Goal: Task Accomplishment & Management: Manage account settings

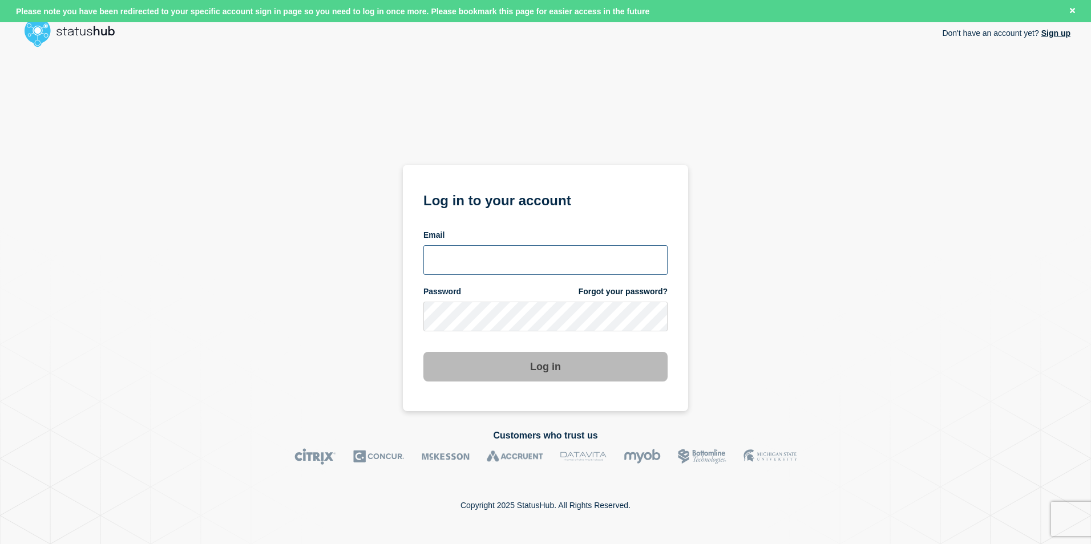
type input "[EMAIL_ADDRESS][PERSON_NAME][DOMAIN_NAME]"
click at [620, 369] on button "Log in" at bounding box center [545, 367] width 244 height 30
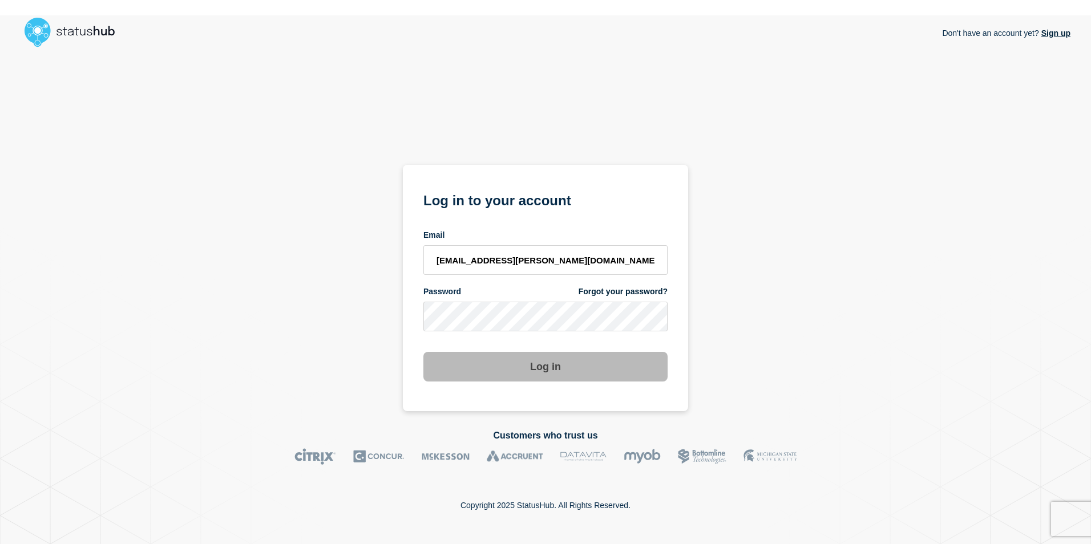
click at [894, 275] on div "Don't have an account yet? Sign up Log in to your account Email tj.boparan@koch…" at bounding box center [546, 231] width 1050 height 359
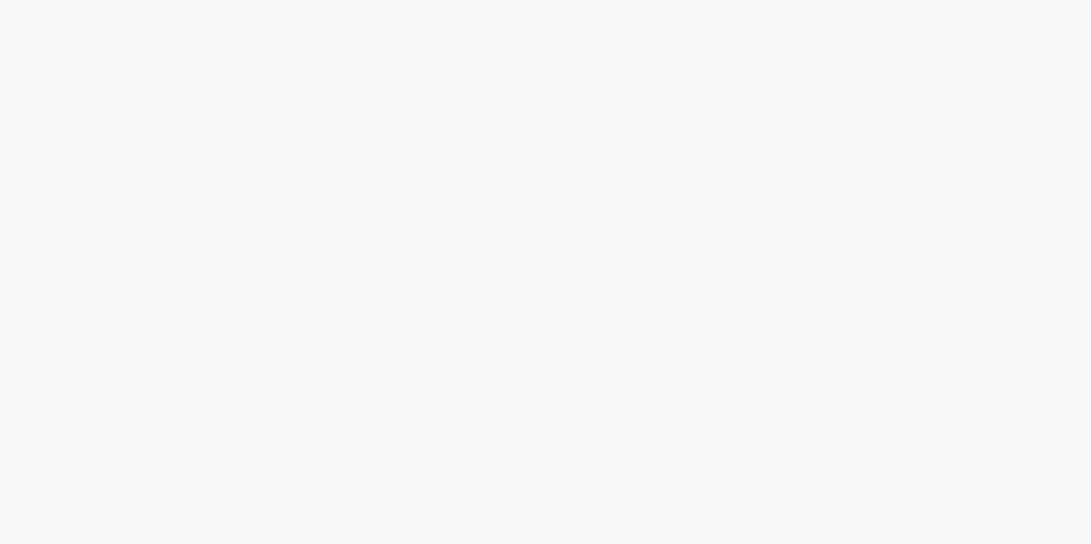
click at [540, 374] on body at bounding box center [545, 272] width 1091 height 544
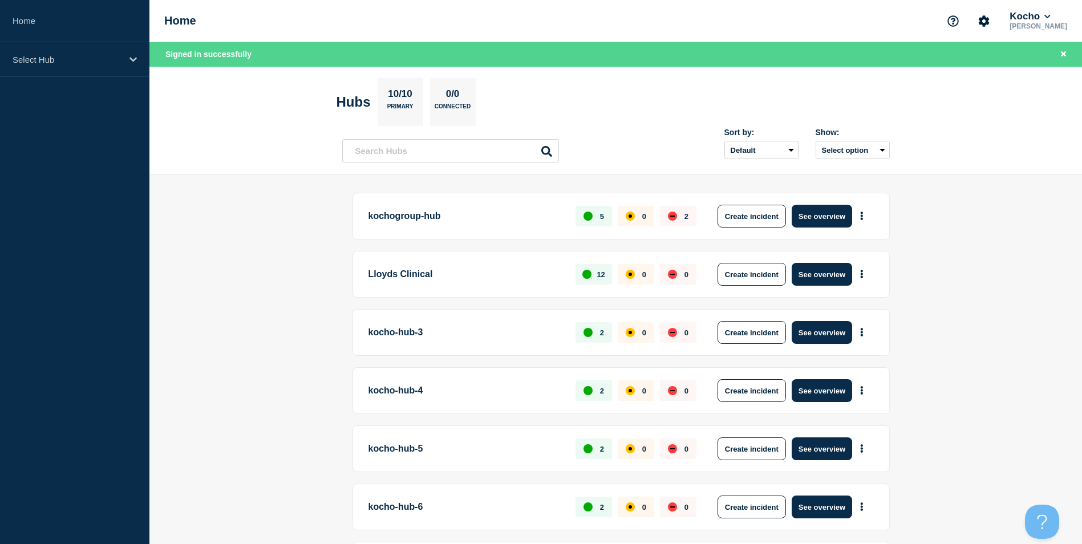
click at [413, 342] on p "kocho-hub-3" at bounding box center [466, 332] width 195 height 23
click at [857, 329] on button "More actions" at bounding box center [862, 332] width 15 height 21
click at [866, 366] on button "Create maintenance" at bounding box center [857, 367] width 77 height 10
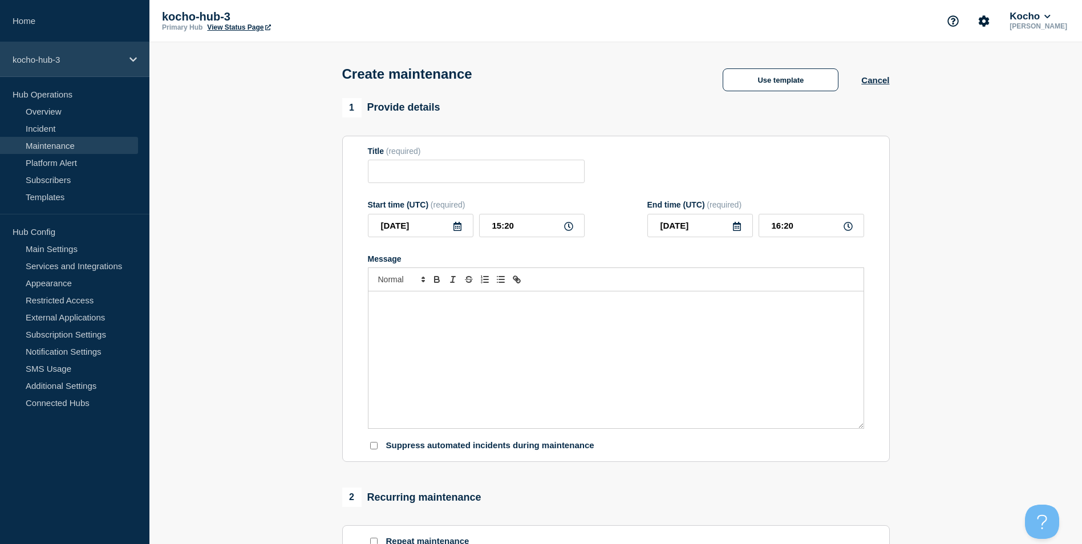
click at [53, 62] on p "kocho-hub-3" at bounding box center [68, 60] width 110 height 10
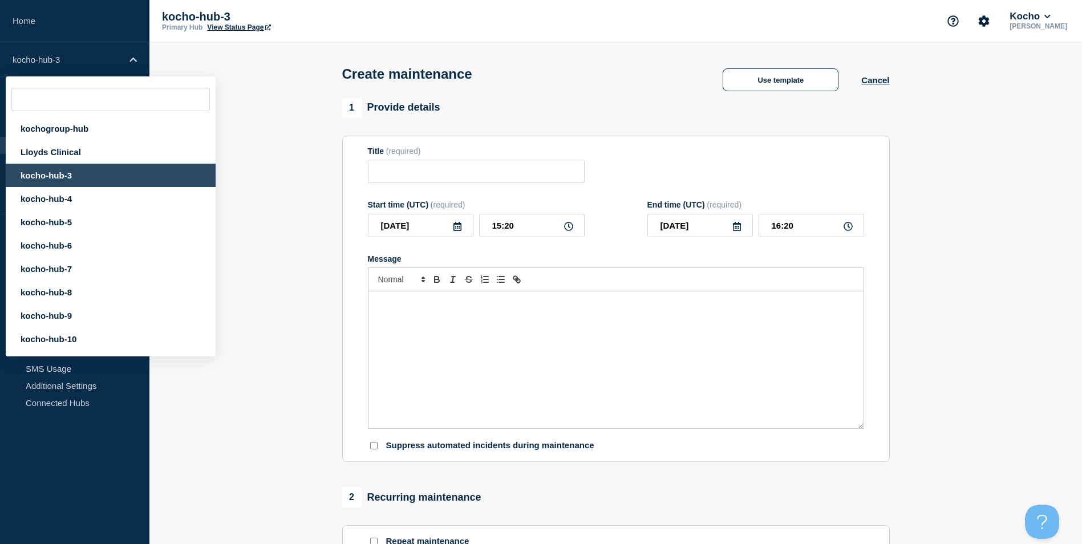
click at [223, 66] on header "Create maintenance Use template Cancel" at bounding box center [615, 70] width 933 height 56
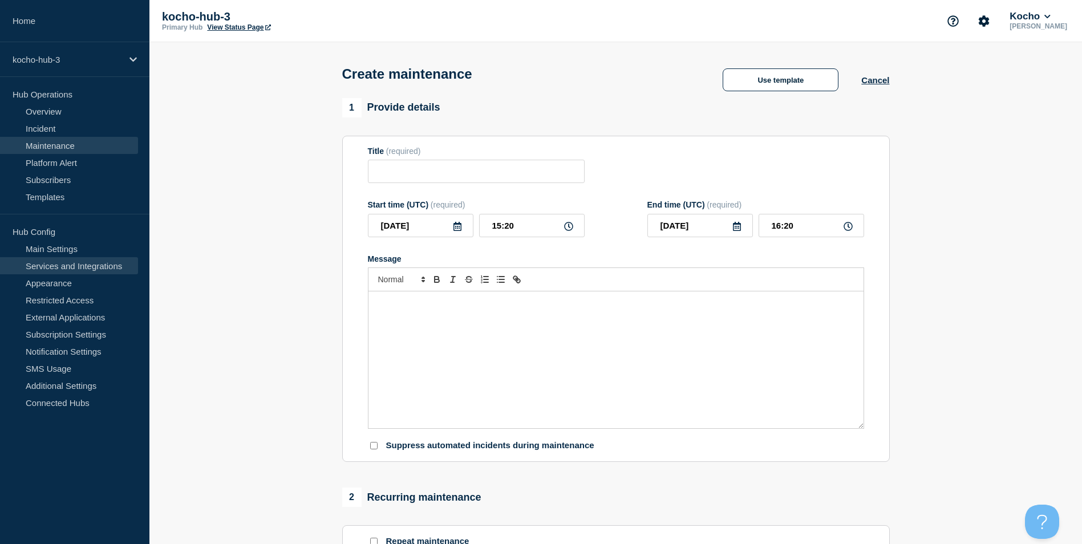
click at [87, 264] on link "Services and Integrations" at bounding box center [69, 265] width 138 height 17
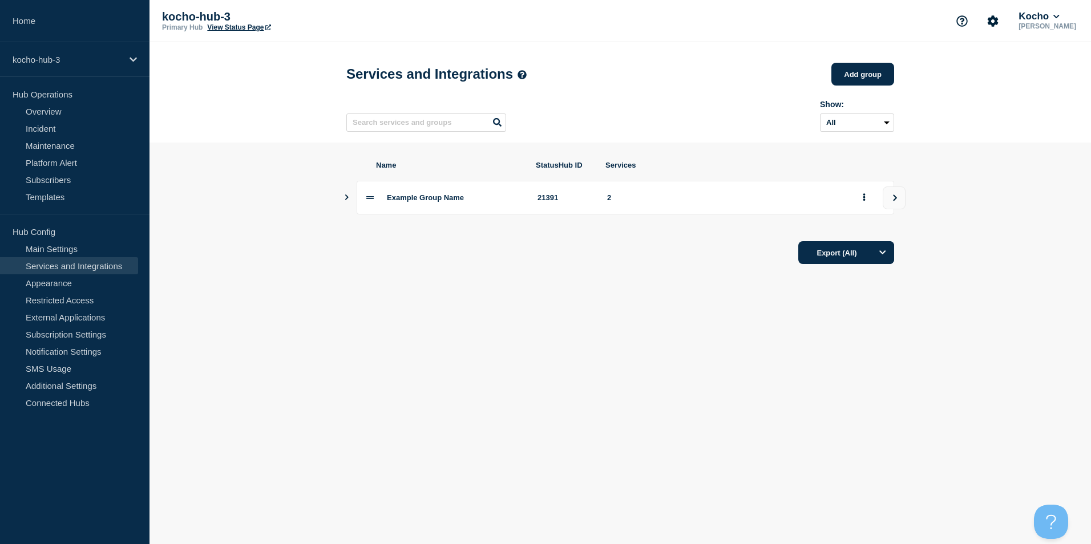
click at [342, 196] on section "Name StatusHub ID Services Example Group Name 21391 2 Export (All)" at bounding box center [620, 213] width 942 height 140
click at [345, 200] on icon "Show services" at bounding box center [346, 198] width 7 height 6
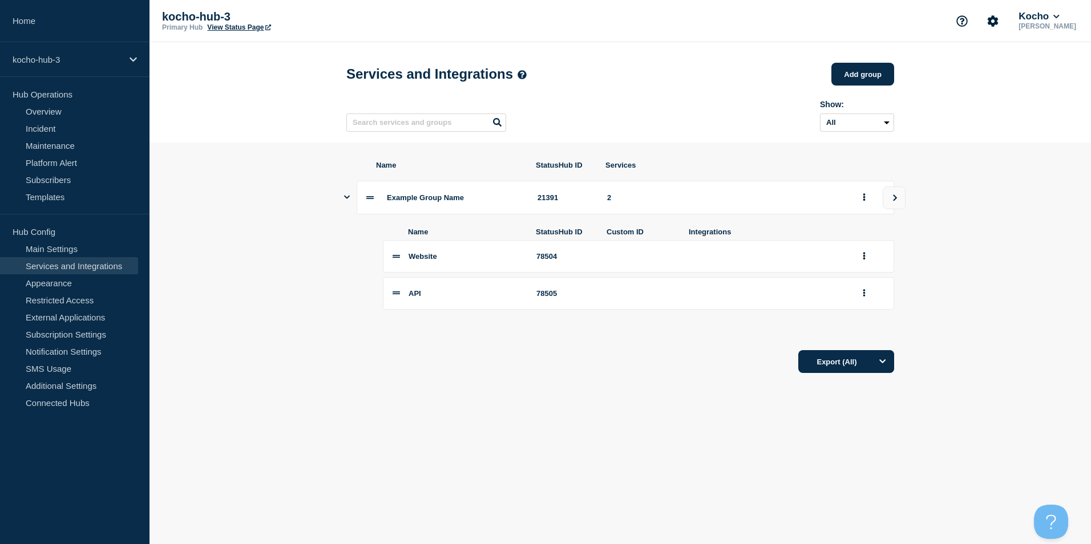
click at [345, 201] on icon "Show services" at bounding box center [347, 196] width 6 height 7
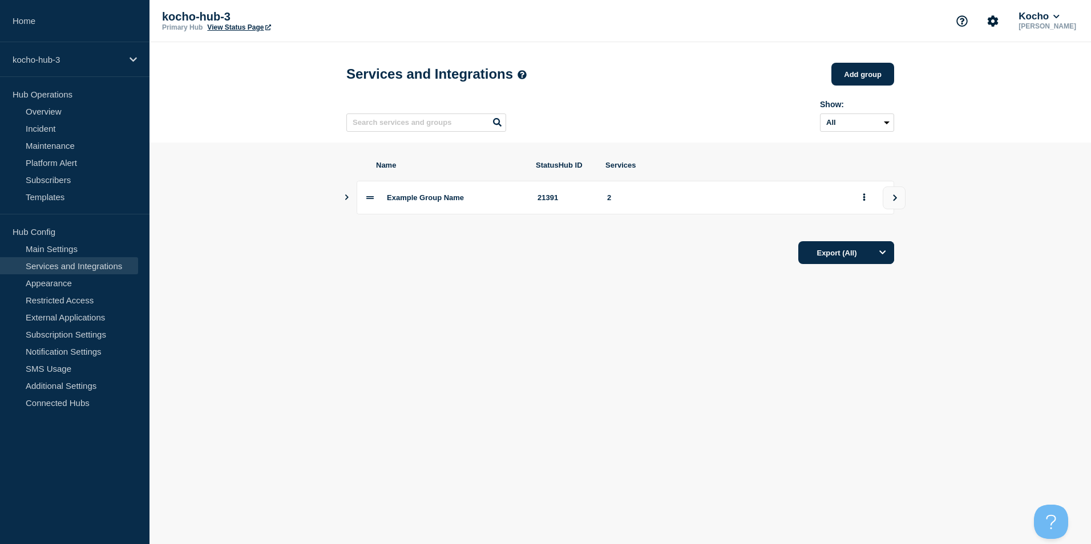
click at [453, 202] on span "Example Group Name" at bounding box center [425, 197] width 77 height 9
click at [858, 199] on button "group actions" at bounding box center [864, 198] width 14 height 18
click at [868, 223] on button "Edit" at bounding box center [870, 223] width 57 height 18
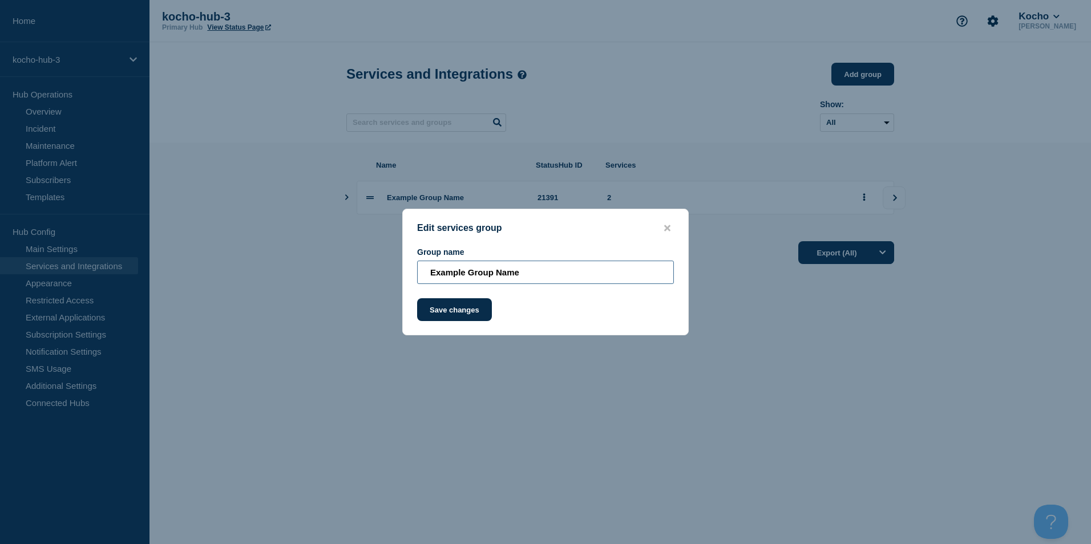
drag, startPoint x: 468, startPoint y: 276, endPoint x: 391, endPoint y: 265, distance: 77.9
click at [391, 265] on div "Edit services group Group name Example Group Name Save changes" at bounding box center [545, 272] width 1091 height 544
drag, startPoint x: 427, startPoint y: 273, endPoint x: 534, endPoint y: 275, distance: 106.2
click at [534, 275] on input "Group Name" at bounding box center [545, 272] width 257 height 23
type input "Central Functions"
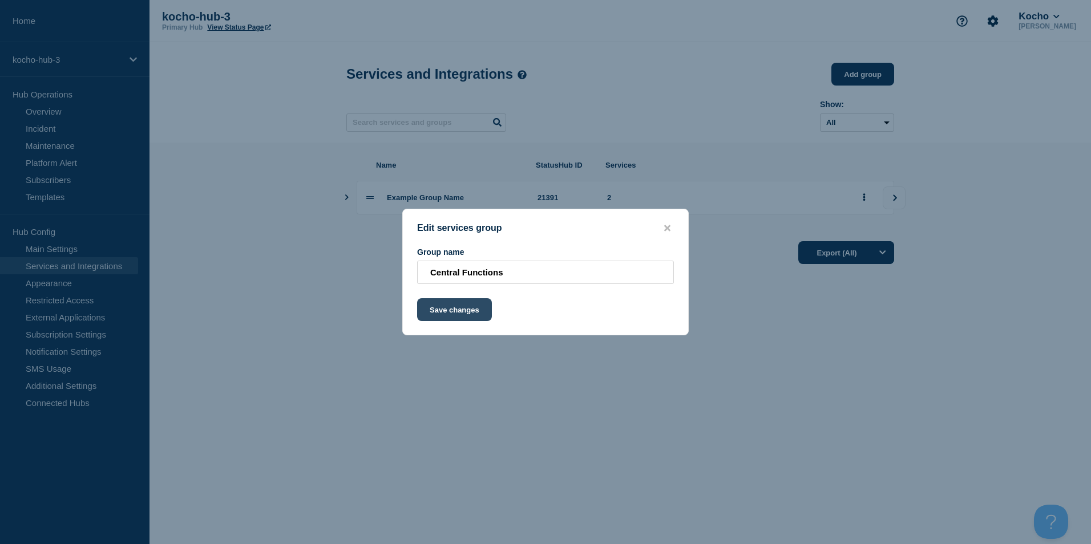
click at [459, 310] on button "Save changes" at bounding box center [454, 309] width 75 height 23
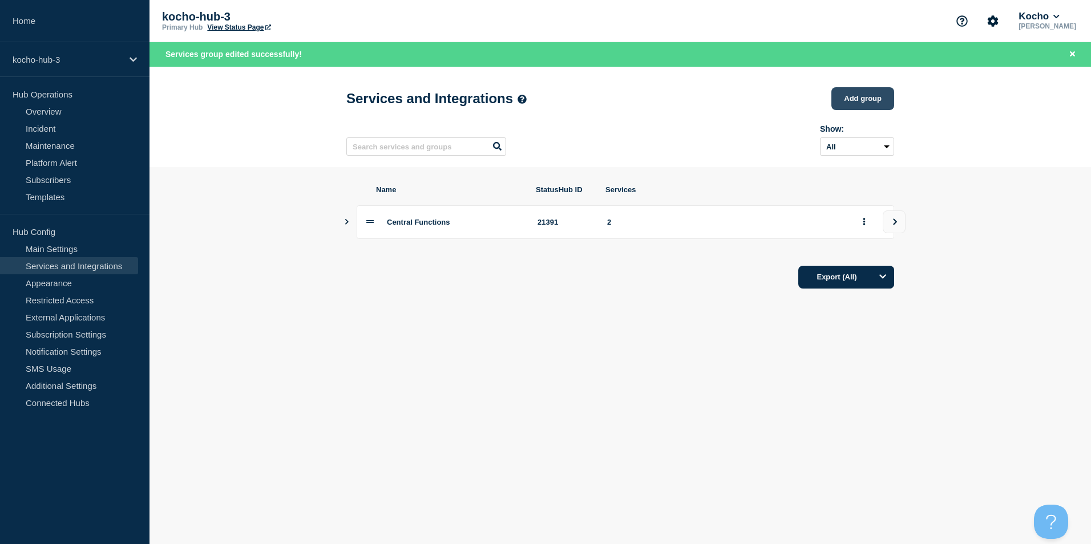
click at [868, 102] on button "Add group" at bounding box center [862, 98] width 63 height 23
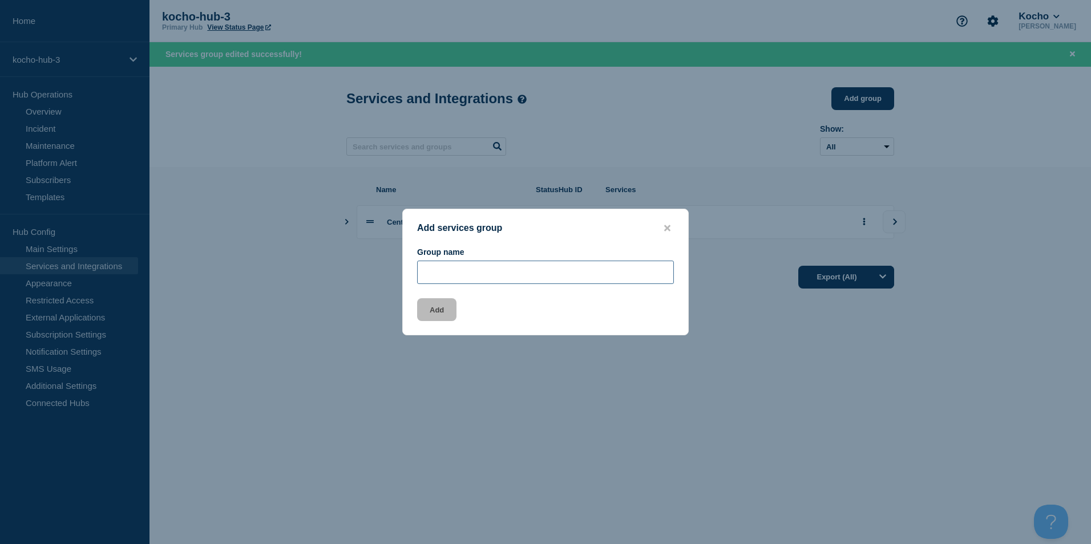
click at [508, 270] on input "Group name" at bounding box center [545, 272] width 257 height 23
type input "P"
click at [494, 280] on input "Pharma UK/D" at bounding box center [545, 272] width 257 height 23
type input "Pharma UK/[GEOGRAPHIC_DATA]"
click at [441, 309] on button "Add" at bounding box center [436, 309] width 39 height 23
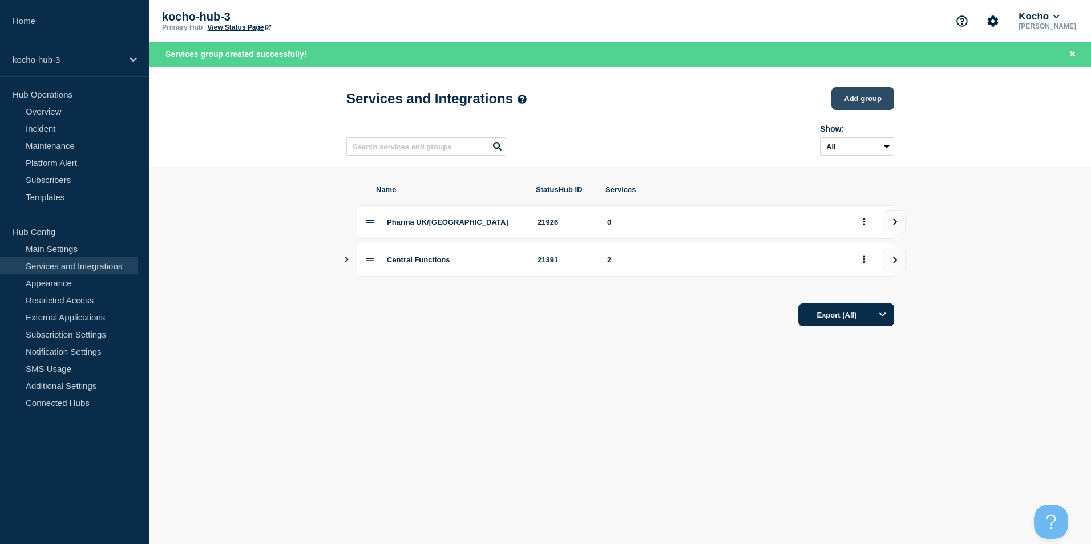
click at [835, 102] on button "Add group" at bounding box center [862, 98] width 63 height 23
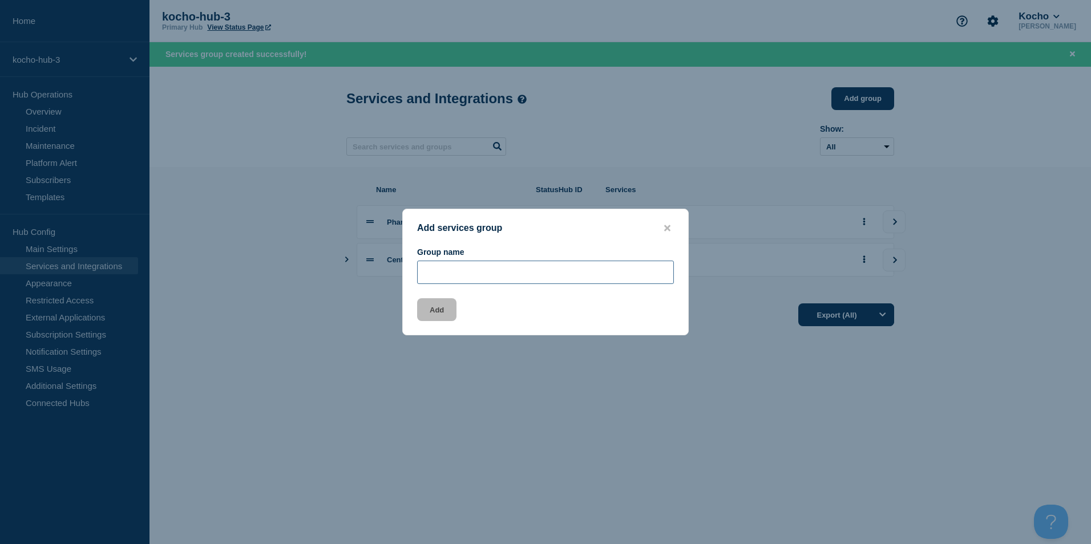
click at [453, 271] on input "Group name" at bounding box center [545, 272] width 257 height 23
type input "UK"
click at [446, 313] on button "Add" at bounding box center [436, 309] width 39 height 23
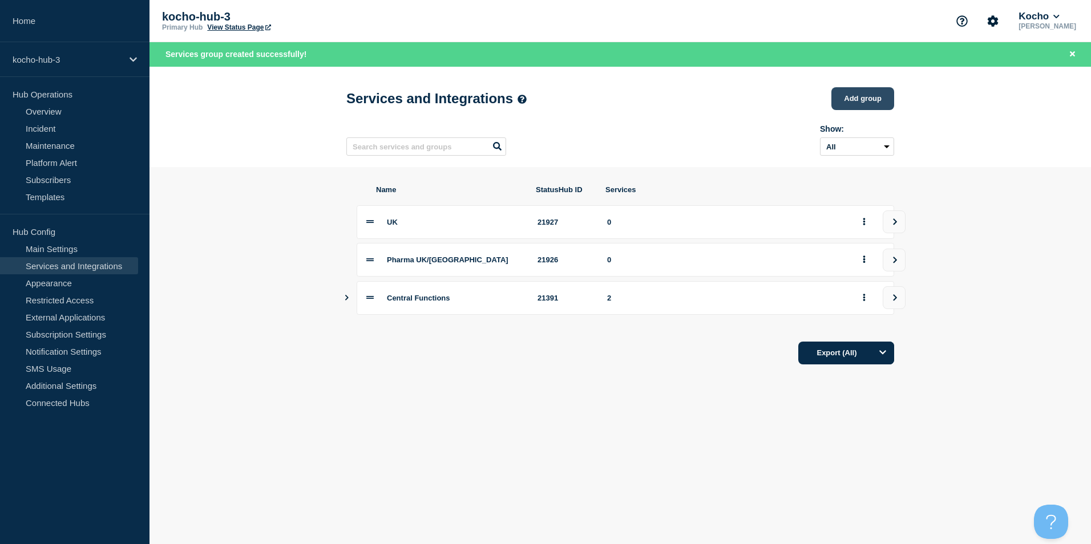
click at [867, 108] on button "Add group" at bounding box center [862, 98] width 63 height 23
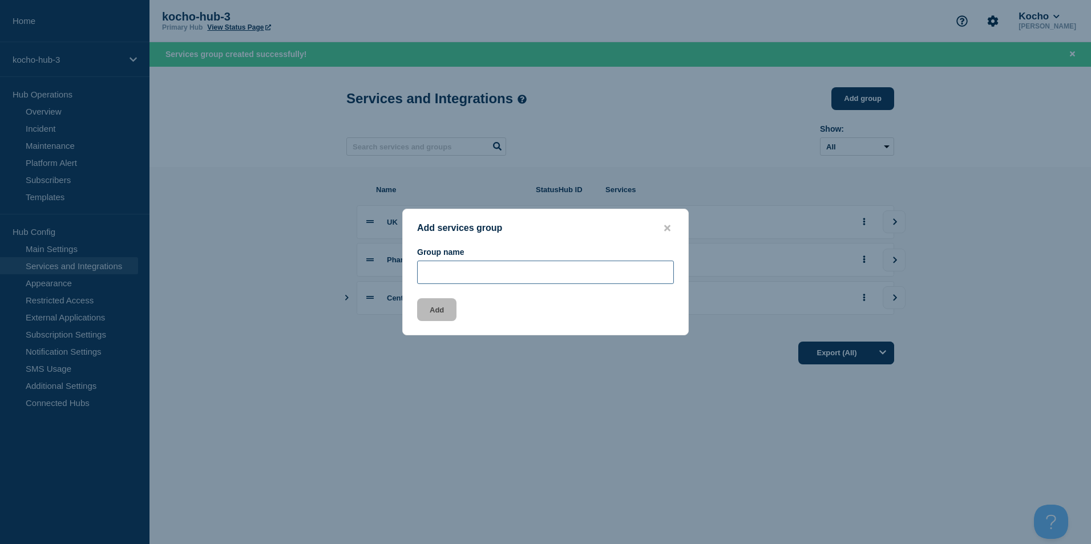
click at [490, 274] on input "Group name" at bounding box center [545, 272] width 257 height 23
type input "Nordics"
click at [447, 300] on button "Add" at bounding box center [436, 309] width 39 height 23
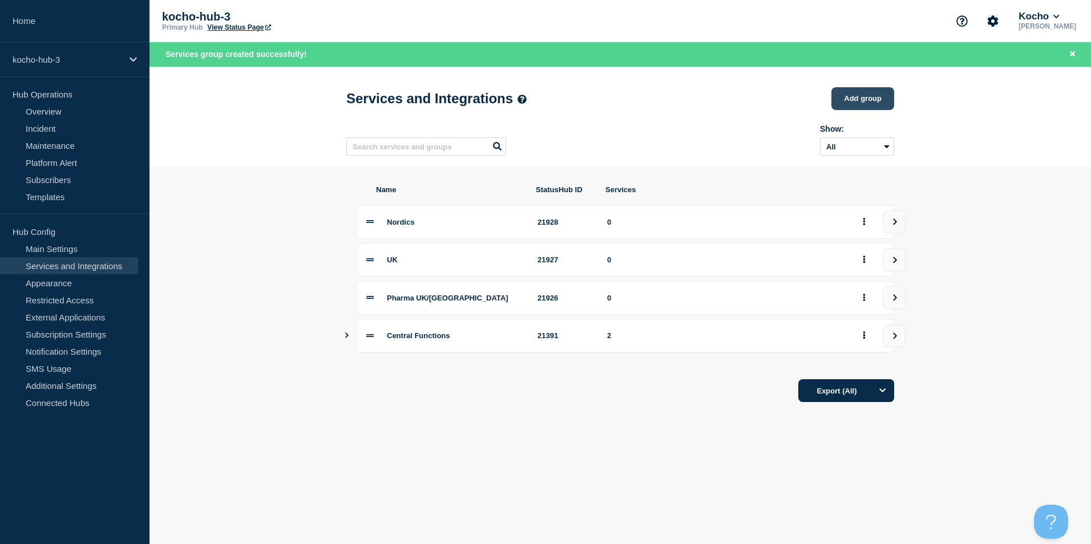
click at [864, 105] on button "Add group" at bounding box center [862, 98] width 63 height 23
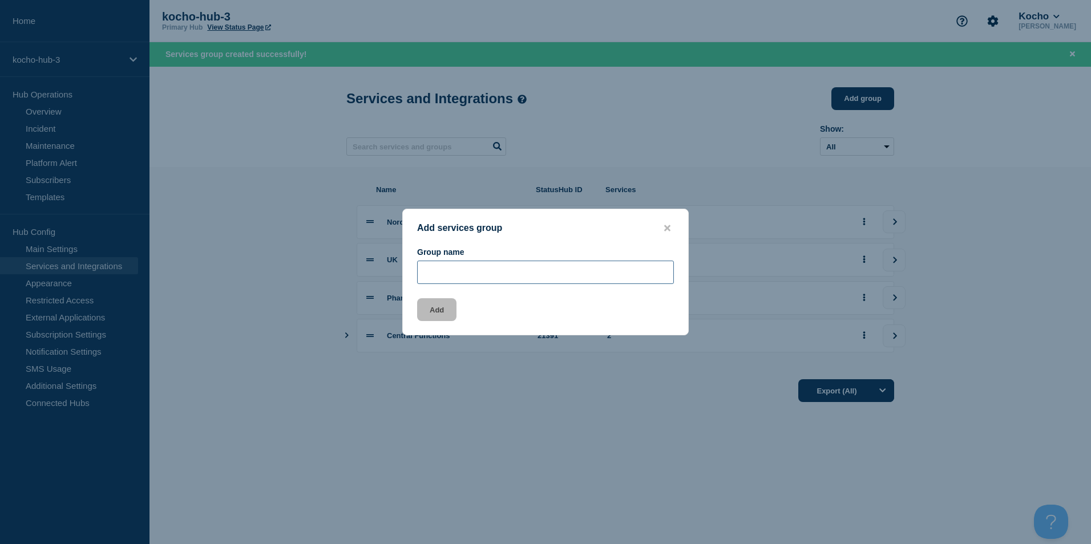
click at [451, 274] on input "Group name" at bounding box center [545, 272] width 257 height 23
type input "U"
type input "[GEOGRAPHIC_DATA]"
click at [433, 312] on button "Add" at bounding box center [436, 309] width 39 height 23
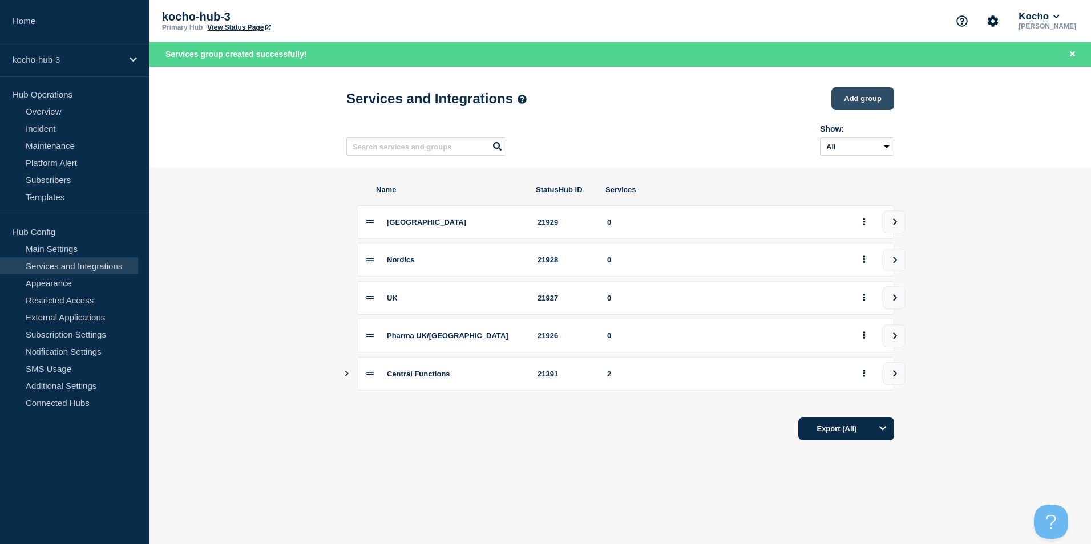
click at [865, 95] on button "Add group" at bounding box center [862, 98] width 63 height 23
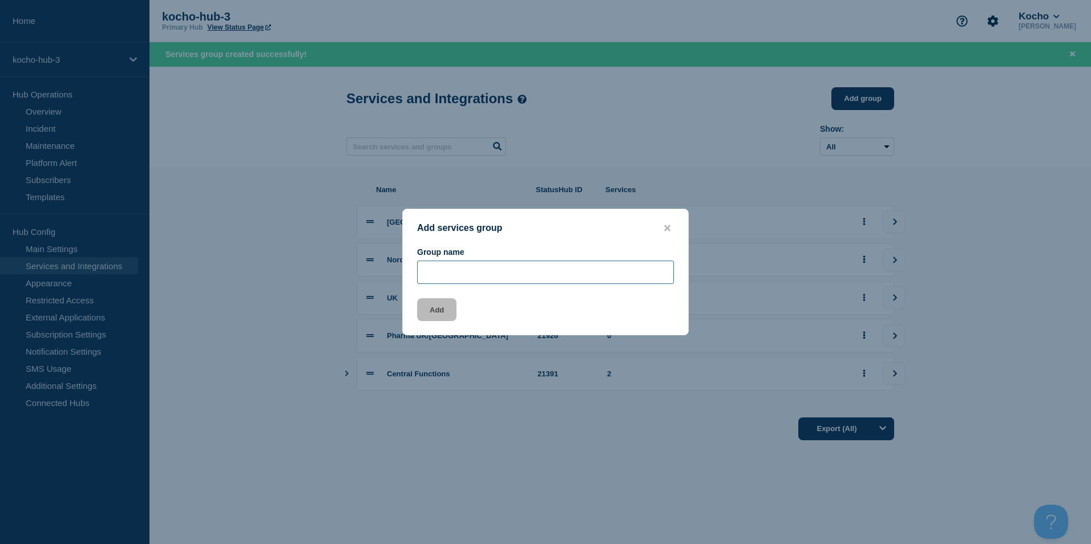
click at [493, 268] on input "Group name" at bounding box center [545, 272] width 257 height 23
type input "[GEOGRAPHIC_DATA]"
click at [435, 316] on button "Add" at bounding box center [436, 309] width 39 height 23
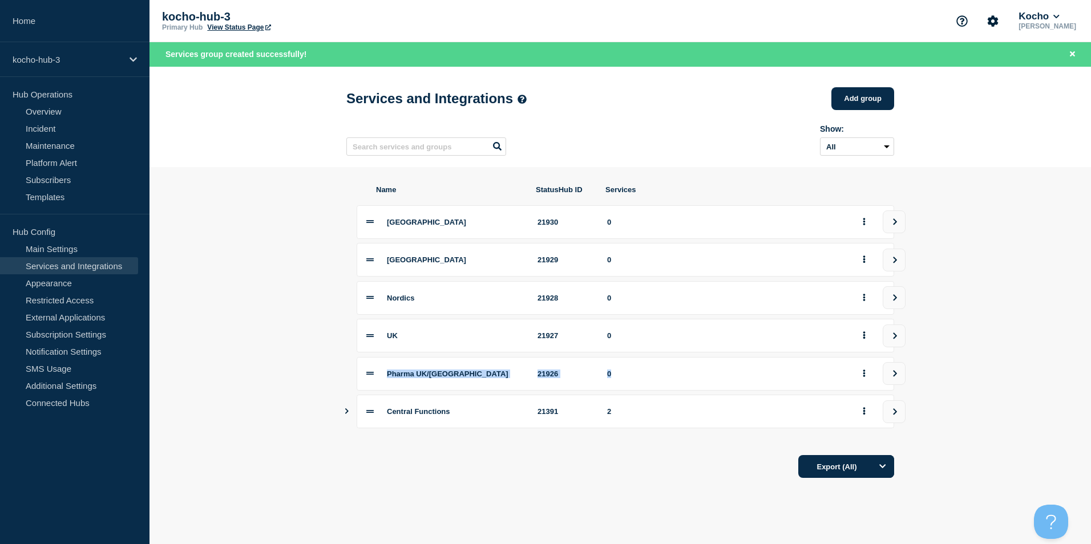
drag, startPoint x: 366, startPoint y: 414, endPoint x: 370, endPoint y: 372, distance: 42.4
click at [370, 372] on div "Spain 21930 0 Portugal 21929 0 [DEMOGRAPHIC_DATA] 21928 0 UK 21927 0 Pharma UK/…" at bounding box center [620, 317] width 548 height 224
drag, startPoint x: 370, startPoint y: 372, endPoint x: 369, endPoint y: 418, distance: 45.7
click at [369, 413] on icon at bounding box center [369, 411] width 7 height 3
click at [868, 92] on button "Add group" at bounding box center [862, 98] width 63 height 23
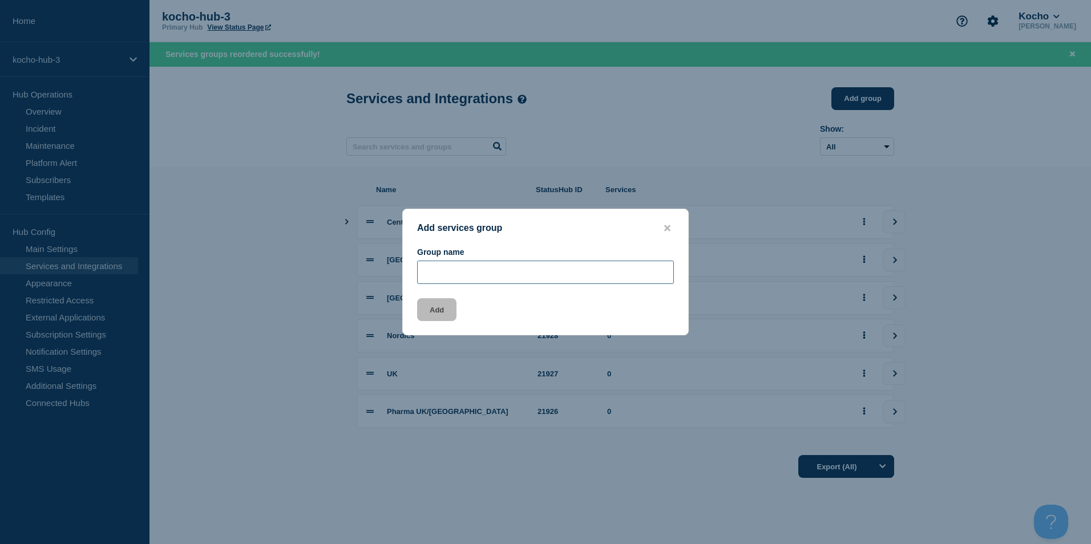
click at [455, 268] on input "Group name" at bounding box center [545, 272] width 257 height 23
click at [496, 281] on input "Group name" at bounding box center [545, 272] width 257 height 23
type input "NL"
click at [445, 314] on button "Add" at bounding box center [436, 309] width 39 height 23
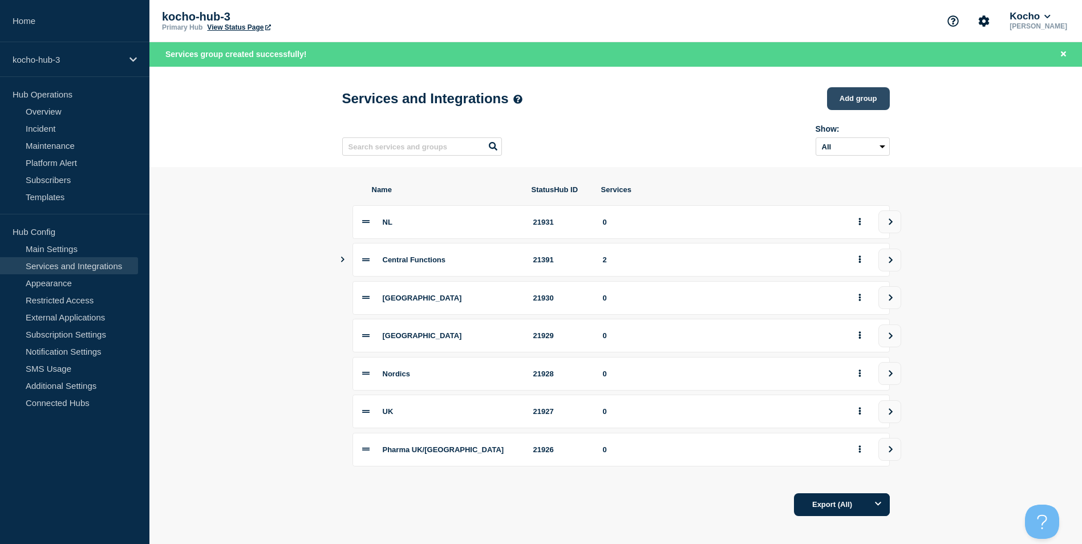
click at [837, 98] on button "Add group" at bounding box center [858, 98] width 63 height 23
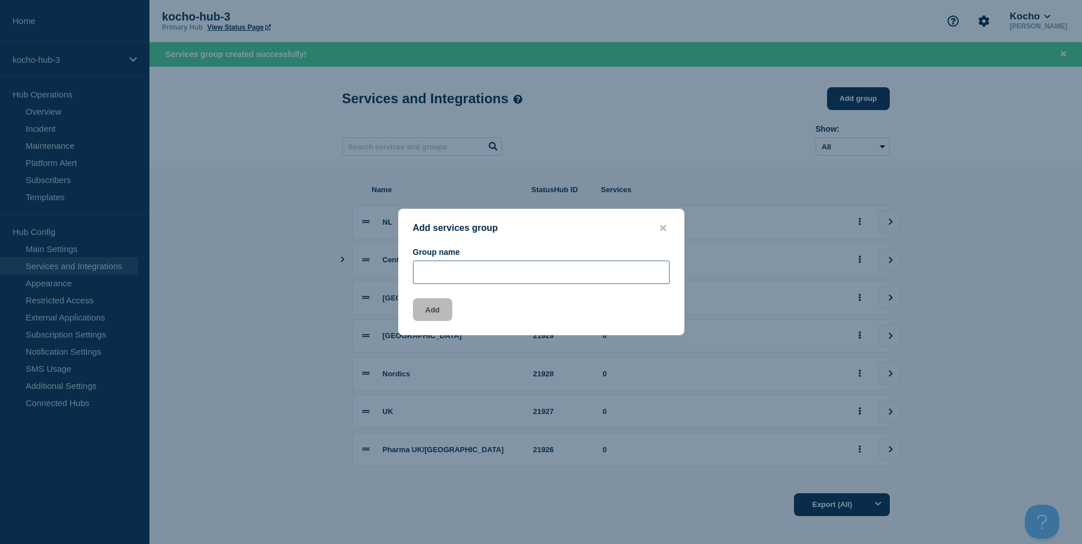
click at [516, 268] on input "Group name" at bounding box center [541, 272] width 257 height 23
type input "CH"
click at [434, 310] on button "Add" at bounding box center [432, 309] width 39 height 23
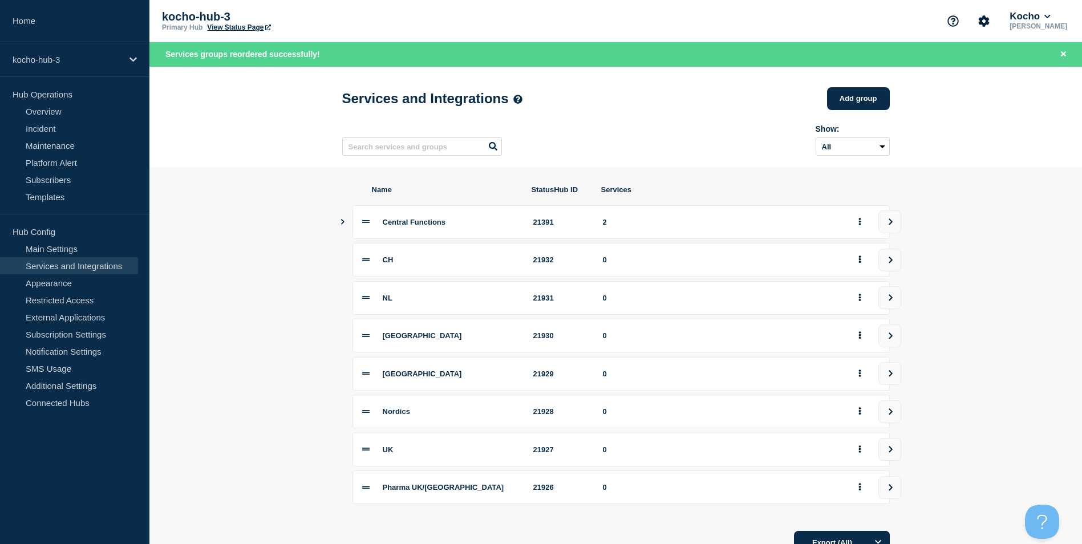
click at [343, 225] on icon "Show services" at bounding box center [342, 222] width 7 height 6
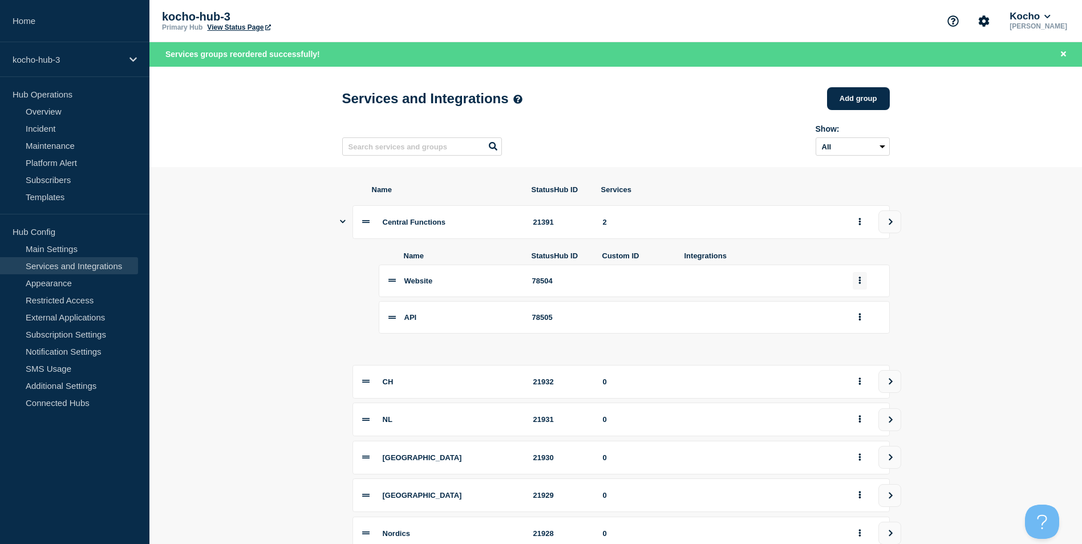
click at [865, 289] on button "group actions" at bounding box center [860, 281] width 14 height 18
click at [861, 308] on button "Edit" at bounding box center [866, 302] width 57 height 18
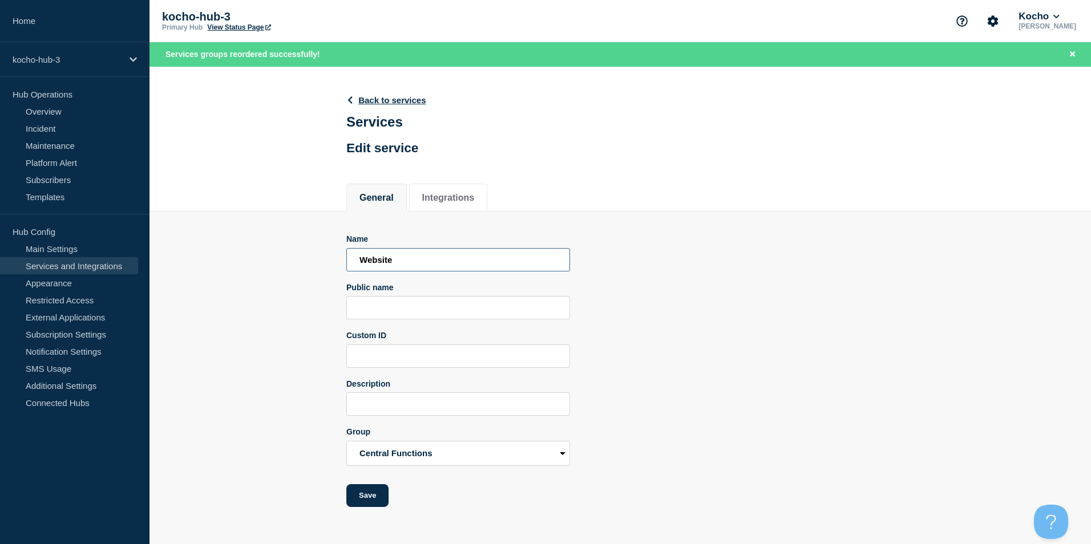
drag, startPoint x: 459, startPoint y: 271, endPoint x: 286, endPoint y: 260, distance: 173.3
click at [286, 260] on section "Name Website Public name Custom ID Description Group Central Functions CH NL [G…" at bounding box center [620, 360] width 942 height 296
type input "Infrastructure"
click at [360, 493] on button "Save" at bounding box center [367, 495] width 42 height 23
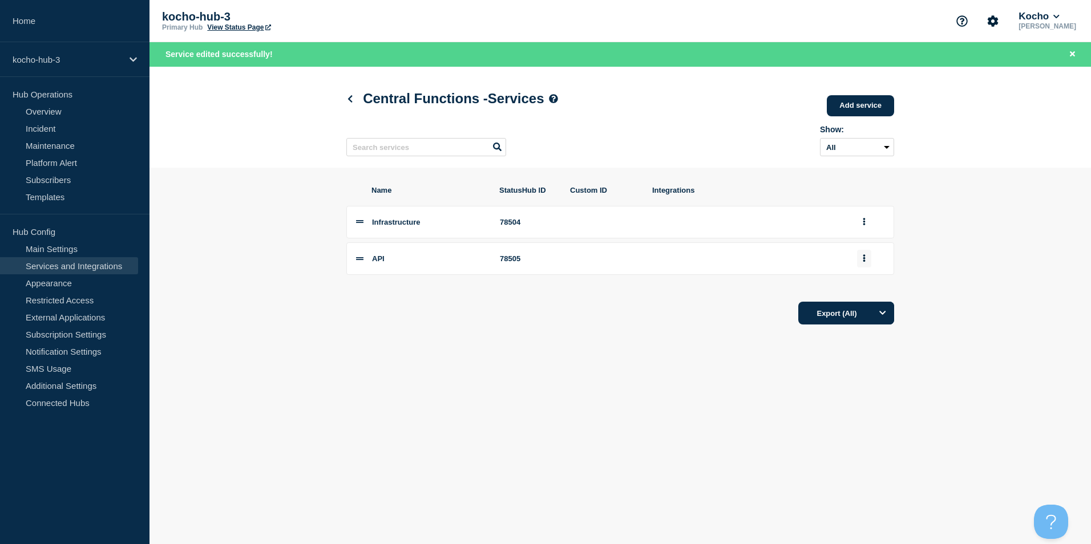
click at [859, 262] on button "group actions" at bounding box center [864, 259] width 14 height 18
click at [859, 282] on button "Edit" at bounding box center [870, 279] width 57 height 18
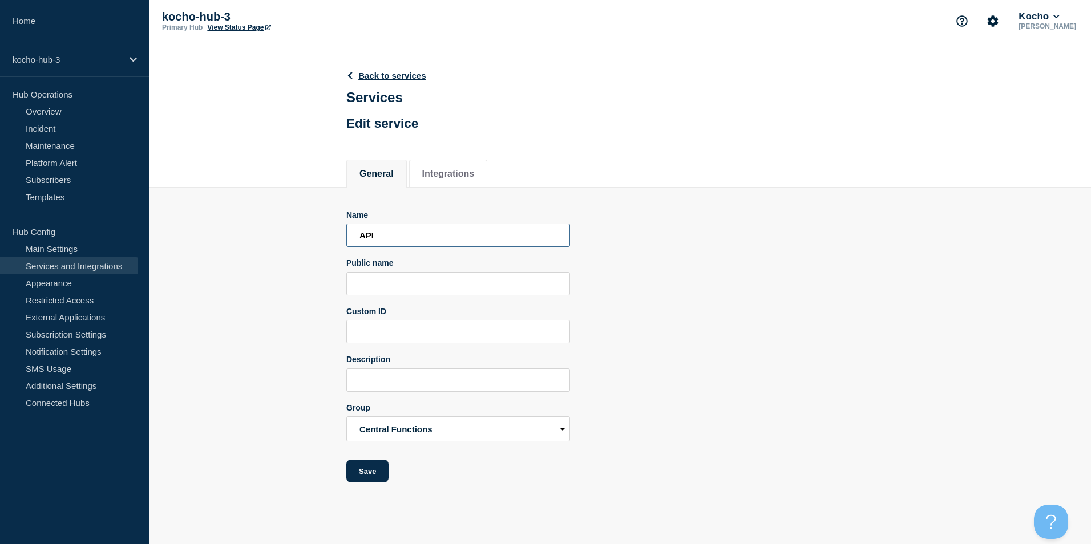
click at [378, 235] on input "API" at bounding box center [458, 235] width 224 height 23
type input "Core Apps"
click at [387, 467] on button "Save" at bounding box center [367, 471] width 42 height 23
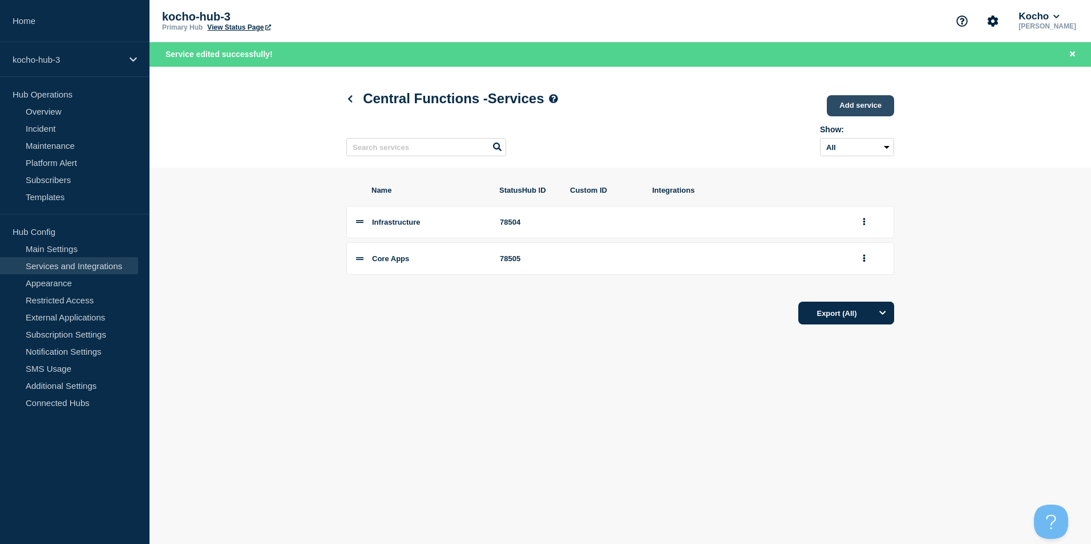
click at [884, 111] on link "Add service" at bounding box center [860, 105] width 67 height 21
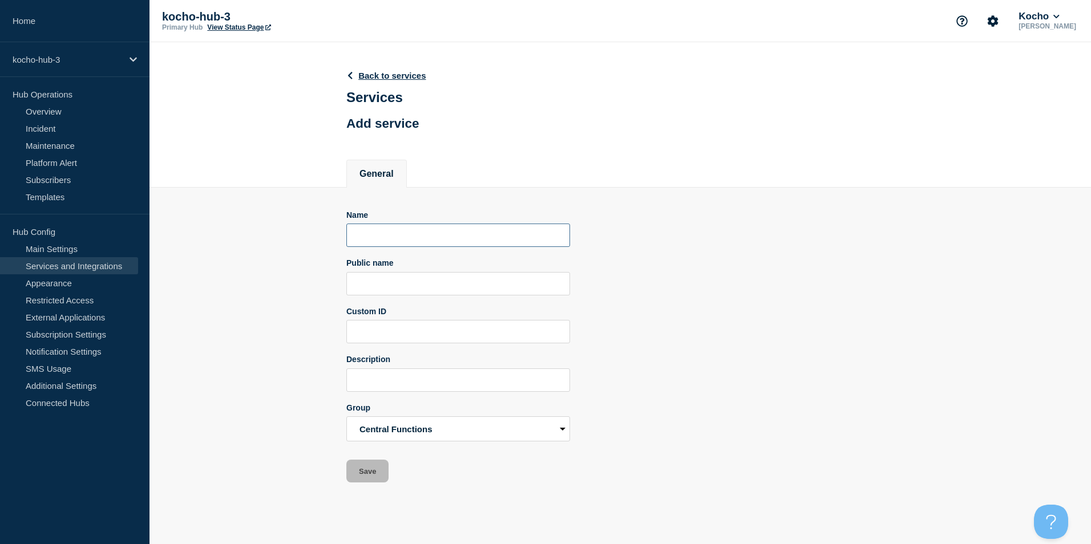
click at [423, 236] on input "Name" at bounding box center [458, 235] width 224 height 23
type input "W"
type input "Telephony"
click at [369, 469] on button "Save" at bounding box center [367, 471] width 42 height 23
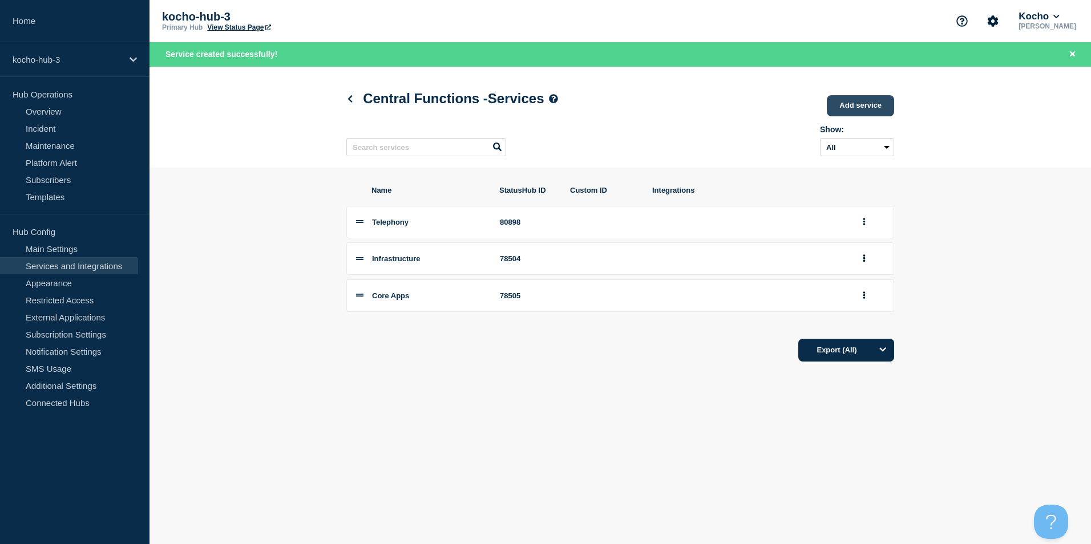
click at [877, 113] on link "Add service" at bounding box center [860, 105] width 67 height 21
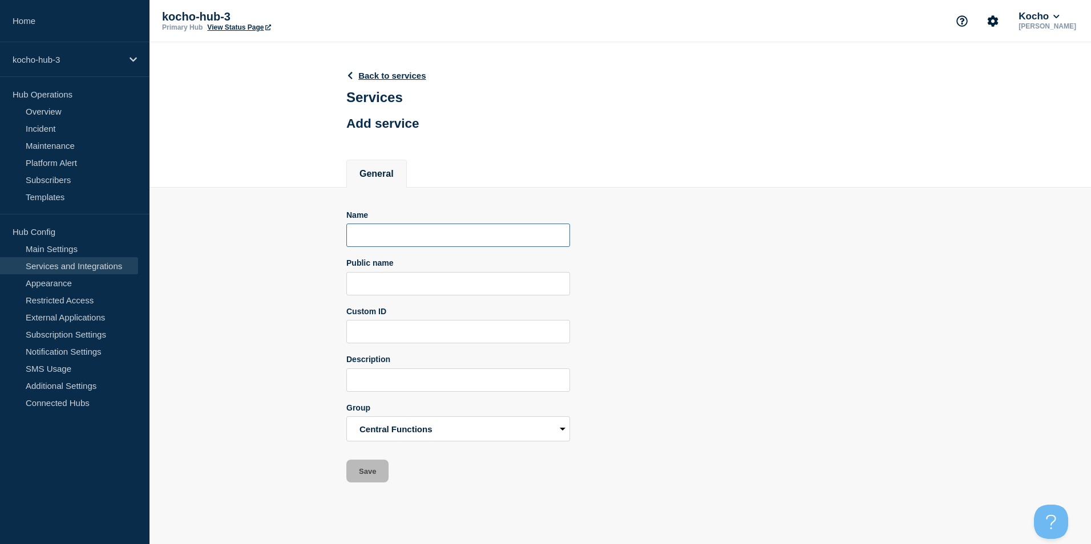
click at [381, 239] on input "Name" at bounding box center [458, 235] width 224 height 23
click at [296, 126] on header "Back to services Services Add service" at bounding box center [620, 95] width 942 height 106
click at [351, 76] on icon at bounding box center [350, 75] width 9 height 7
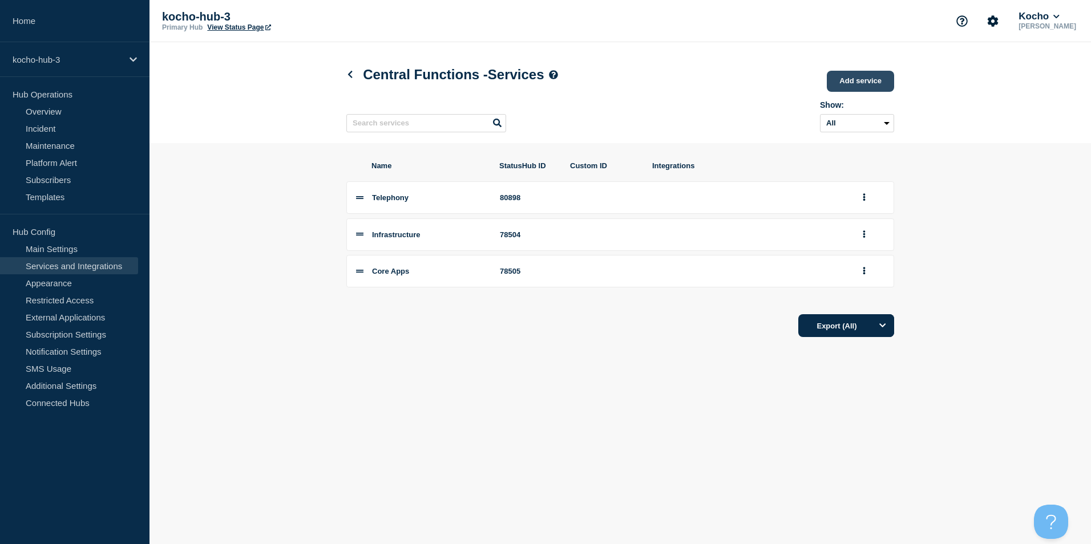
click at [854, 78] on link "Add service" at bounding box center [860, 81] width 67 height 21
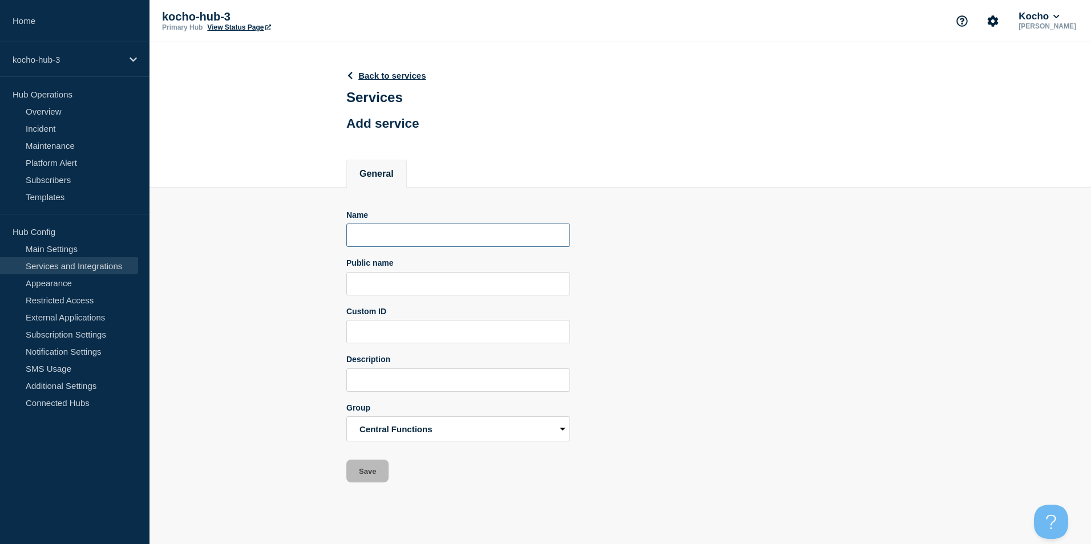
click at [418, 237] on input "Name" at bounding box center [458, 235] width 224 height 23
type input "Other"
click at [366, 475] on button "Save" at bounding box center [367, 471] width 42 height 23
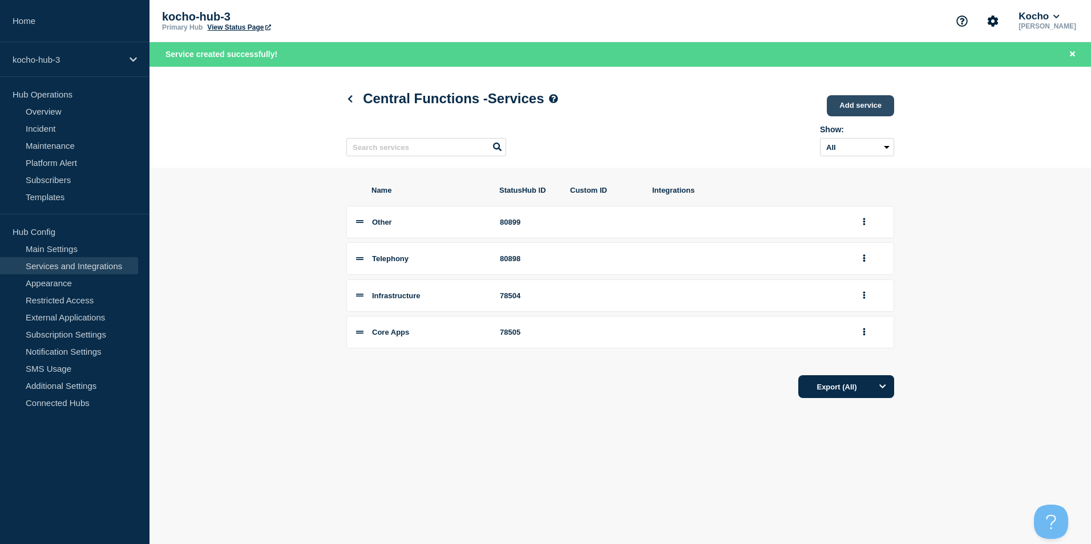
click at [846, 103] on link "Add service" at bounding box center [860, 105] width 67 height 21
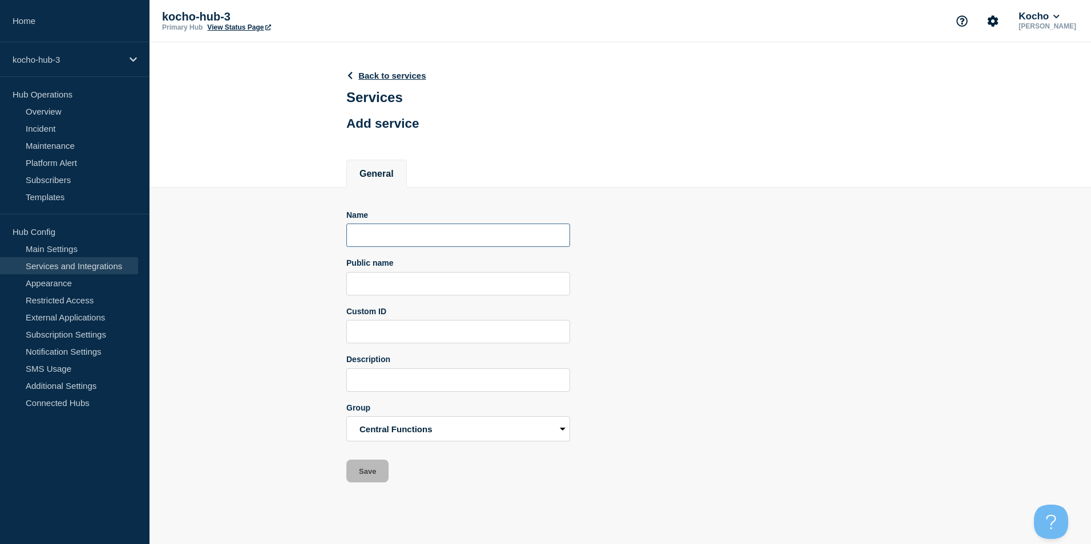
click at [388, 236] on input "Name" at bounding box center [458, 235] width 224 height 23
type input "Network"
click at [373, 469] on button "Save" at bounding box center [367, 471] width 42 height 23
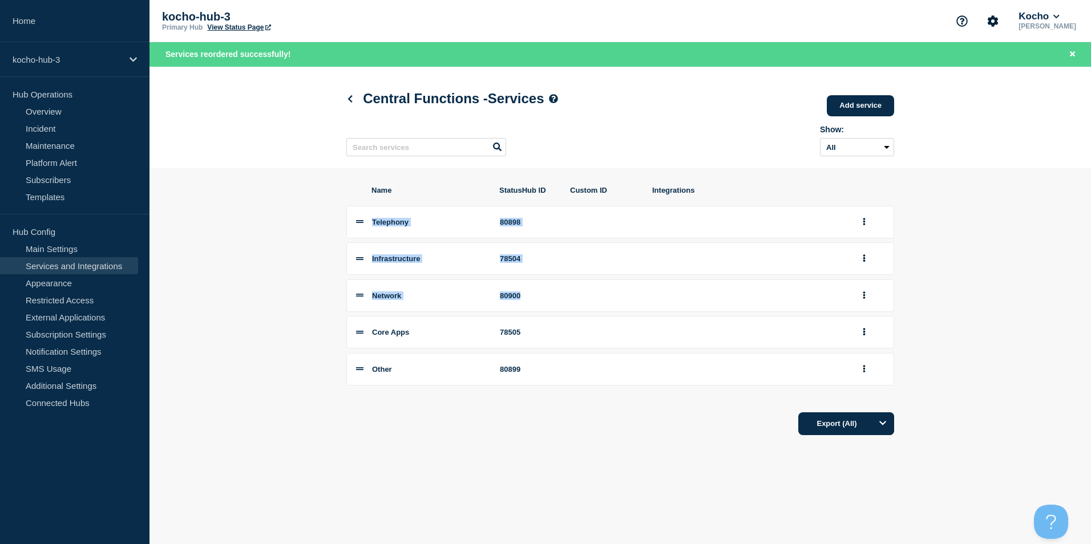
drag, startPoint x: 355, startPoint y: 338, endPoint x: 363, endPoint y: 243, distance: 95.6
click at [363, 239] on div "Telephony 80898 Infrastructure 78504 Network 80900 Core Apps 78505 Other 80899" at bounding box center [620, 296] width 548 height 180
click at [355, 337] on li "Core Apps 78505" at bounding box center [620, 332] width 548 height 33
click at [298, 329] on section "Name StatusHub ID Custom ID Integrations Core Apps 78505 Telephony 80898 Infras…" at bounding box center [620, 311] width 942 height 286
click at [348, 98] on icon at bounding box center [350, 98] width 9 height 7
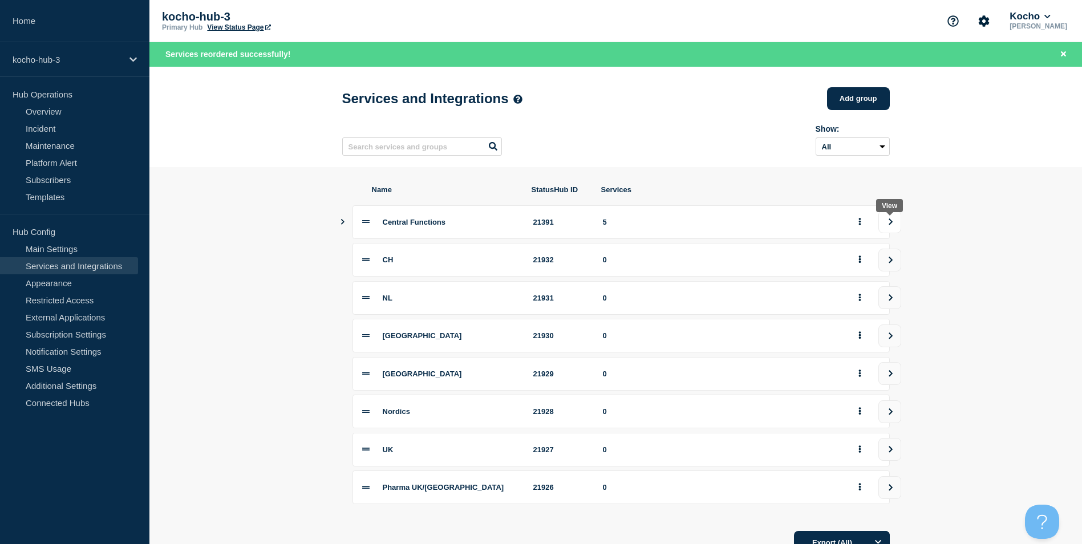
click at [890, 225] on icon "view group" at bounding box center [891, 222] width 4 height 6
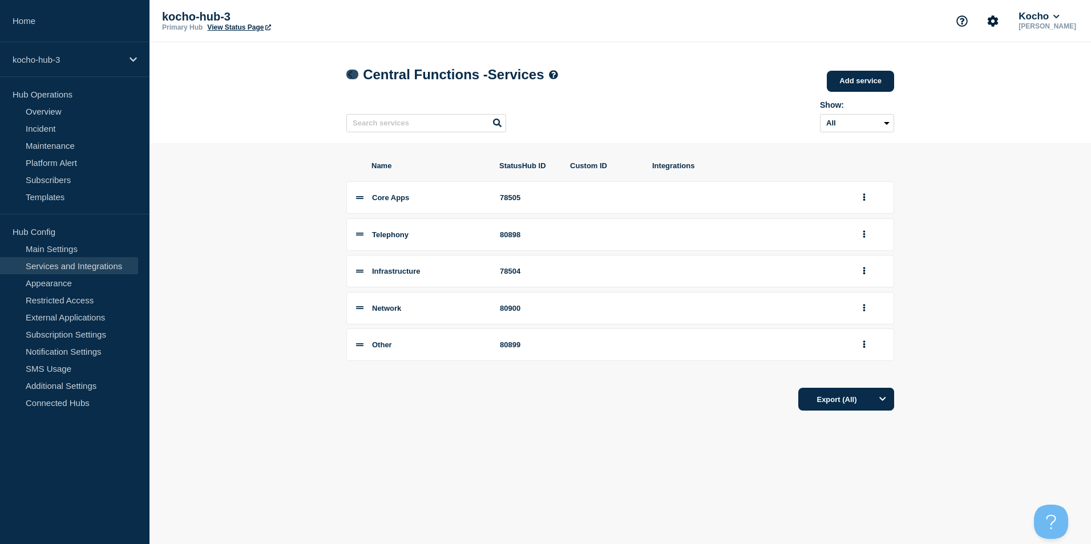
click at [351, 77] on icon at bounding box center [350, 74] width 5 height 7
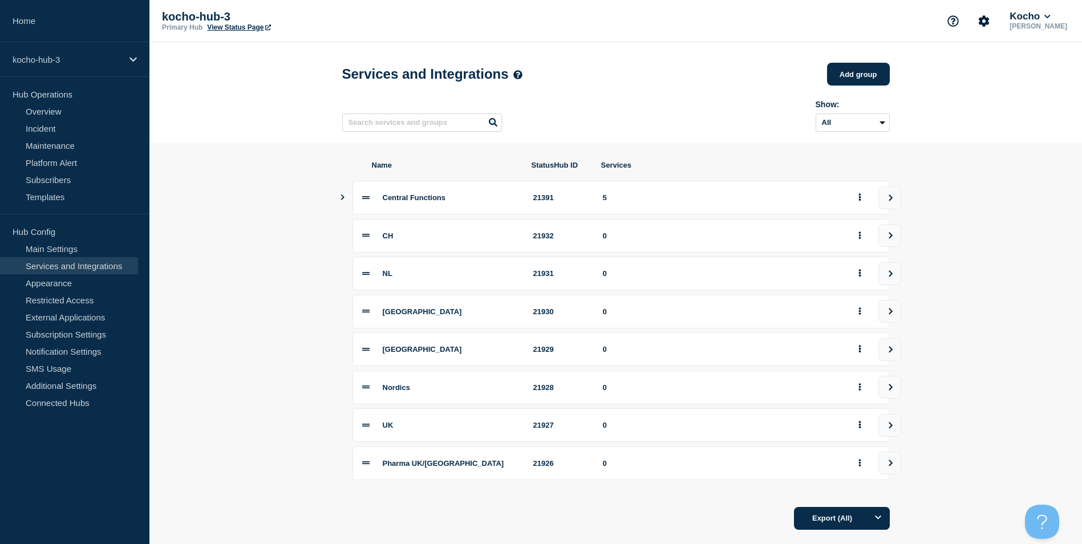
click at [367, 201] on icon at bounding box center [365, 197] width 7 height 7
click at [894, 239] on icon "view group" at bounding box center [890, 235] width 7 height 7
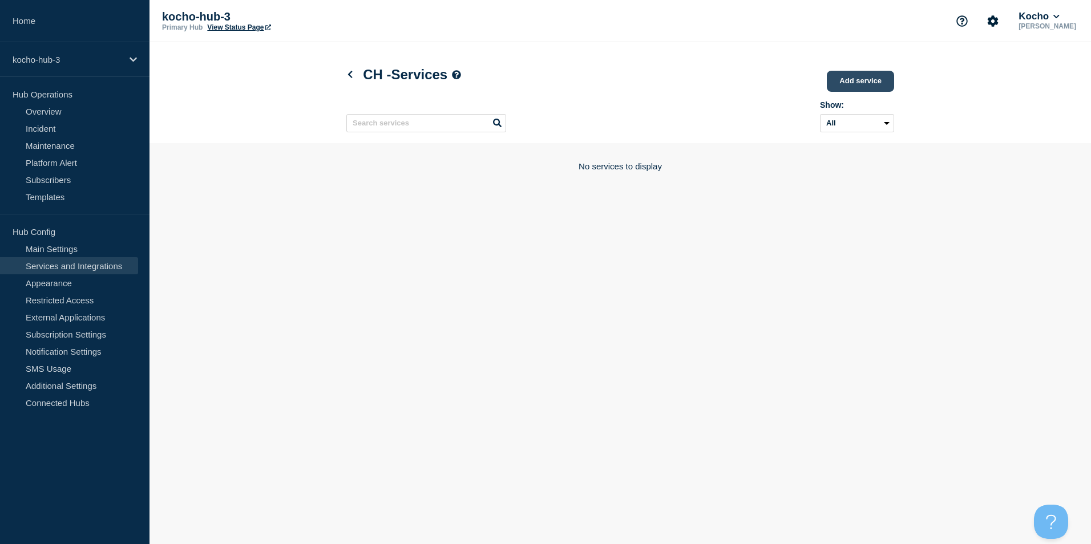
click at [841, 77] on link "Add service" at bounding box center [860, 81] width 67 height 21
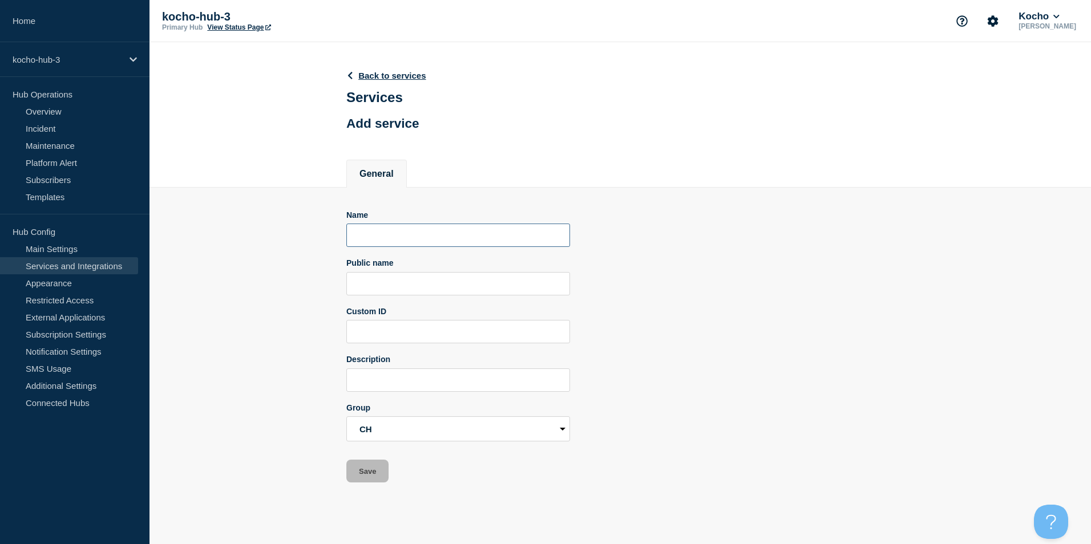
click at [382, 233] on input "Name" at bounding box center [458, 235] width 224 height 23
type input "Network"
click at [373, 475] on button "Save" at bounding box center [367, 471] width 42 height 23
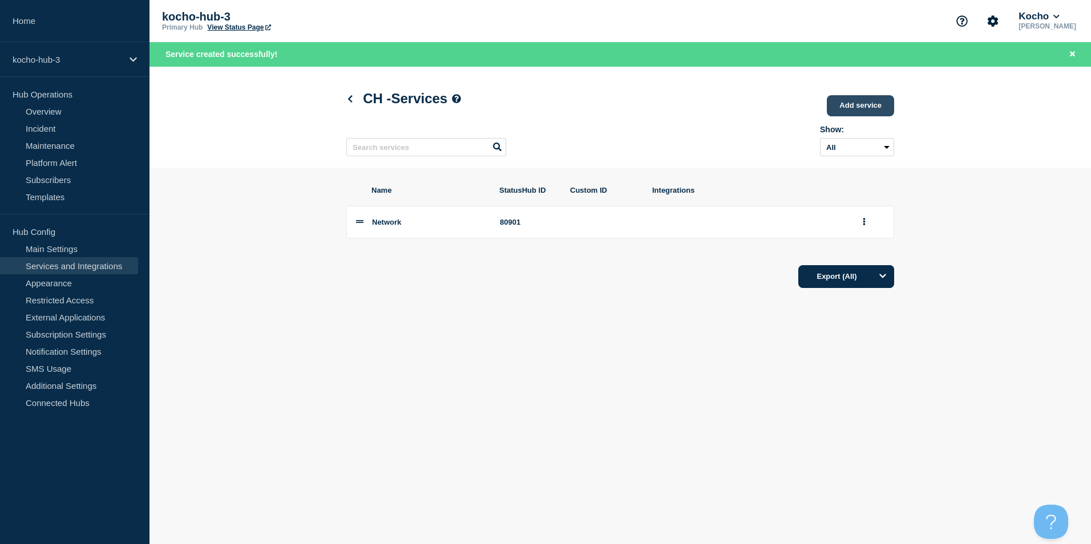
click at [871, 110] on link "Add service" at bounding box center [860, 105] width 67 height 21
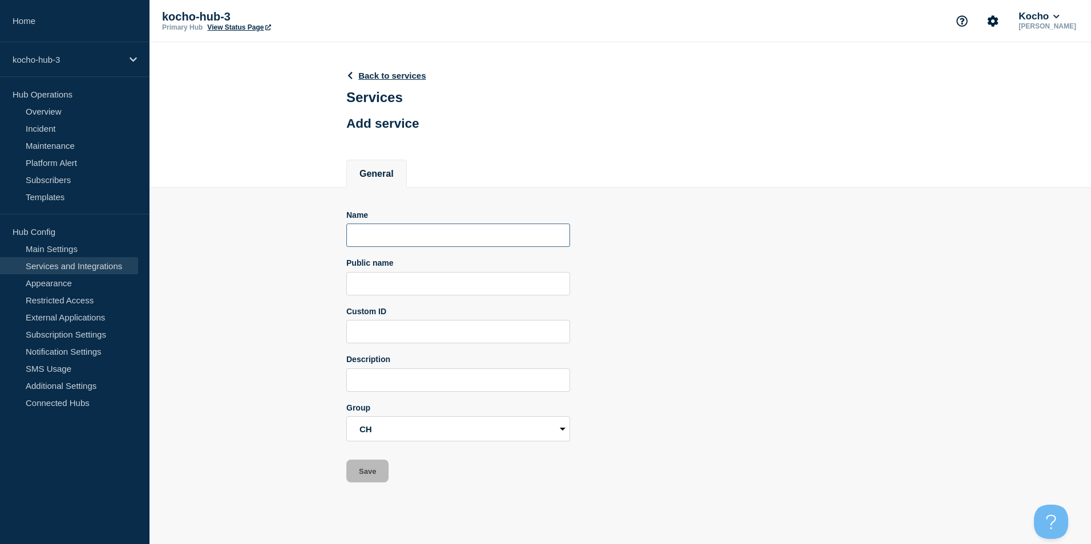
click at [449, 247] on input "Name" at bounding box center [458, 235] width 224 height 23
type input "Infrastructure"
click at [358, 476] on button "Save" at bounding box center [367, 471] width 42 height 23
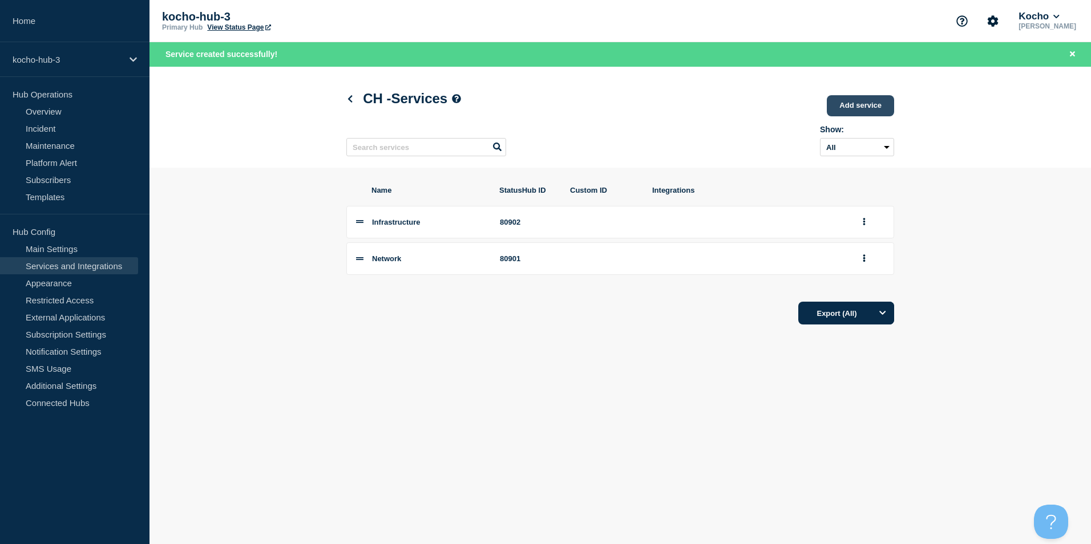
click at [855, 114] on link "Add service" at bounding box center [860, 105] width 67 height 21
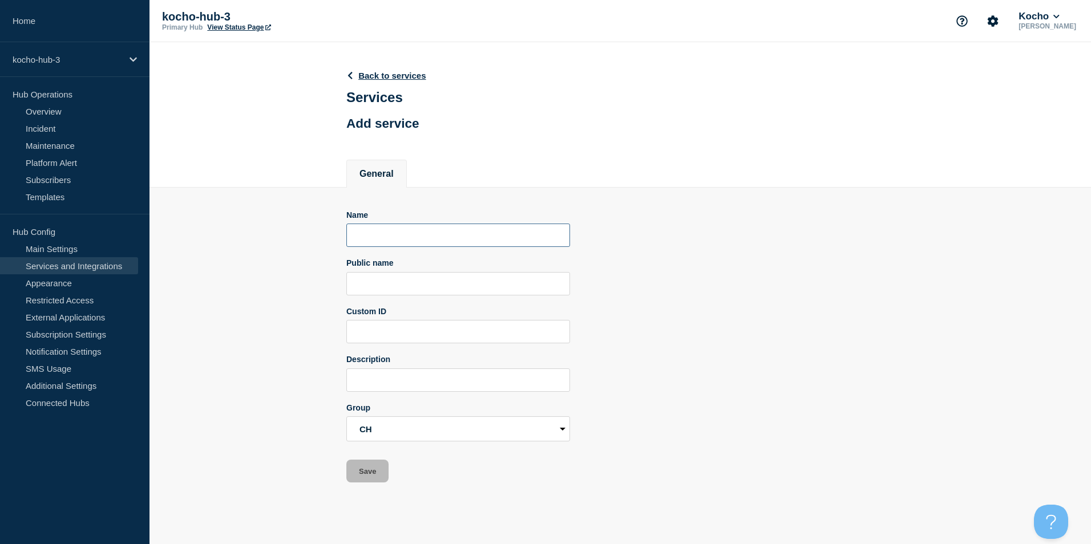
click at [410, 228] on input "Name" at bounding box center [458, 235] width 224 height 23
type input "Core Apps"
click at [369, 475] on button "Save" at bounding box center [367, 471] width 42 height 23
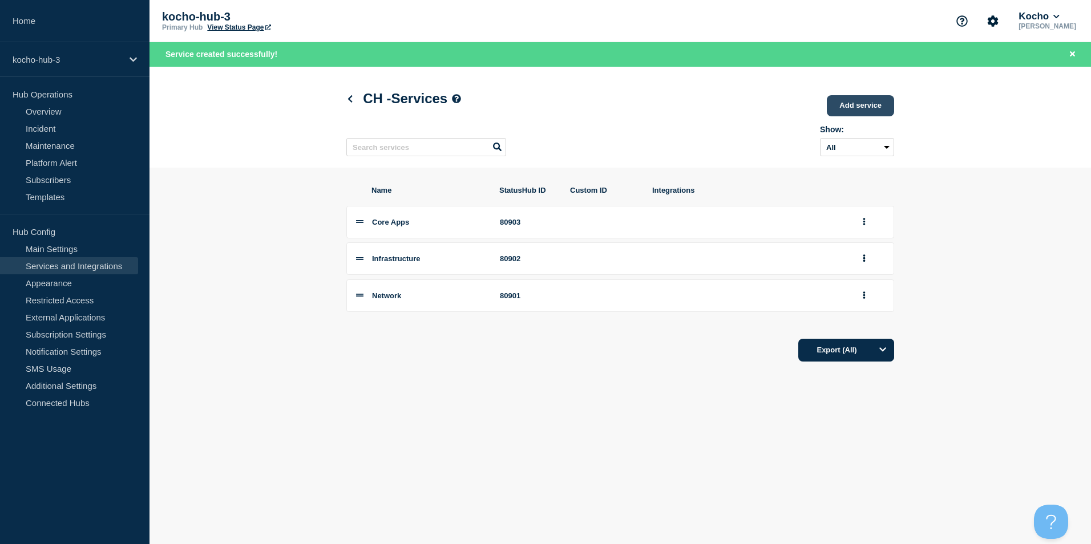
click at [886, 103] on link "Add service" at bounding box center [860, 105] width 67 height 21
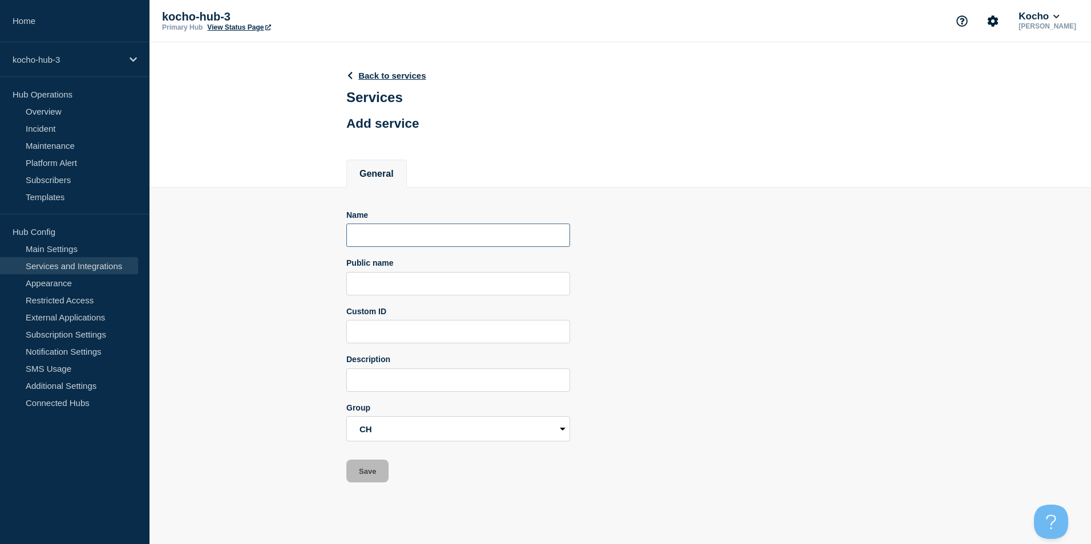
click at [433, 239] on input "Name" at bounding box center [458, 235] width 224 height 23
type input "Other"
click at [363, 472] on button "Save" at bounding box center [367, 471] width 42 height 23
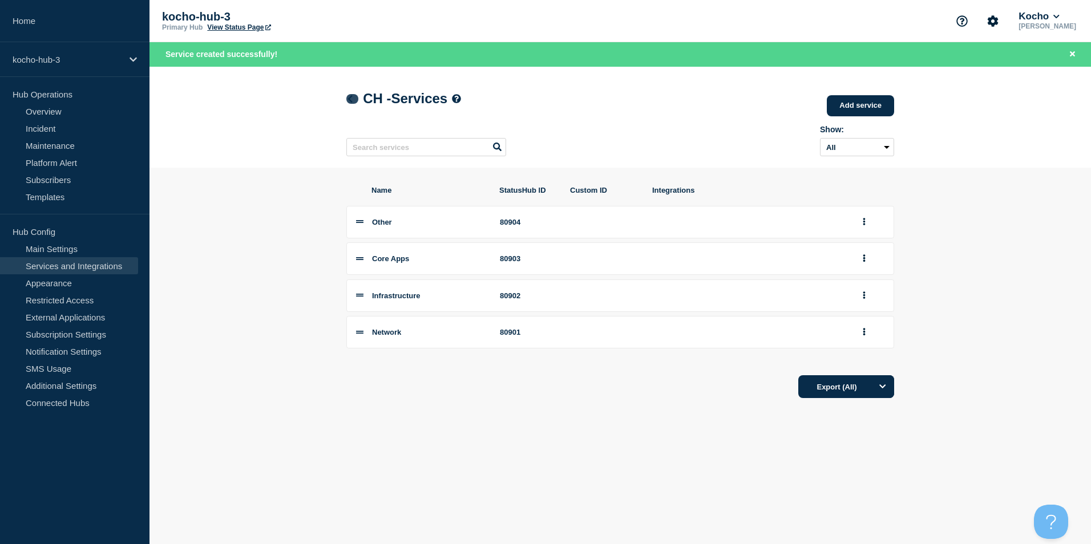
click at [353, 102] on icon at bounding box center [350, 98] width 9 height 7
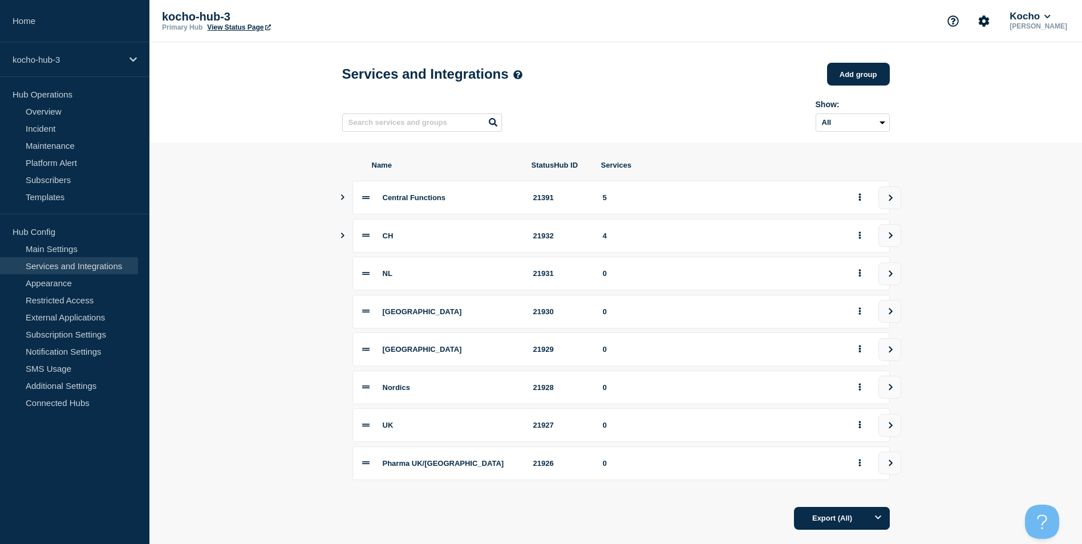
click at [345, 200] on icon "Show services" at bounding box center [342, 198] width 7 height 6
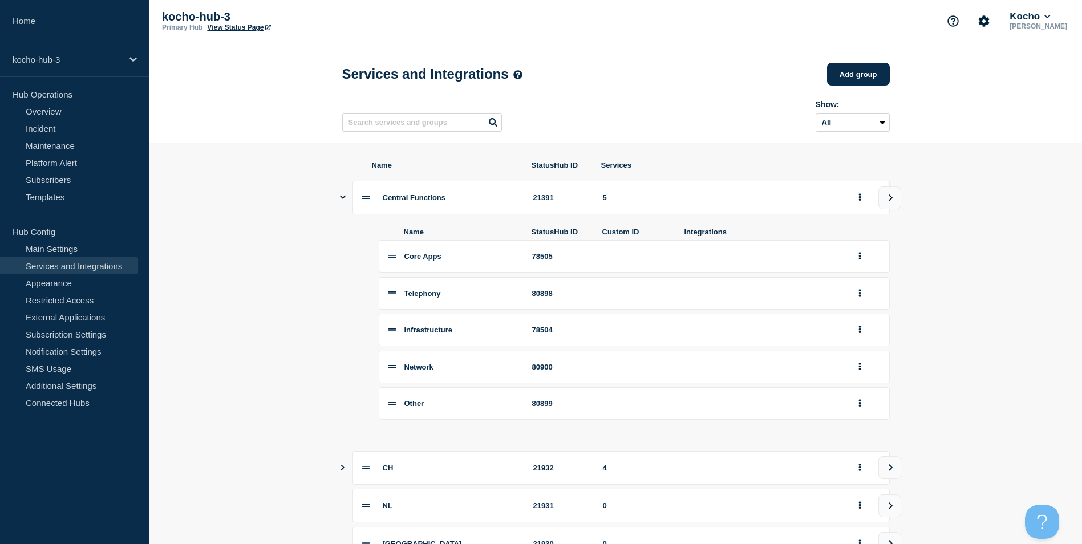
click at [345, 199] on icon "Show services" at bounding box center [343, 197] width 6 height 3
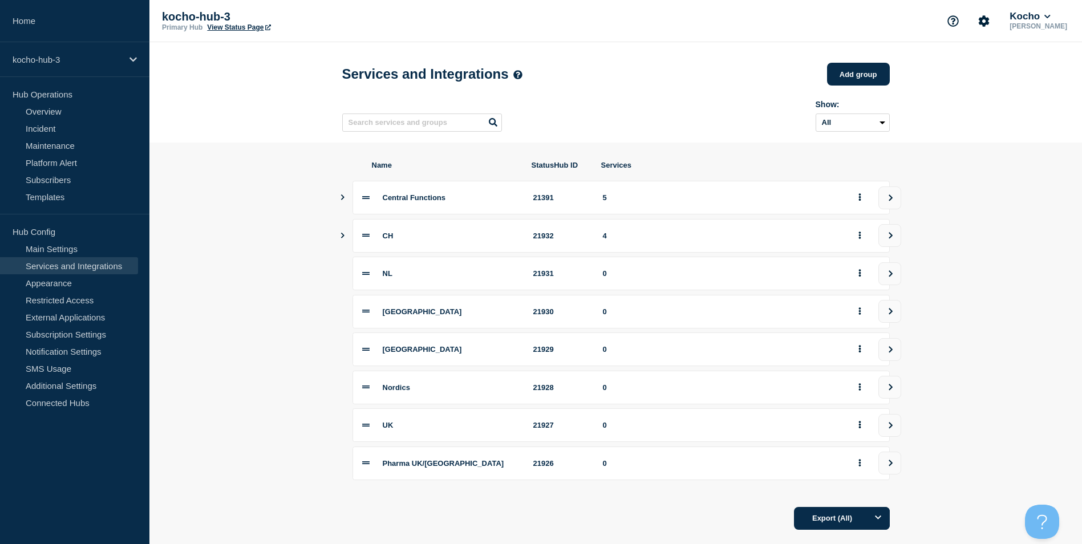
click at [337, 239] on section "Name StatusHub ID Services Central Functions 21391 5 CH 21932 4 NL 21931 0 Spai…" at bounding box center [615, 346] width 933 height 406
click at [341, 239] on icon "Show services" at bounding box center [342, 236] width 7 height 6
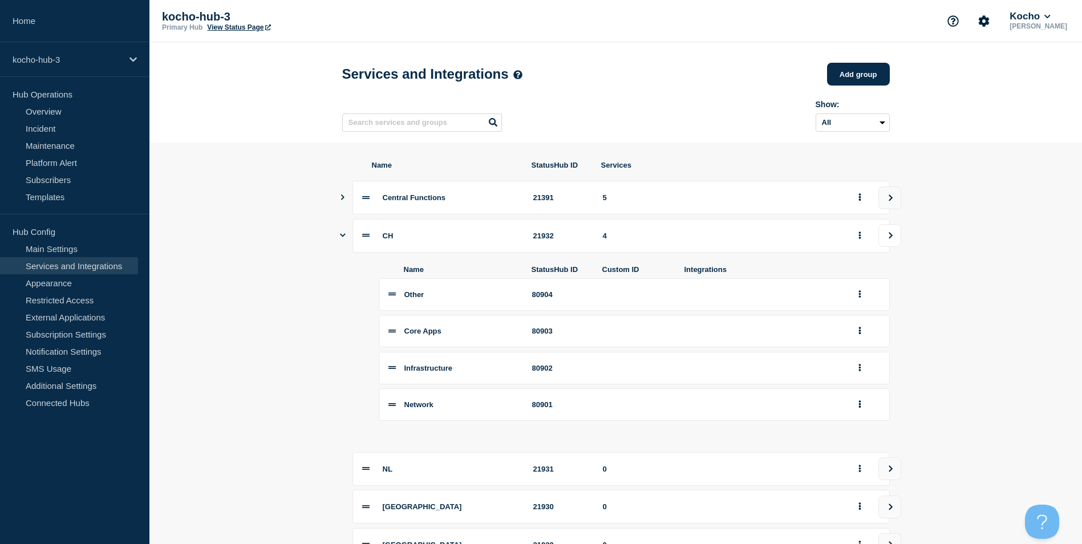
click at [895, 247] on button "view group" at bounding box center [890, 235] width 23 height 23
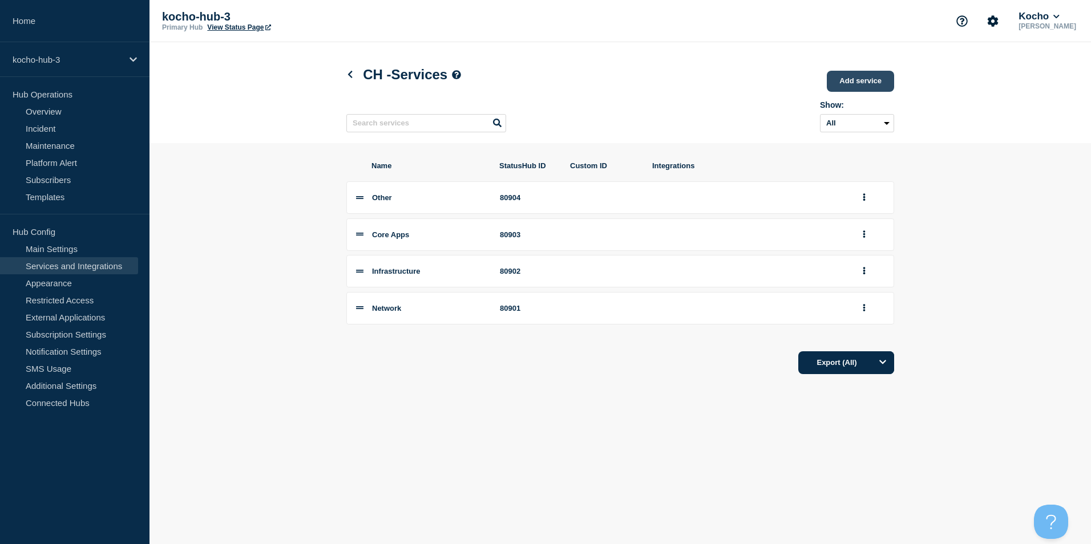
click at [846, 78] on link "Add service" at bounding box center [860, 81] width 67 height 21
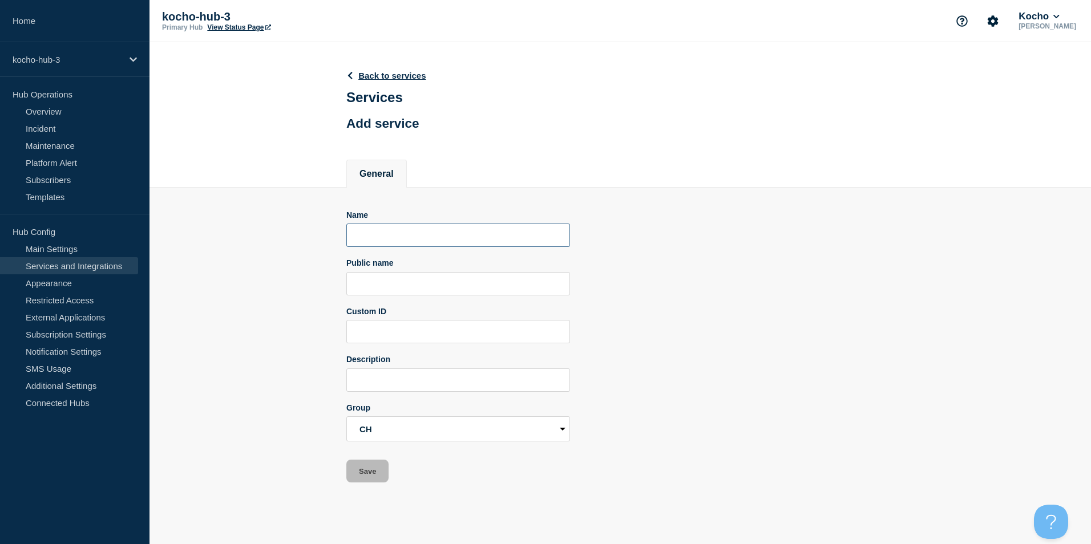
click at [387, 234] on input "Name" at bounding box center [458, 235] width 224 height 23
type input "Telephony"
click at [370, 480] on button "Save" at bounding box center [367, 471] width 42 height 23
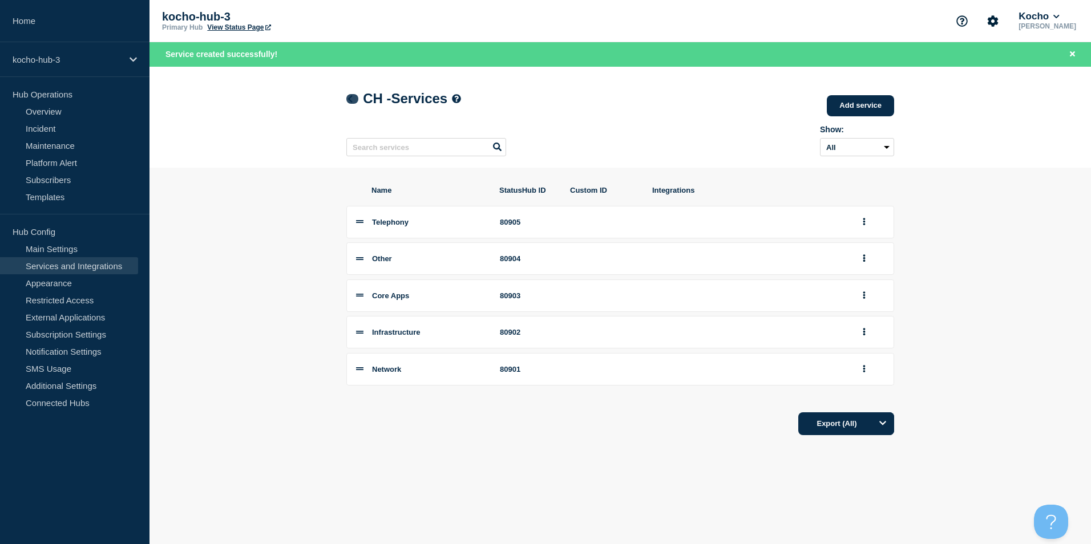
click at [351, 103] on icon at bounding box center [350, 98] width 5 height 7
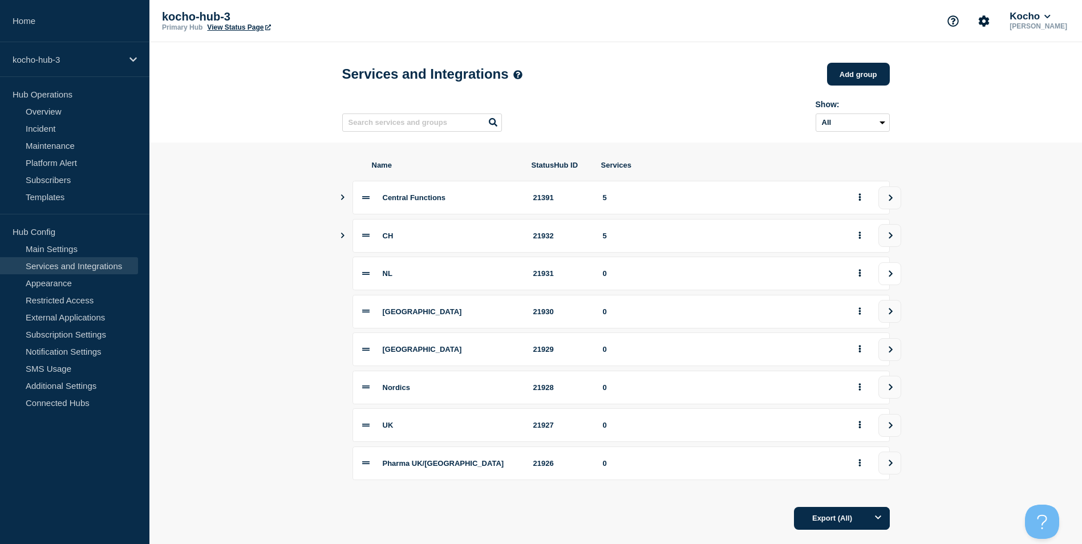
click at [887, 276] on icon "view group" at bounding box center [890, 273] width 7 height 7
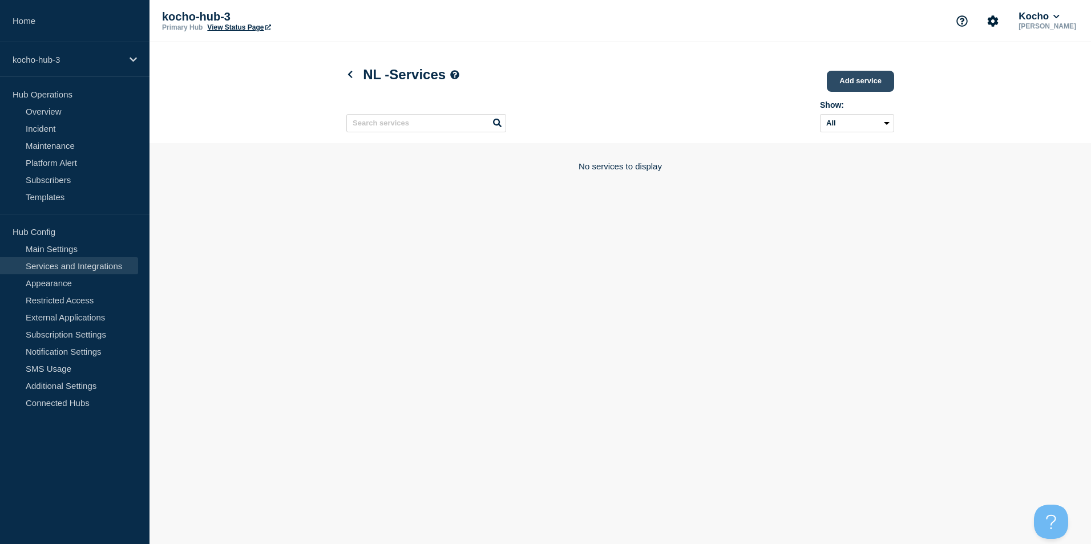
click at [859, 88] on link "Add service" at bounding box center [860, 81] width 67 height 21
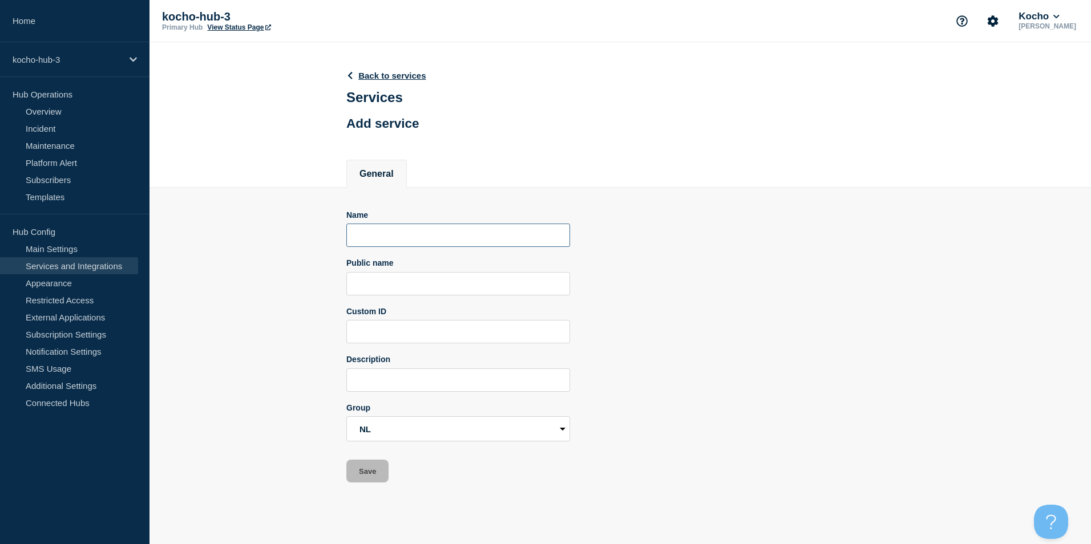
click at [414, 235] on input "Name" at bounding box center [458, 235] width 224 height 23
type input "Other"
click at [366, 475] on button "Save" at bounding box center [367, 471] width 42 height 23
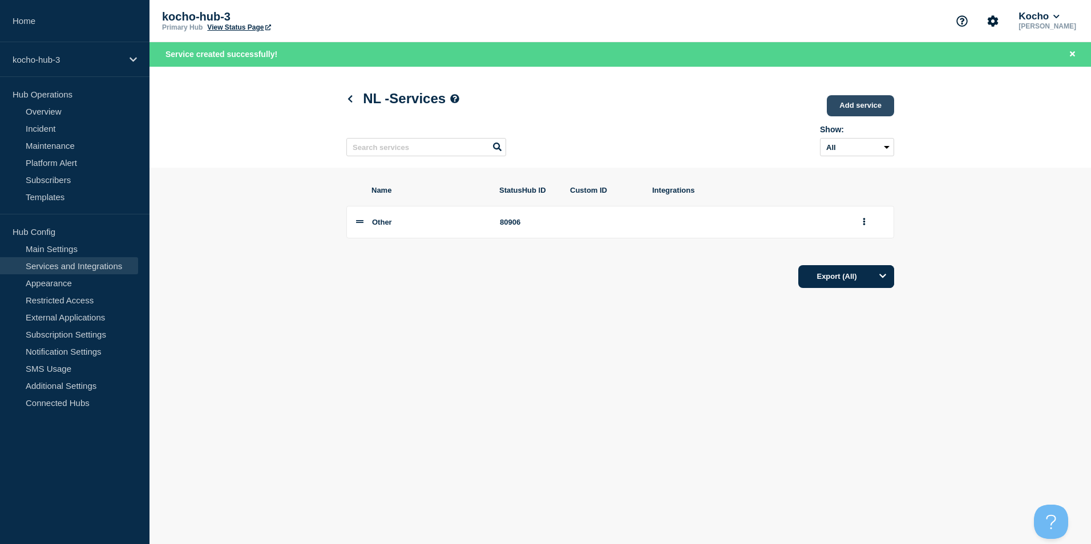
click at [863, 104] on link "Add service" at bounding box center [860, 105] width 67 height 21
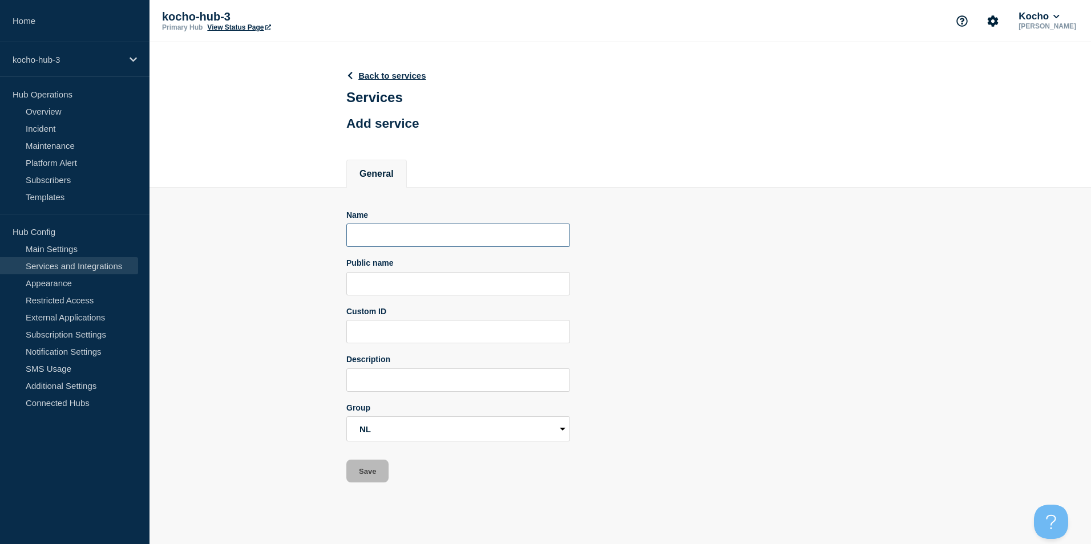
click at [463, 233] on input "Name" at bounding box center [458, 235] width 224 height 23
type input "Telephony"
click at [372, 468] on button "Save" at bounding box center [367, 471] width 42 height 23
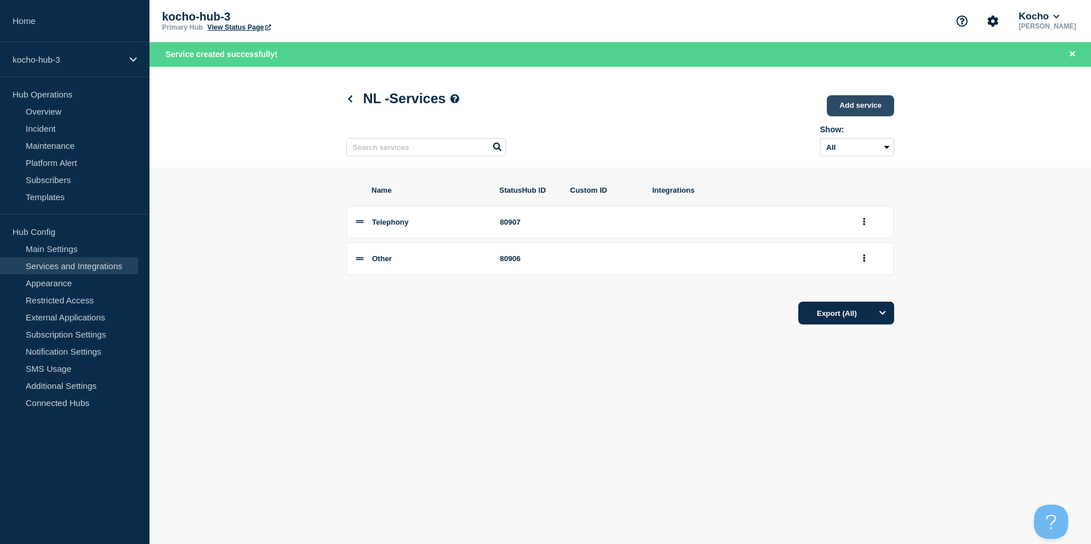
click at [847, 109] on link "Add service" at bounding box center [860, 105] width 67 height 21
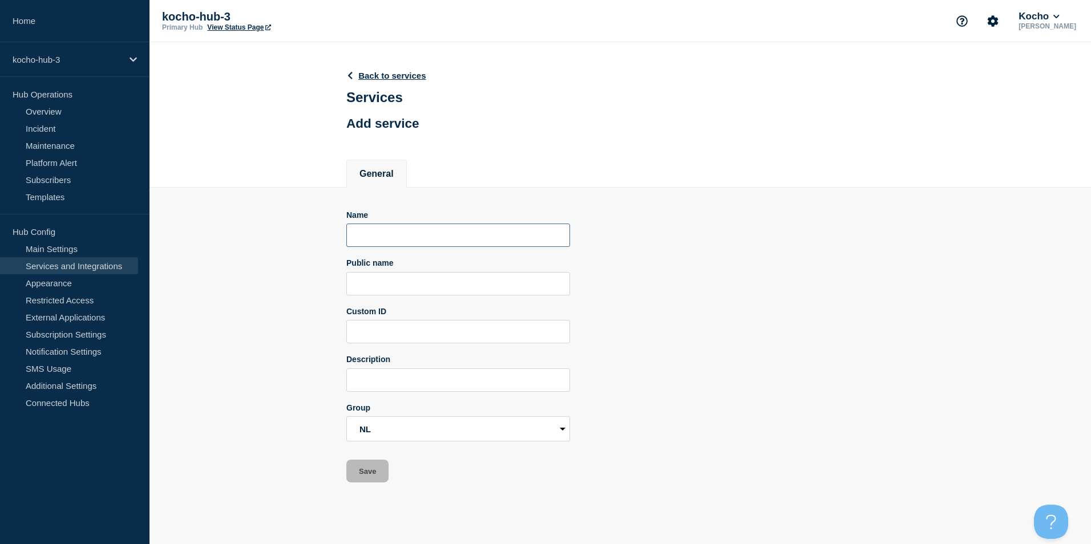
click at [452, 230] on input "Name" at bounding box center [458, 235] width 224 height 23
type input "Network"
click at [358, 486] on main "Back to services Services Add service General Name Network Public name Custom I…" at bounding box center [620, 271] width 942 height 458
click at [362, 479] on button "Save" at bounding box center [367, 471] width 42 height 23
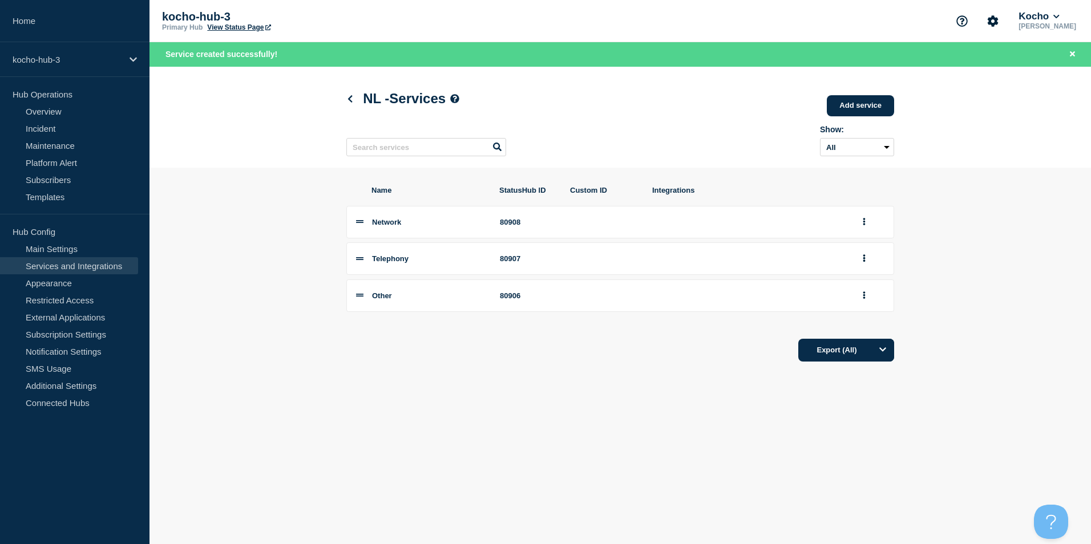
click at [841, 119] on div "Show: All Archived Non-archived" at bounding box center [620, 138] width 548 height 45
click at [842, 111] on link "Add service" at bounding box center [860, 105] width 67 height 21
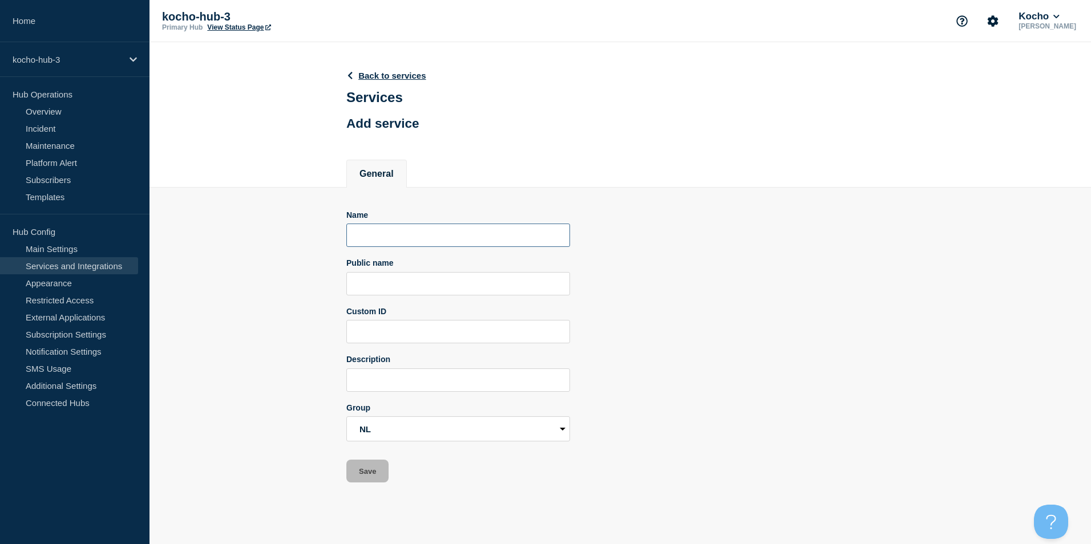
click at [423, 237] on input "Name" at bounding box center [458, 235] width 224 height 23
type input "Infrastructure"
click at [370, 466] on button "Save" at bounding box center [367, 471] width 42 height 23
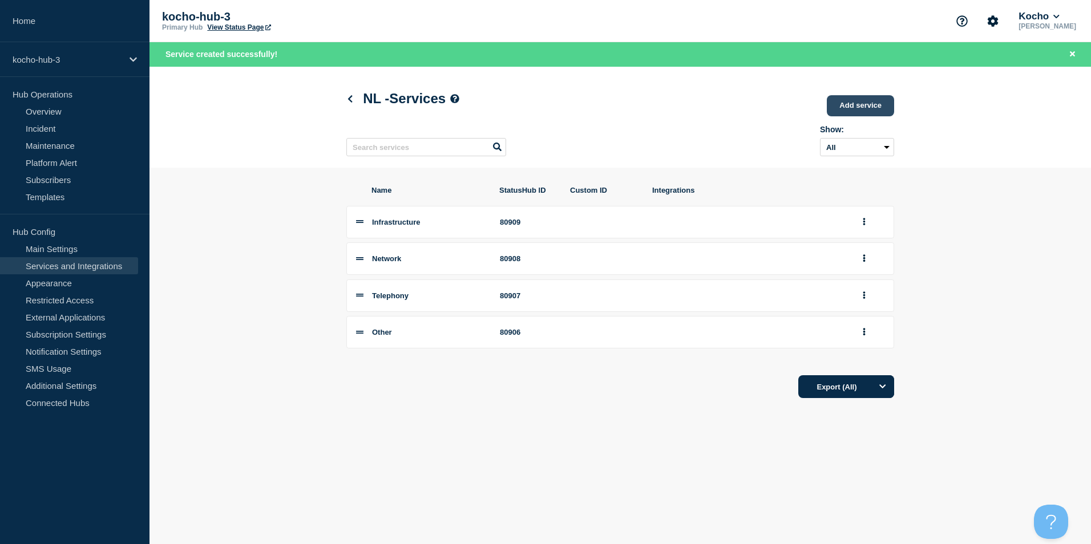
click at [878, 105] on link "Add service" at bounding box center [860, 105] width 67 height 21
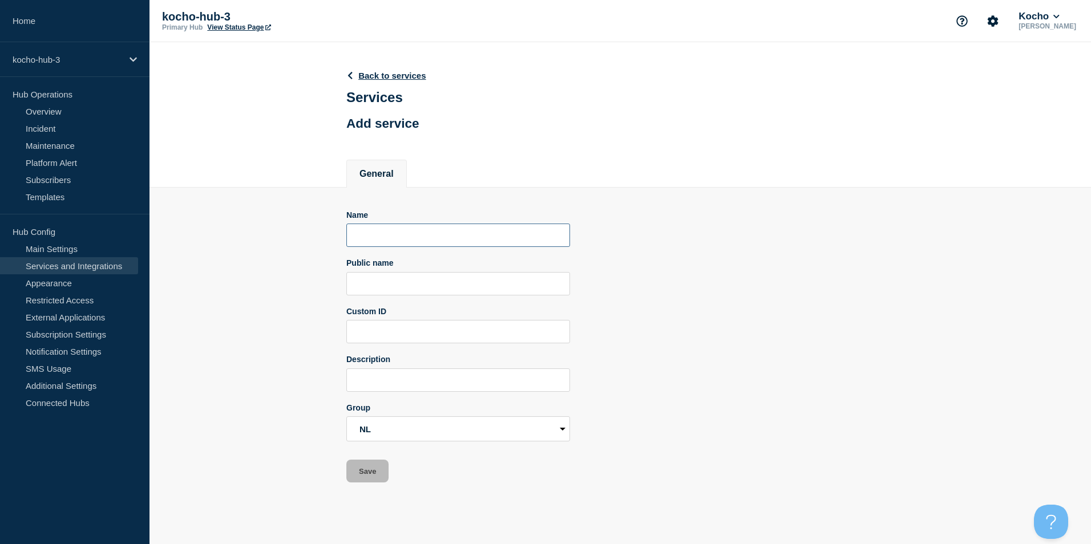
click at [410, 237] on input "Name" at bounding box center [458, 235] width 224 height 23
type input "Core Apps"
click at [381, 468] on button "Save" at bounding box center [367, 471] width 42 height 23
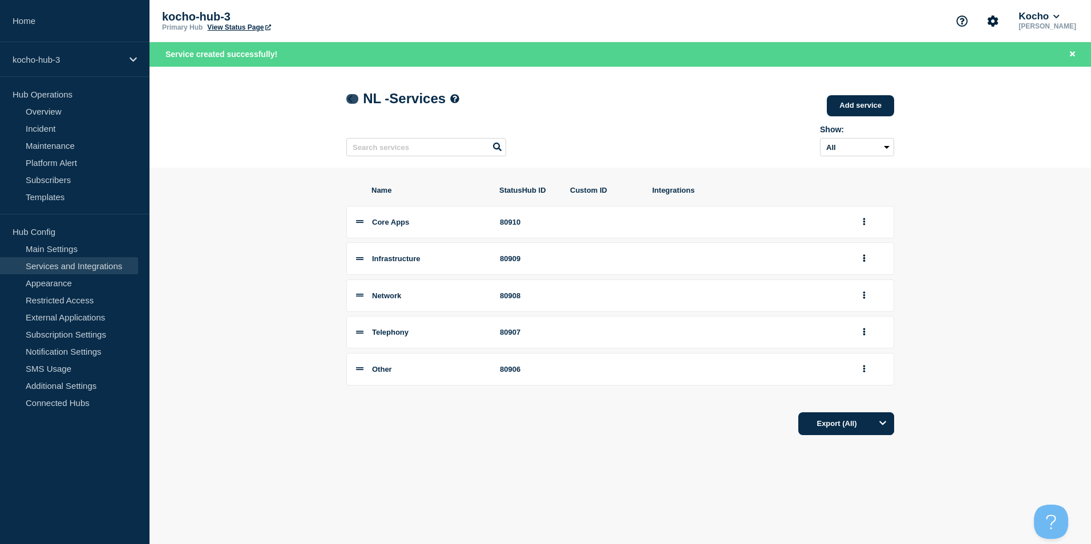
click at [357, 101] on link at bounding box center [352, 99] width 12 height 10
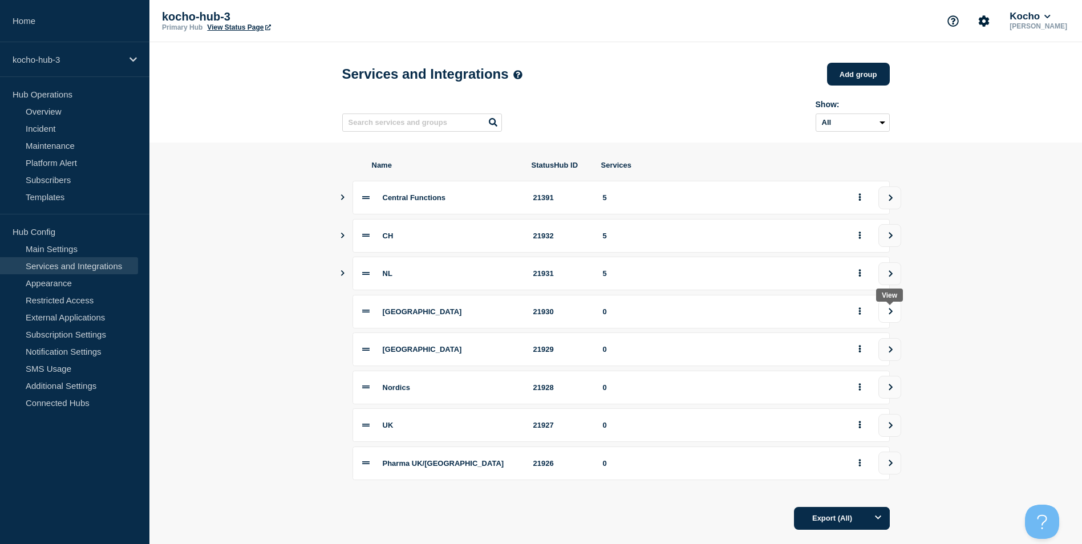
click at [893, 314] on icon "view group" at bounding box center [890, 311] width 7 height 7
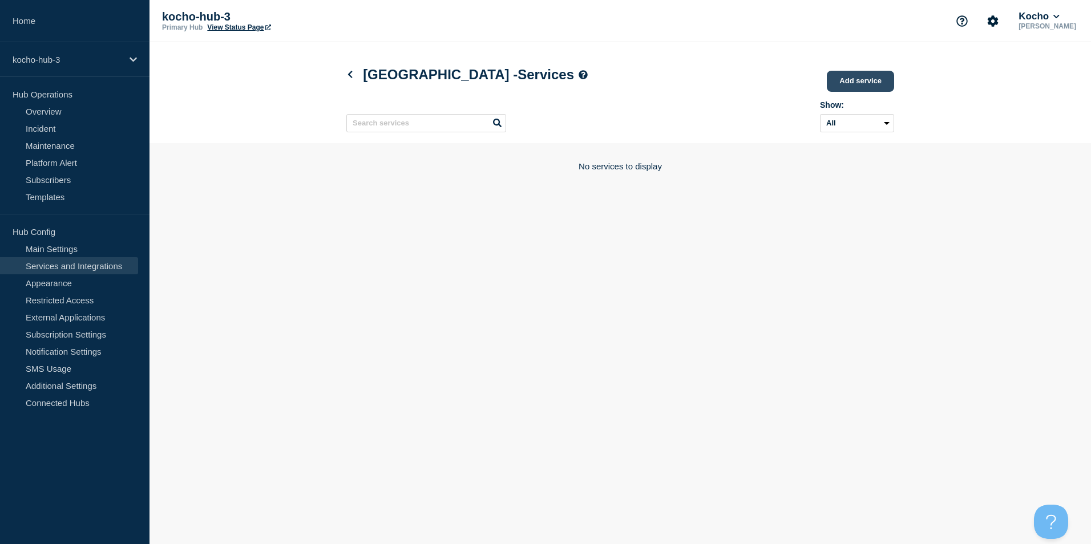
click at [857, 83] on link "Add service" at bounding box center [860, 81] width 67 height 21
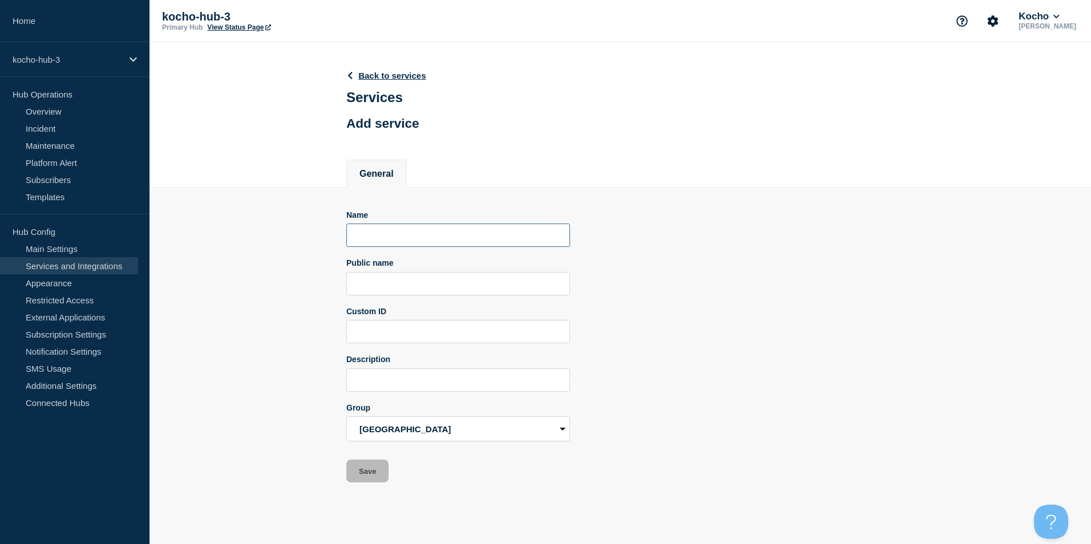
click at [472, 235] on input "Name" at bounding box center [458, 235] width 224 height 23
type input "Other"
click at [377, 478] on button "Save" at bounding box center [367, 471] width 42 height 23
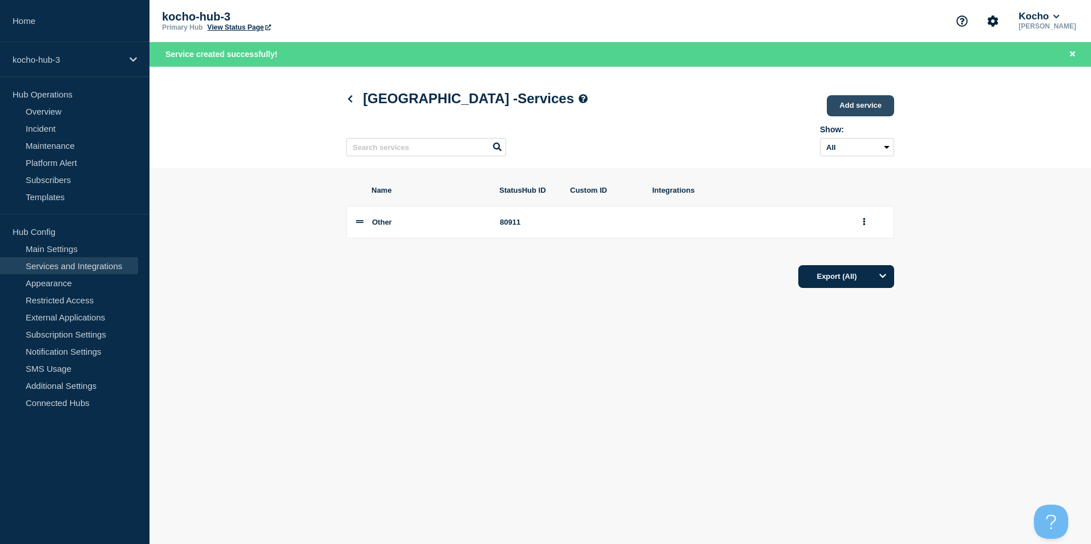
click at [876, 107] on link "Add service" at bounding box center [860, 105] width 67 height 21
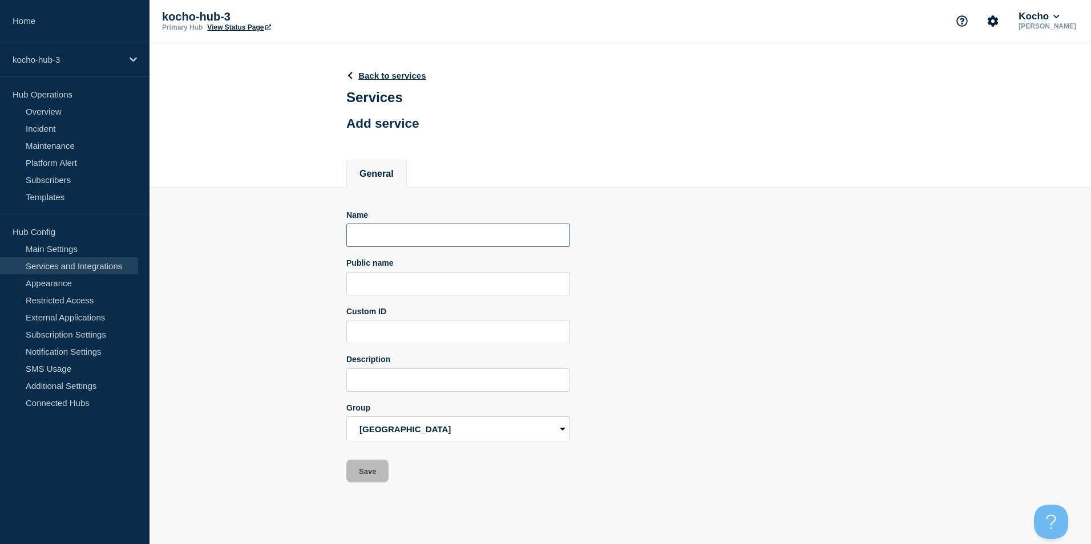
click at [395, 235] on input "Name" at bounding box center [458, 235] width 224 height 23
type input "Telephony"
click at [351, 467] on button "Save" at bounding box center [367, 471] width 42 height 23
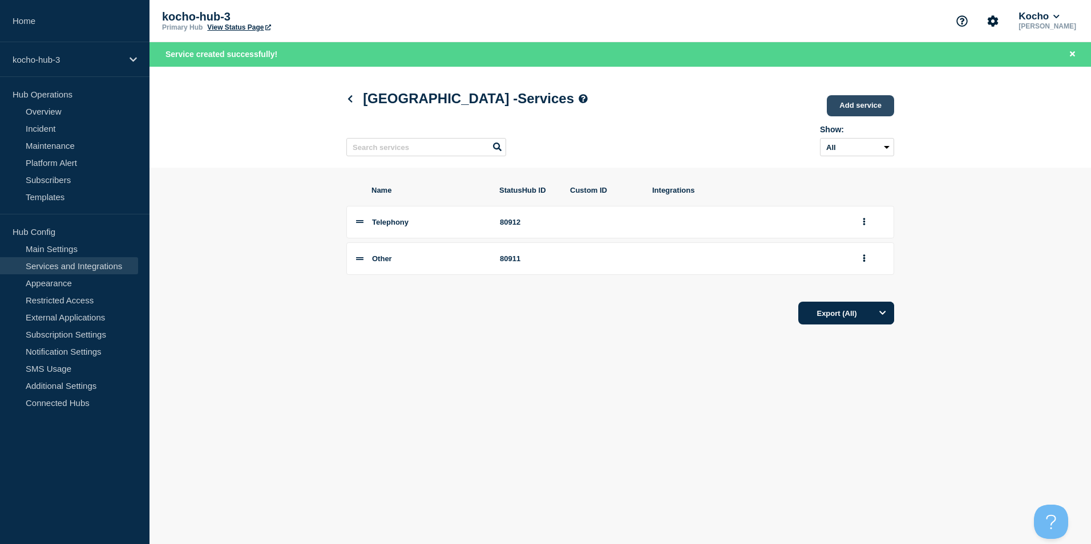
click at [850, 106] on link "Add service" at bounding box center [860, 105] width 67 height 21
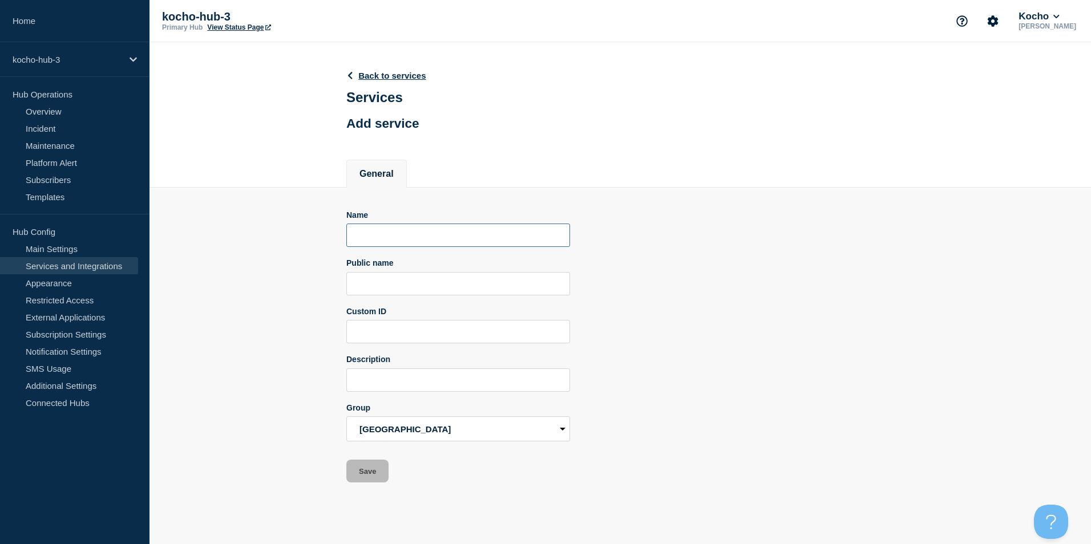
click at [442, 235] on input "Name" at bounding box center [458, 235] width 224 height 23
type input "Network"
click at [358, 478] on button "Save" at bounding box center [367, 471] width 42 height 23
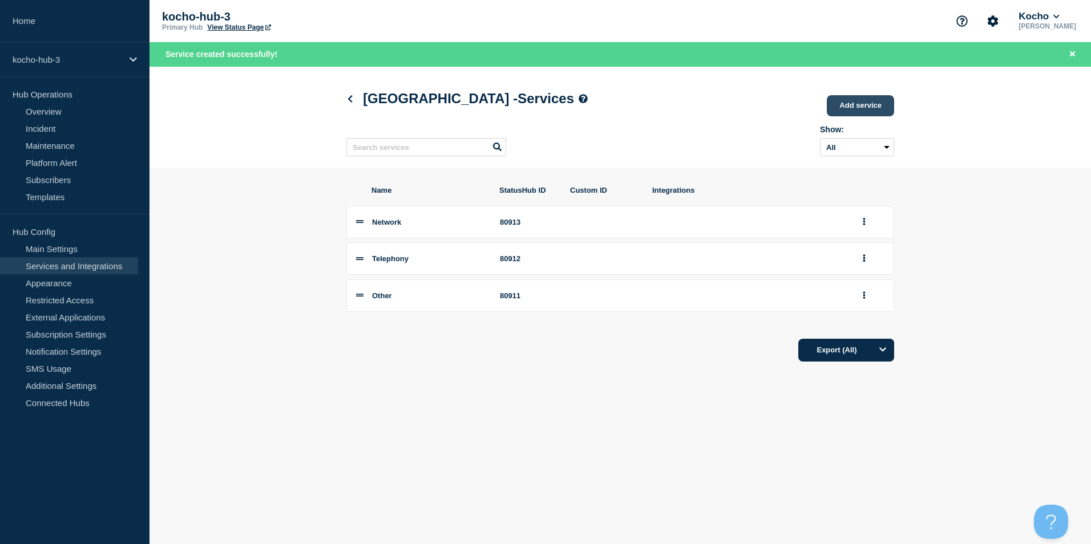
click at [846, 106] on link "Add service" at bounding box center [860, 105] width 67 height 21
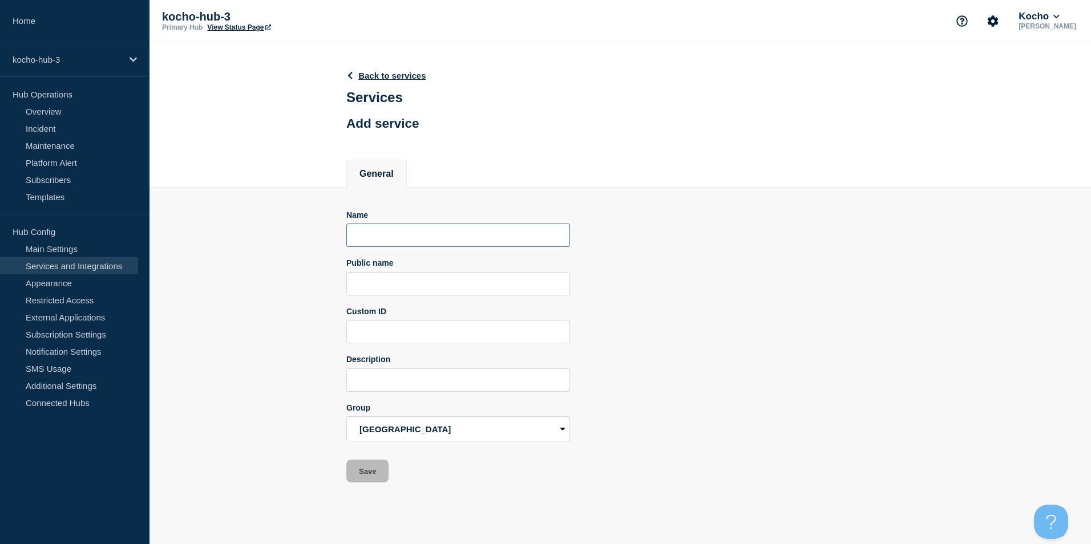
click at [436, 245] on input "Name" at bounding box center [458, 235] width 224 height 23
type input "Infrastructure"
click at [373, 468] on button "Save" at bounding box center [367, 471] width 42 height 23
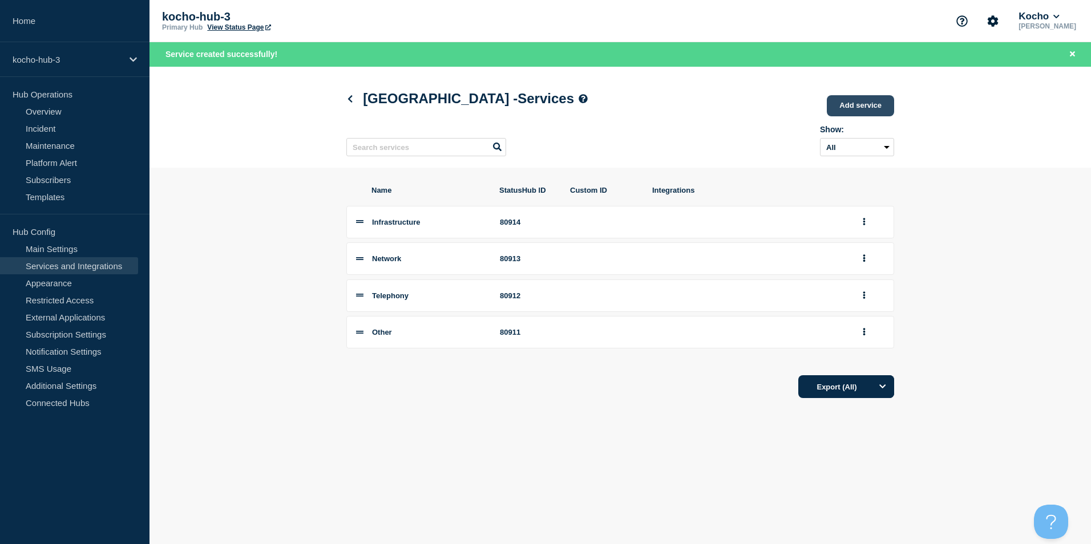
click at [875, 113] on link "Add service" at bounding box center [860, 105] width 67 height 21
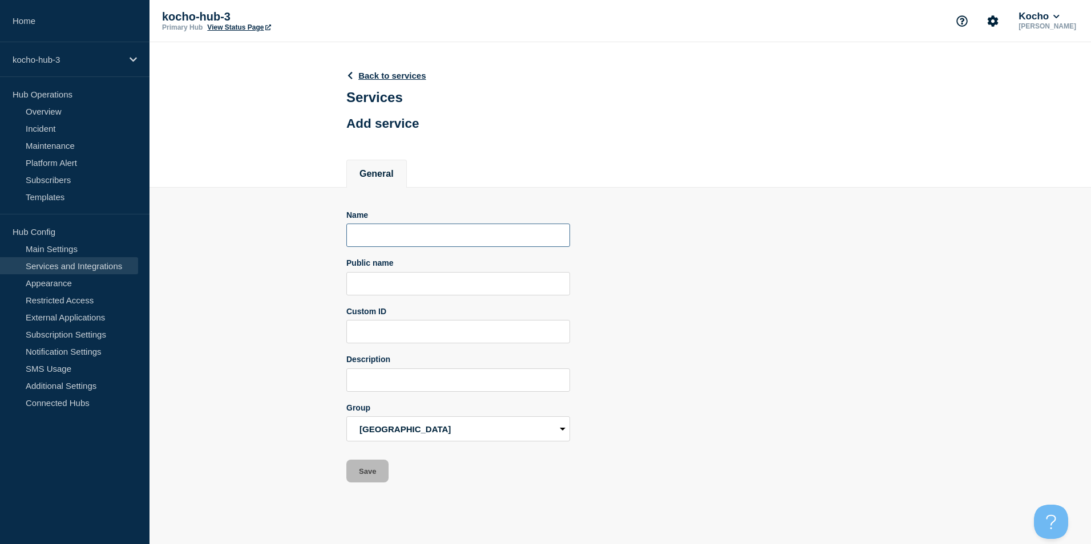
click at [426, 243] on input "Name" at bounding box center [458, 235] width 224 height 23
type input "Core Apps"
click at [370, 477] on button "Save" at bounding box center [367, 471] width 42 height 23
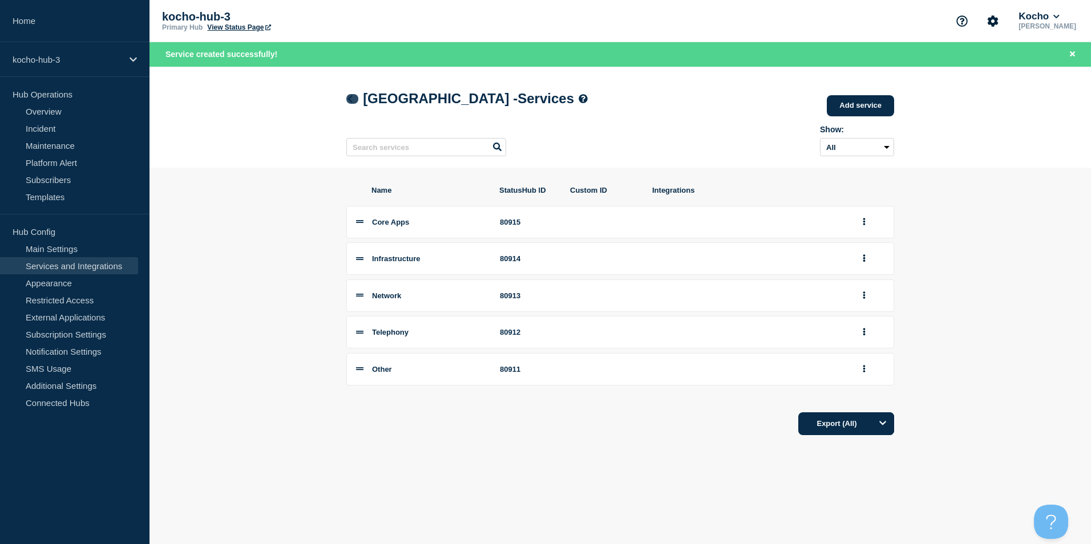
click at [355, 103] on link at bounding box center [352, 99] width 12 height 10
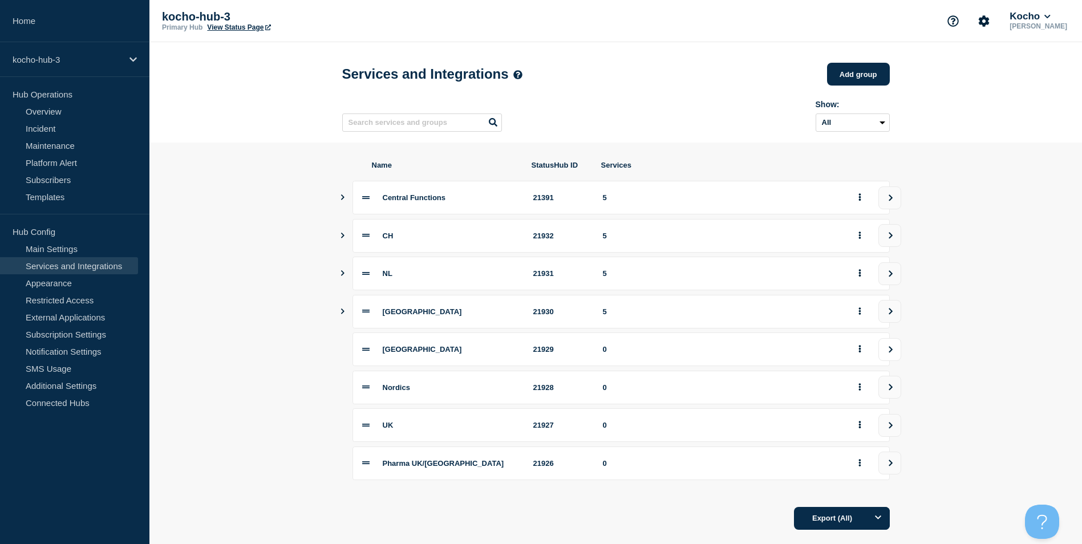
click at [888, 351] on button "view group" at bounding box center [890, 349] width 23 height 23
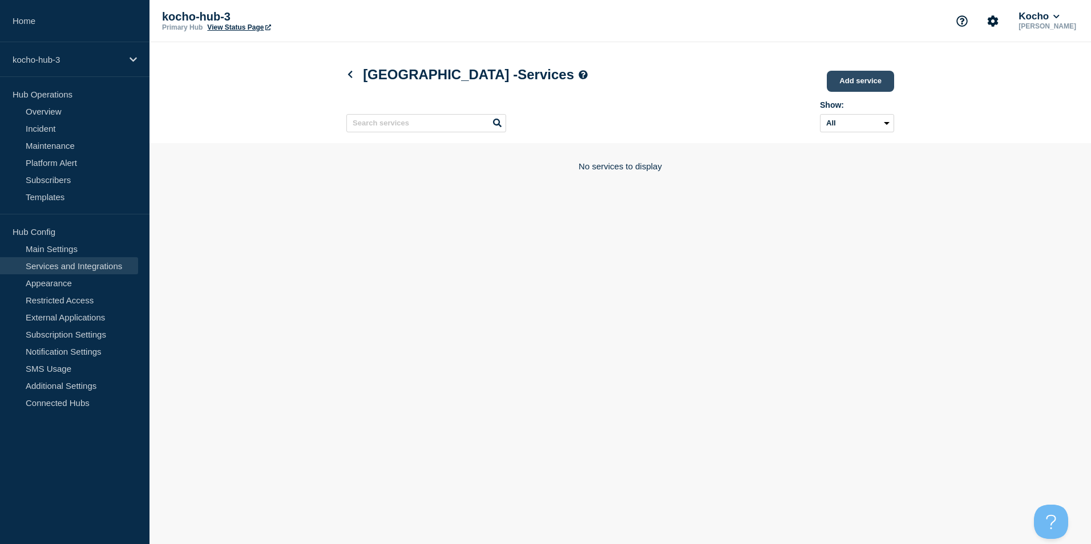
click at [848, 86] on link "Add service" at bounding box center [860, 81] width 67 height 21
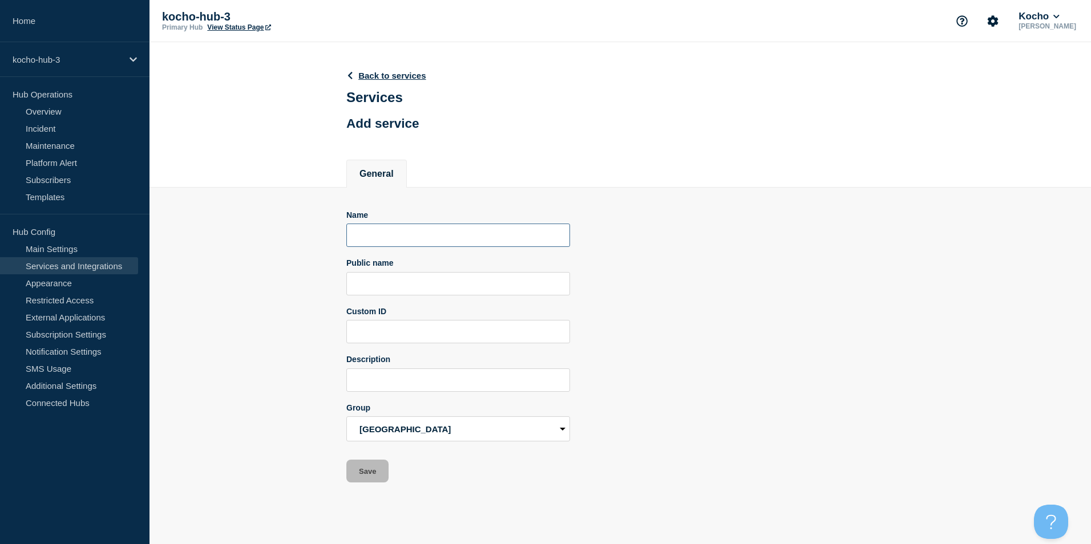
click at [434, 230] on input "Name" at bounding box center [458, 235] width 224 height 23
type input "Other"
click at [369, 483] on button "Save" at bounding box center [367, 471] width 42 height 23
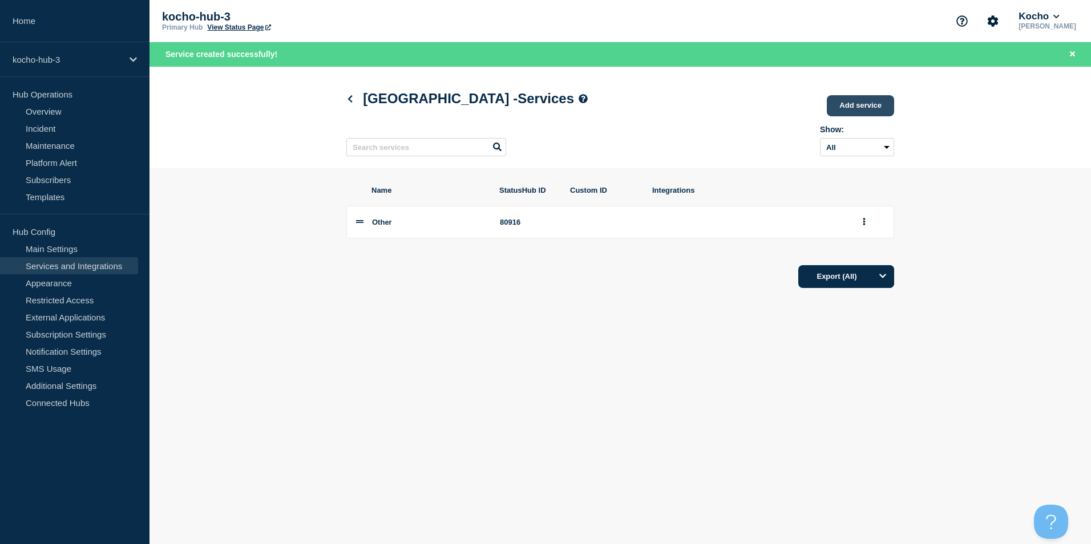
click at [841, 114] on link "Add service" at bounding box center [860, 105] width 67 height 21
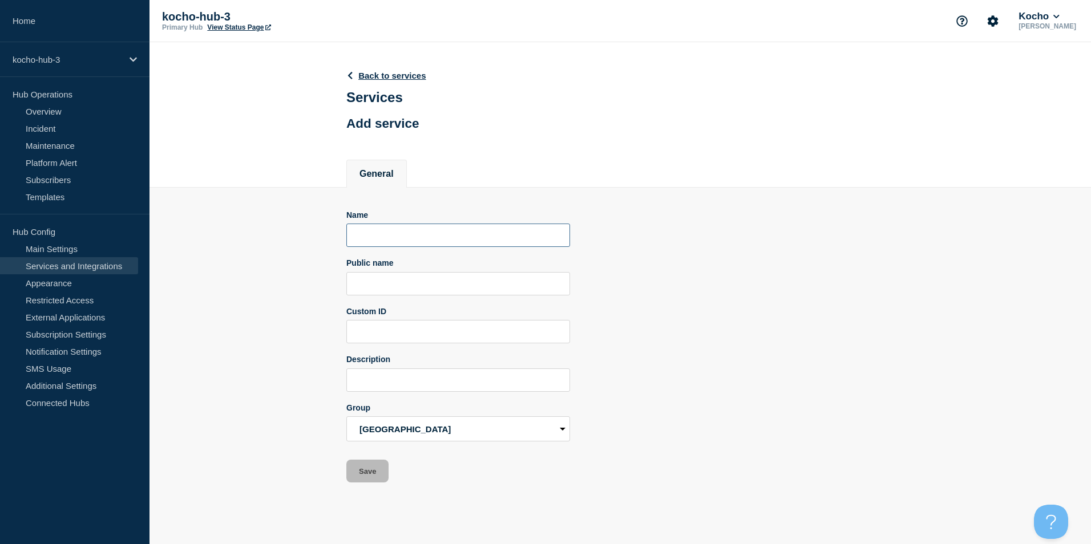
click at [401, 231] on input "Name" at bounding box center [458, 235] width 224 height 23
type input "Network"
click at [378, 483] on button "Save" at bounding box center [367, 471] width 42 height 23
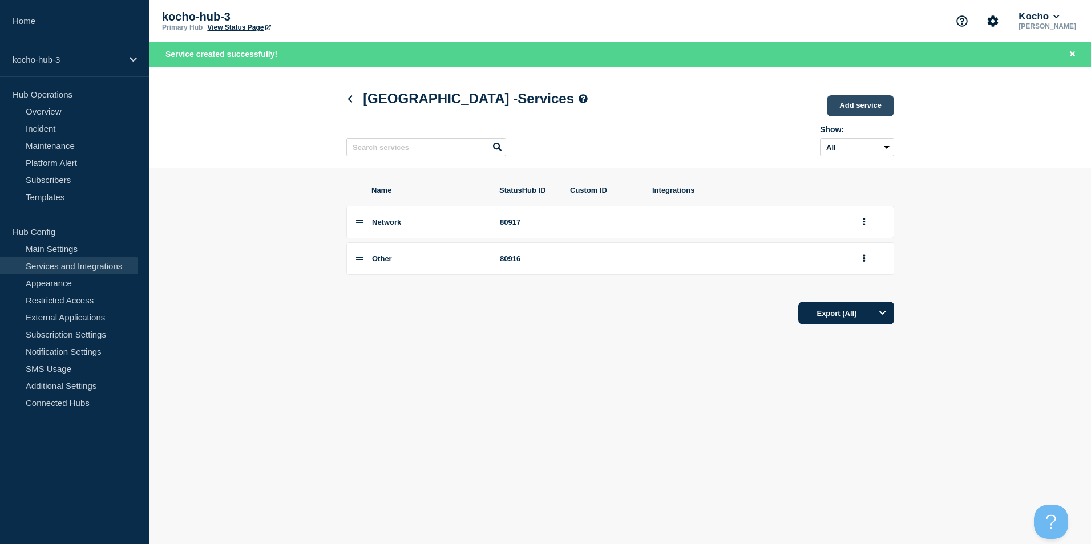
click at [863, 109] on link "Add service" at bounding box center [860, 105] width 67 height 21
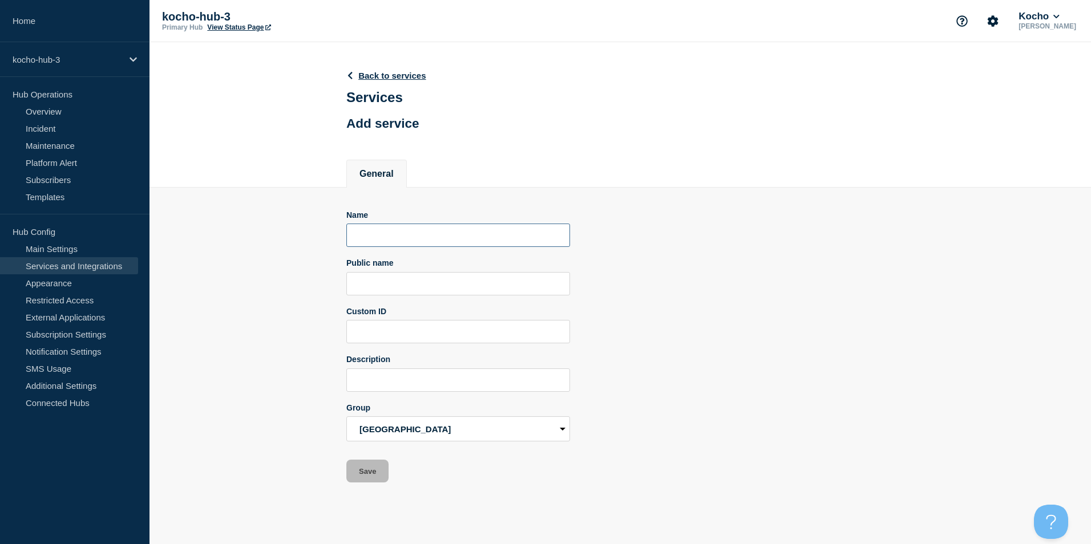
click at [396, 236] on input "Name" at bounding box center [458, 235] width 224 height 23
type input "Infrastructure"
click at [377, 467] on button "Save" at bounding box center [367, 471] width 42 height 23
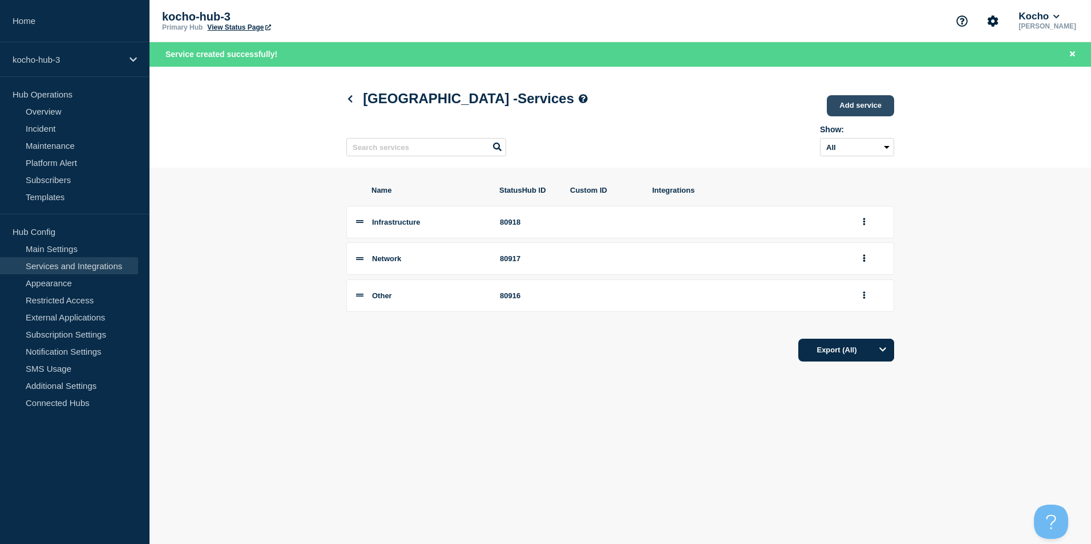
click at [880, 104] on link "Add service" at bounding box center [860, 105] width 67 height 21
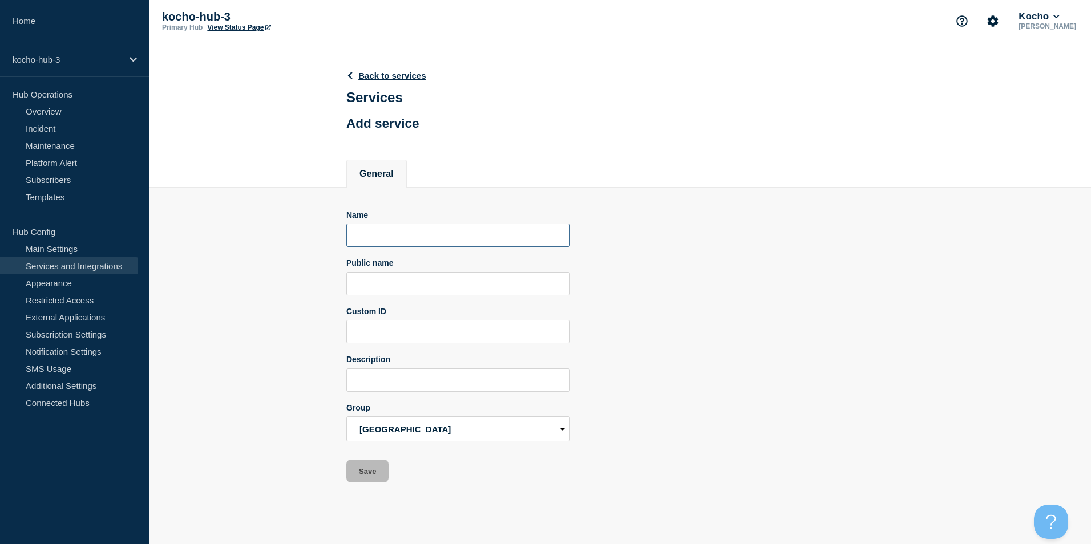
click at [397, 233] on input "Name" at bounding box center [458, 235] width 224 height 23
type input "Telephony"
click at [366, 478] on button "Save" at bounding box center [367, 471] width 42 height 23
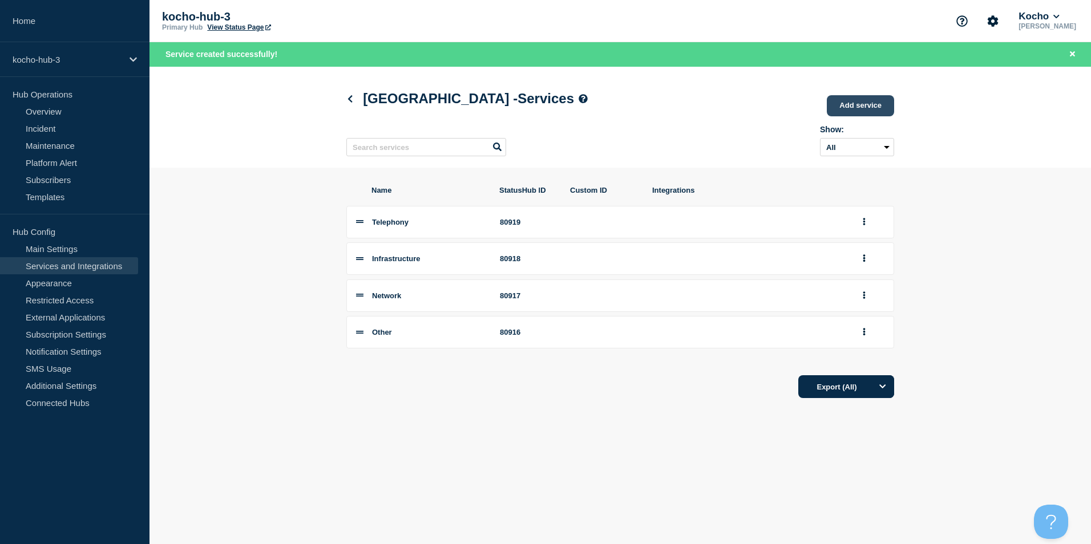
click at [844, 114] on link "Add service" at bounding box center [860, 105] width 67 height 21
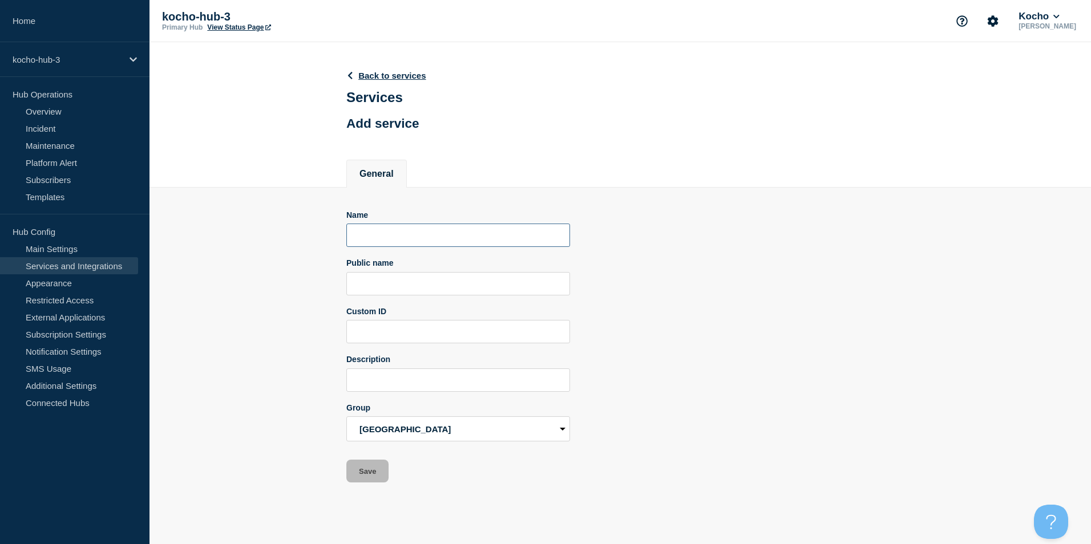
click at [375, 244] on input "Name" at bounding box center [458, 235] width 224 height 23
type input "Core Apps"
click at [350, 470] on button "Save" at bounding box center [367, 471] width 42 height 23
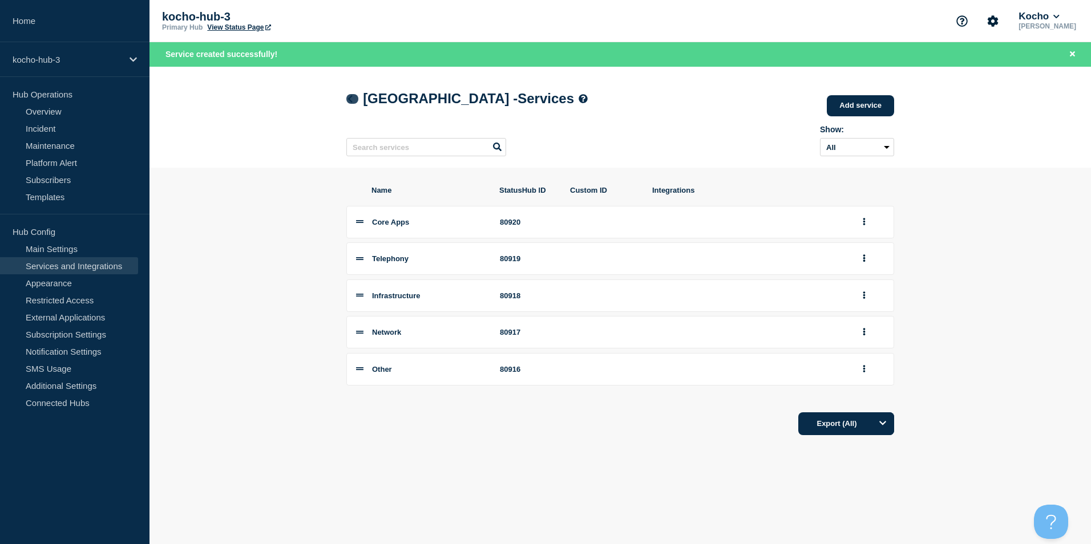
click at [346, 98] on icon at bounding box center [350, 98] width 9 height 7
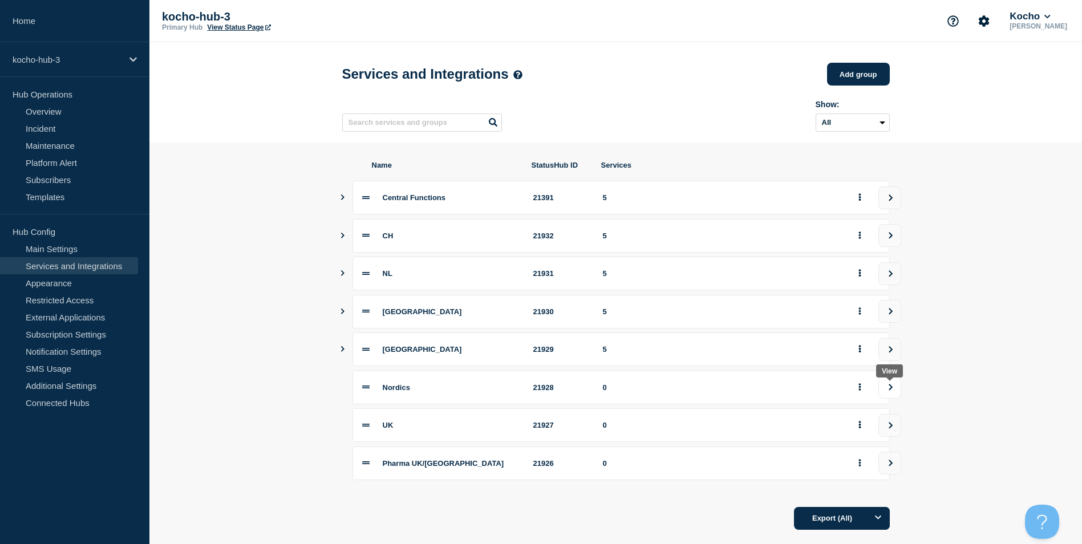
click at [884, 391] on button "view group" at bounding box center [890, 387] width 23 height 23
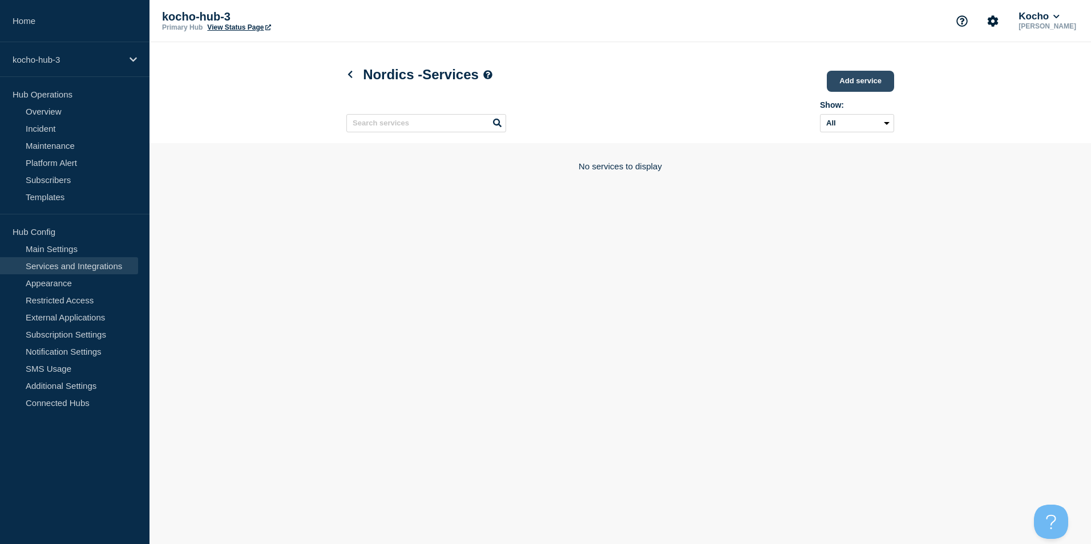
click at [863, 85] on link "Add service" at bounding box center [860, 81] width 67 height 21
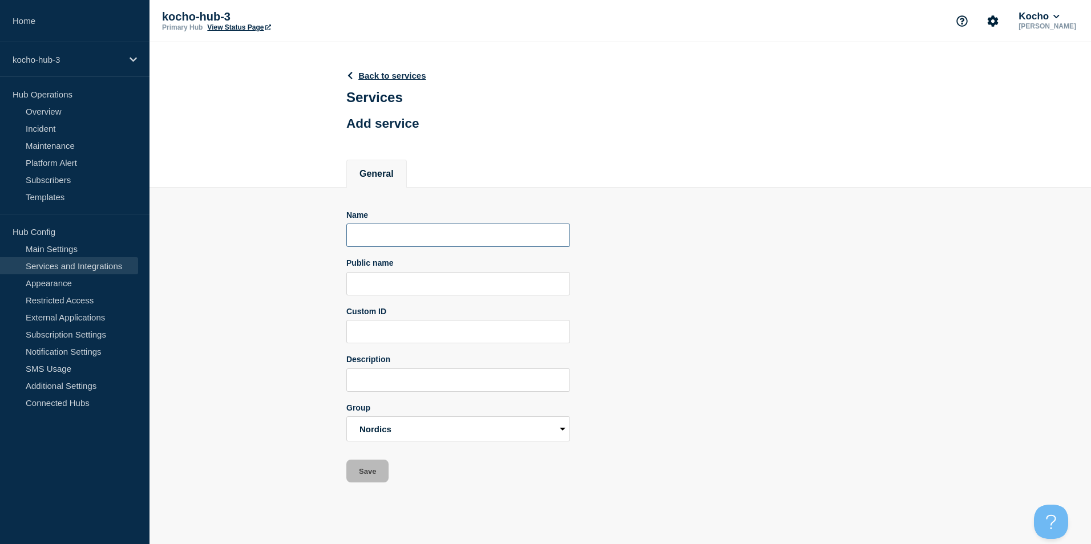
click at [411, 247] on input "Name" at bounding box center [458, 235] width 224 height 23
click at [352, 75] on icon at bounding box center [350, 75] width 9 height 7
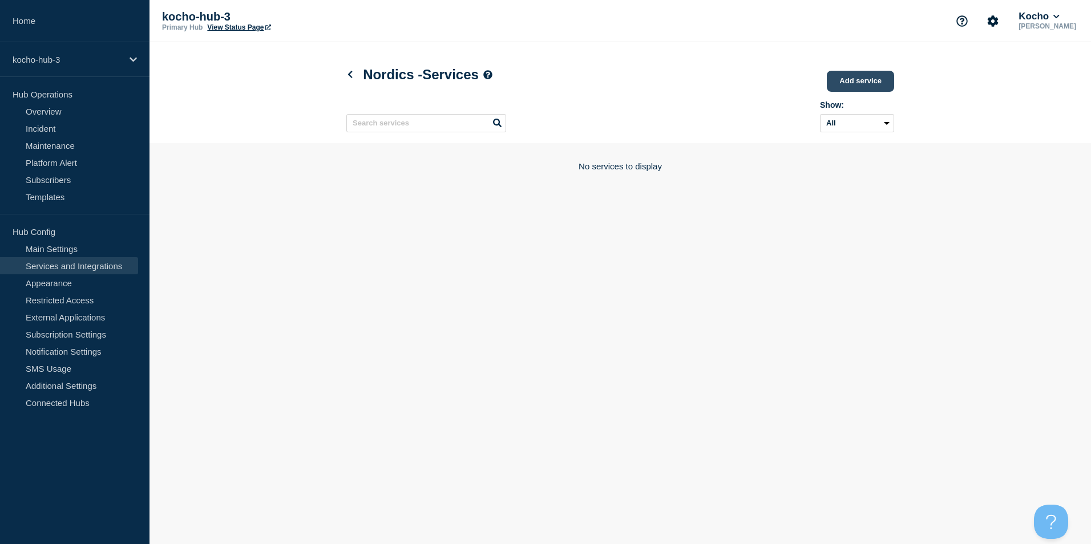
click at [852, 88] on link "Add service" at bounding box center [860, 81] width 67 height 21
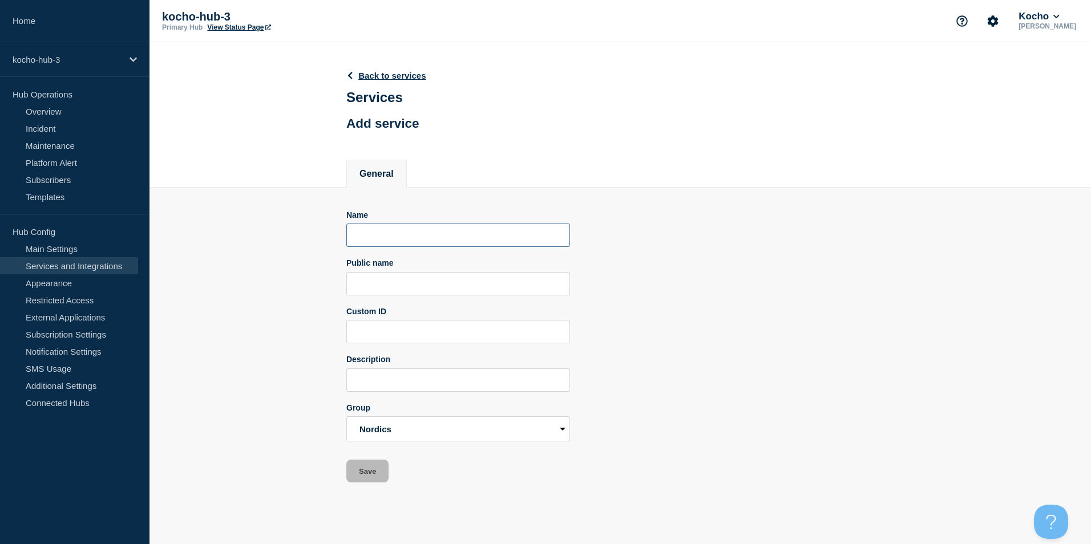
click at [397, 239] on input "Name" at bounding box center [458, 235] width 224 height 23
type input "Other"
click at [354, 473] on button "Save" at bounding box center [367, 471] width 42 height 23
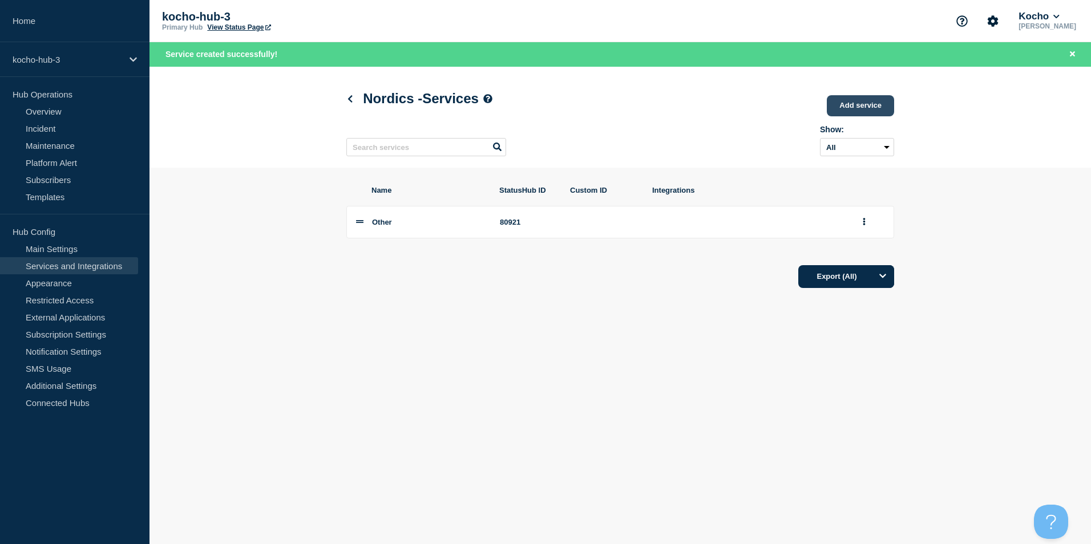
click at [867, 106] on link "Add service" at bounding box center [860, 105] width 67 height 21
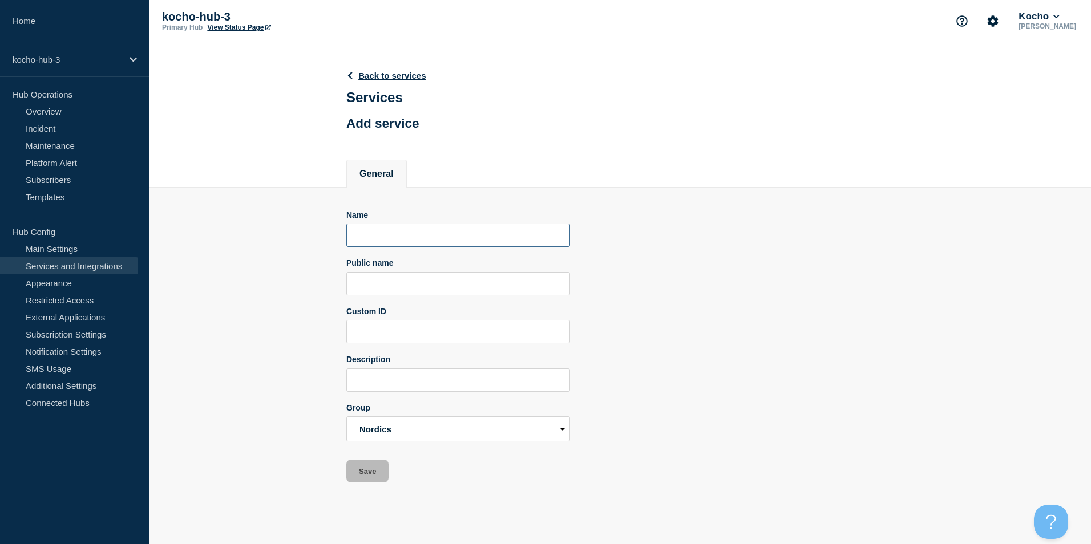
click at [417, 243] on input "Name" at bounding box center [458, 235] width 224 height 23
type input "Network"
click at [366, 459] on form "Name Network Public name Custom ID Description Group Central Functions CH NL [G…" at bounding box center [458, 347] width 224 height 273
click at [369, 473] on button "Save" at bounding box center [367, 471] width 42 height 23
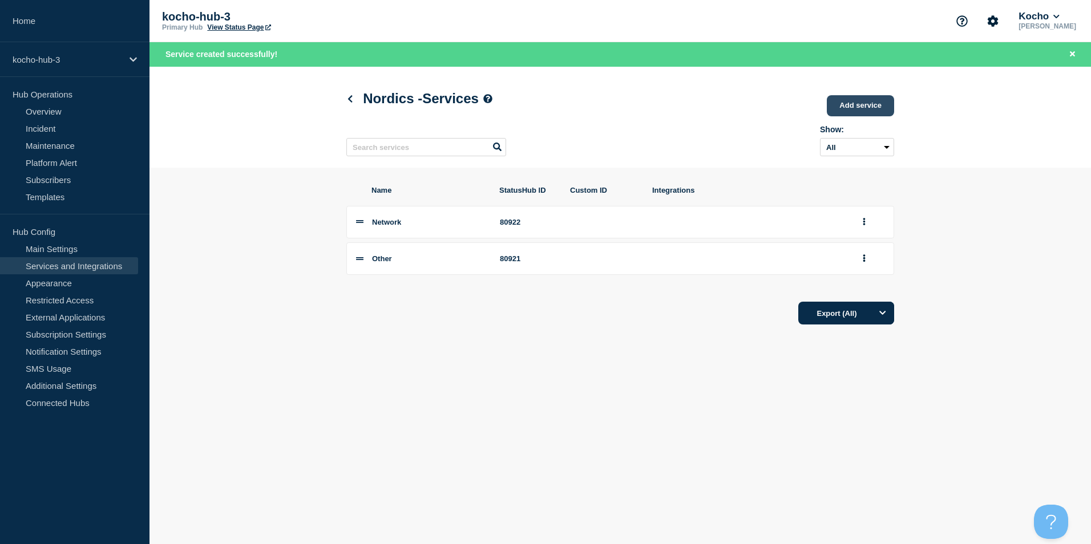
click at [842, 112] on link "Add service" at bounding box center [860, 105] width 67 height 21
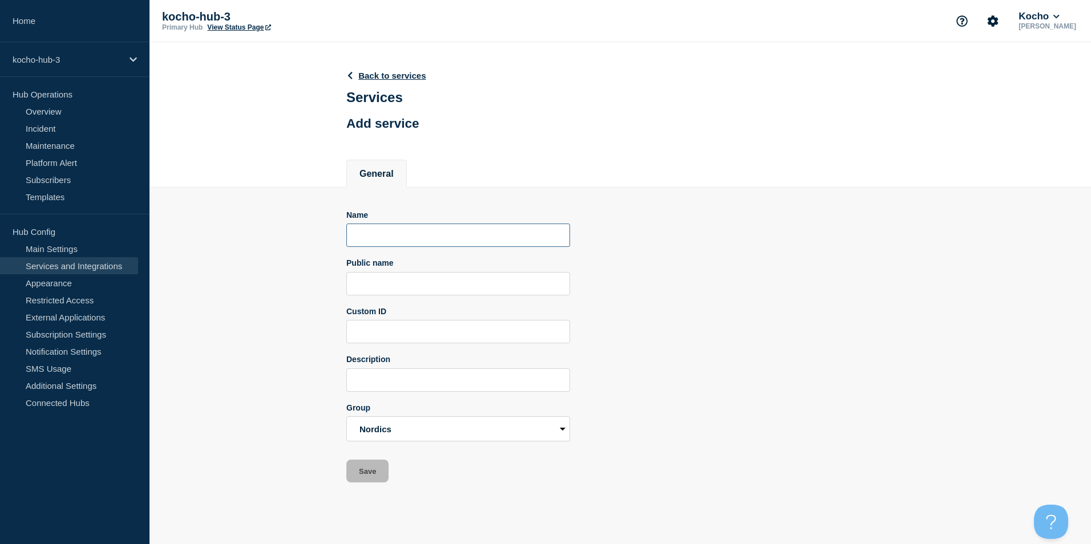
click at [390, 233] on input "Name" at bounding box center [458, 235] width 224 height 23
type input "Infrastructure"
click at [372, 470] on button "Save" at bounding box center [367, 471] width 42 height 23
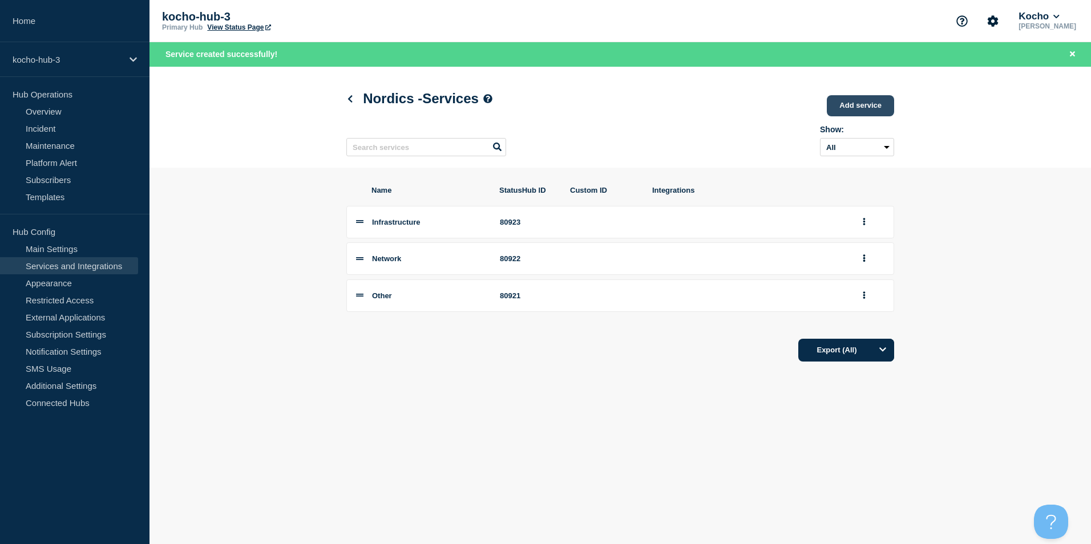
click at [870, 106] on link "Add service" at bounding box center [860, 105] width 67 height 21
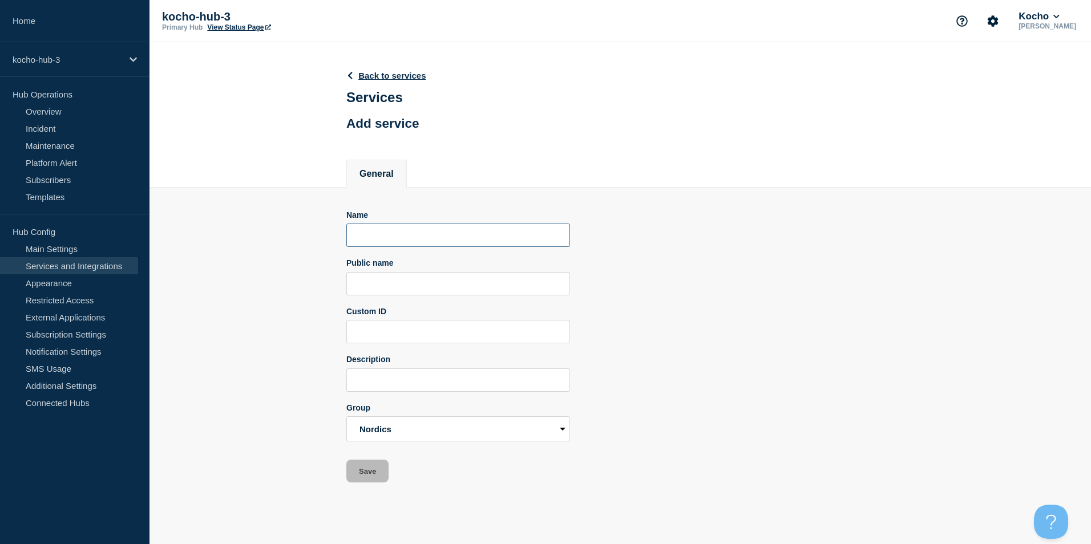
click at [386, 241] on input "Name" at bounding box center [458, 235] width 224 height 23
type input "Telephony"
click at [644, 248] on div "Name Telephony Public name Custom ID Description Group Central Functions CH NL …" at bounding box center [620, 347] width 548 height 273
click at [359, 471] on button "Save" at bounding box center [367, 471] width 42 height 23
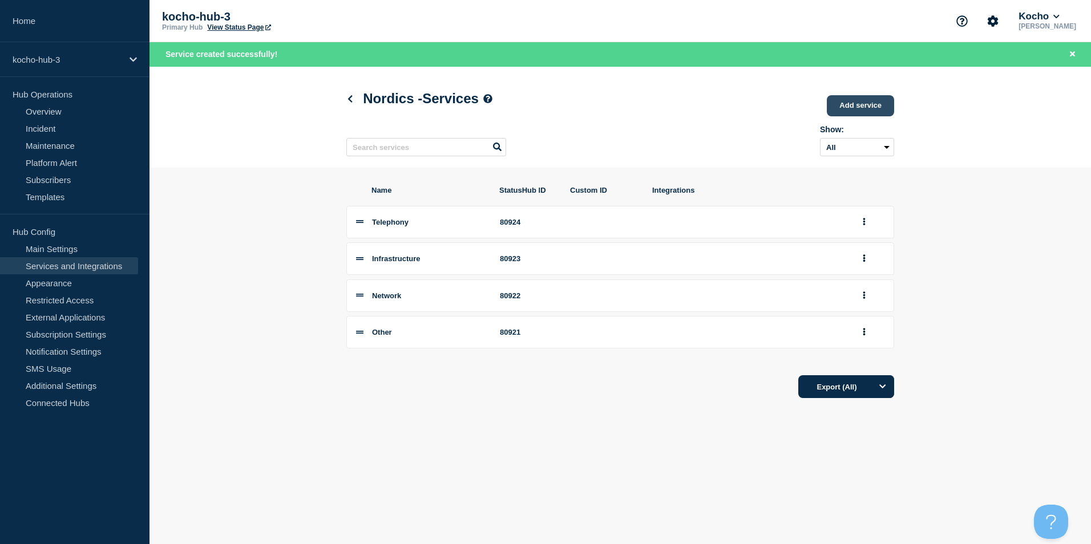
click at [844, 100] on link "Add service" at bounding box center [860, 105] width 67 height 21
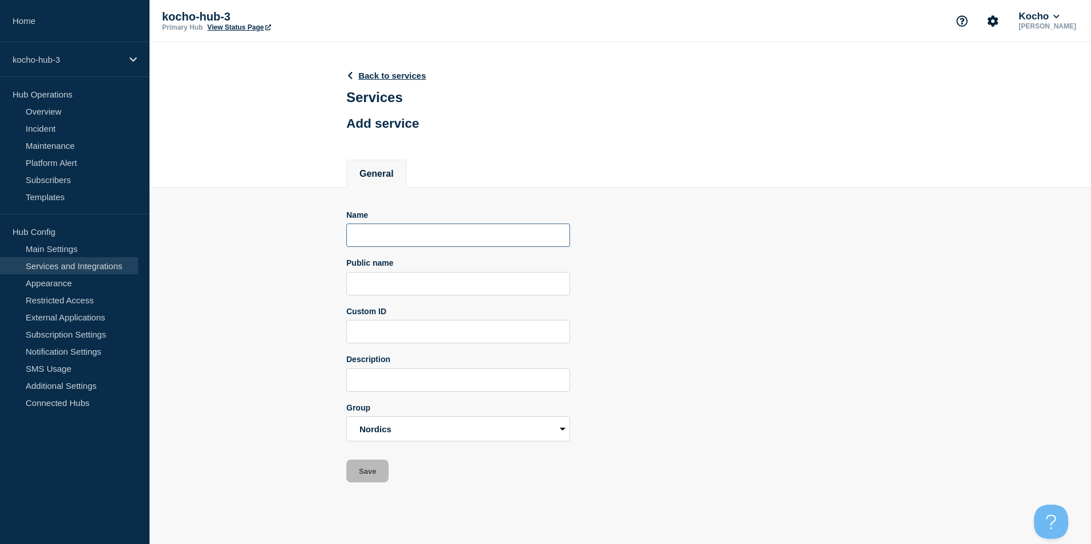
click at [392, 241] on input "Name" at bounding box center [458, 235] width 224 height 23
type input "Core Apps"
click at [374, 479] on button "Save" at bounding box center [367, 471] width 42 height 23
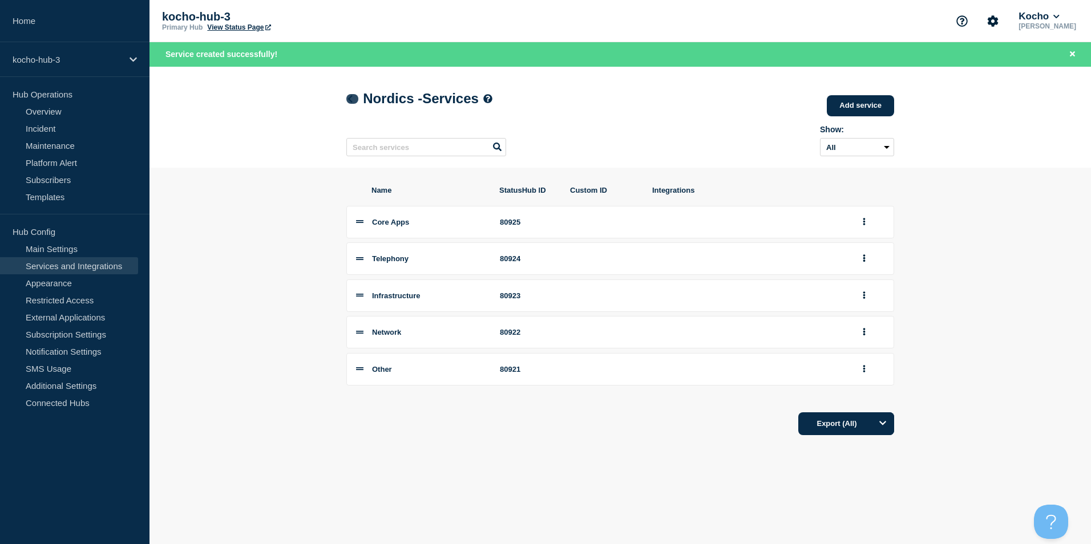
click at [348, 101] on icon at bounding box center [350, 98] width 9 height 7
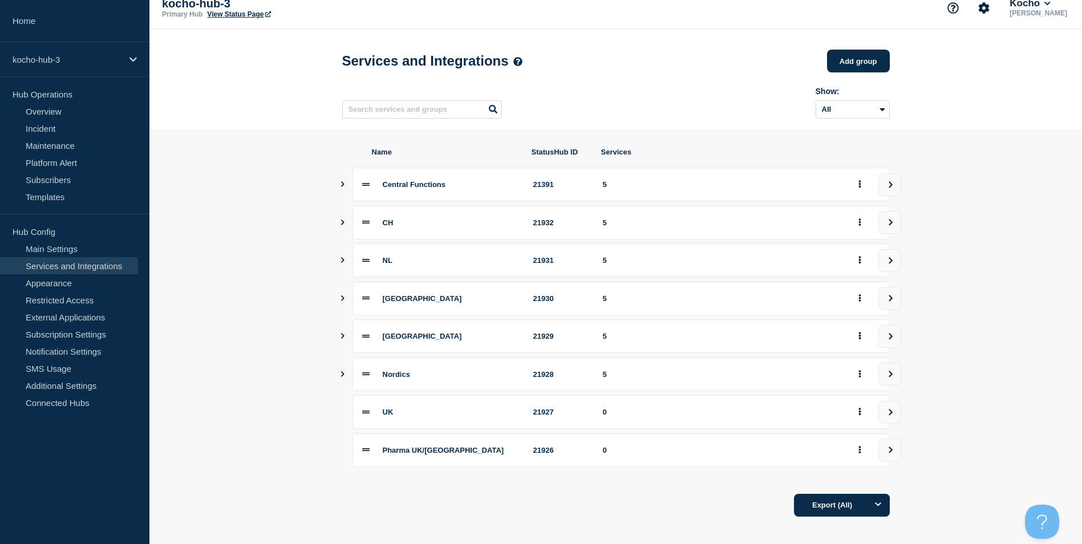
scroll to position [26, 0]
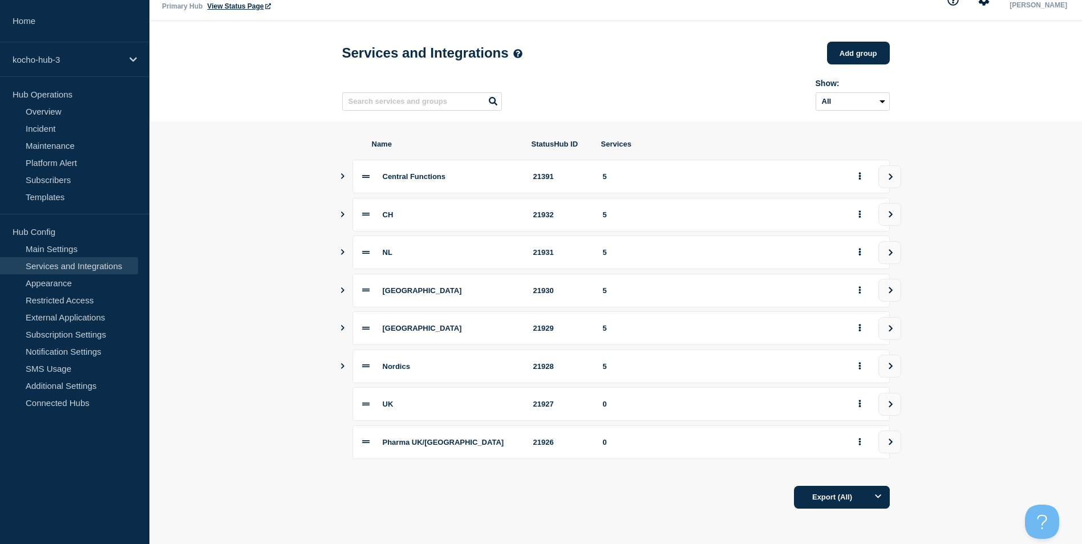
click at [369, 402] on icon at bounding box center [365, 404] width 7 height 7
click at [387, 406] on span "UK" at bounding box center [388, 404] width 11 height 9
click at [363, 405] on icon at bounding box center [365, 404] width 7 height 7
click at [896, 406] on button "view group" at bounding box center [890, 404] width 23 height 23
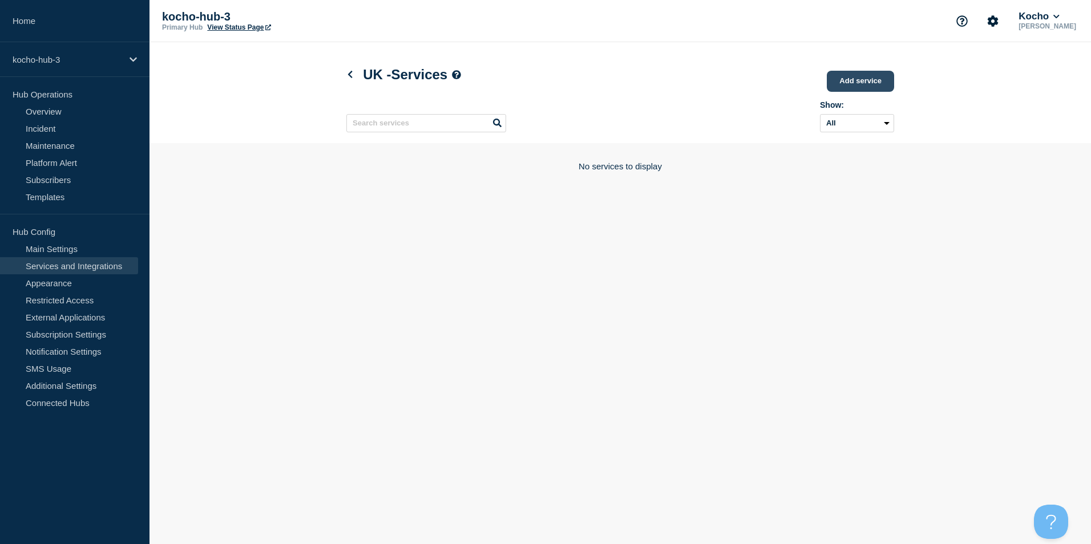
click at [848, 75] on link "Add service" at bounding box center [860, 81] width 67 height 21
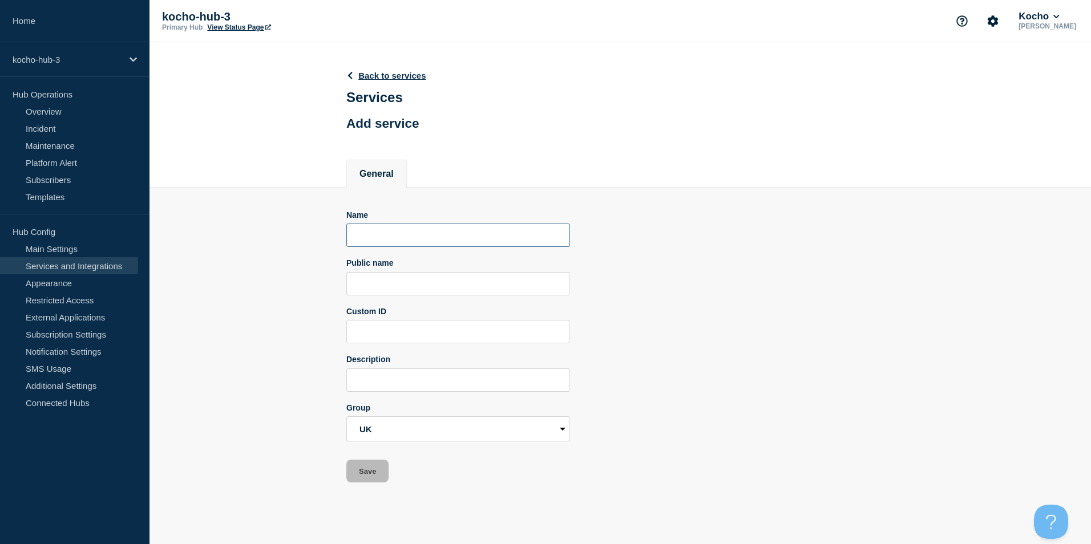
click at [498, 237] on input "Name" at bounding box center [458, 235] width 224 height 23
type input "Other"
click at [361, 466] on button "Save" at bounding box center [367, 471] width 42 height 23
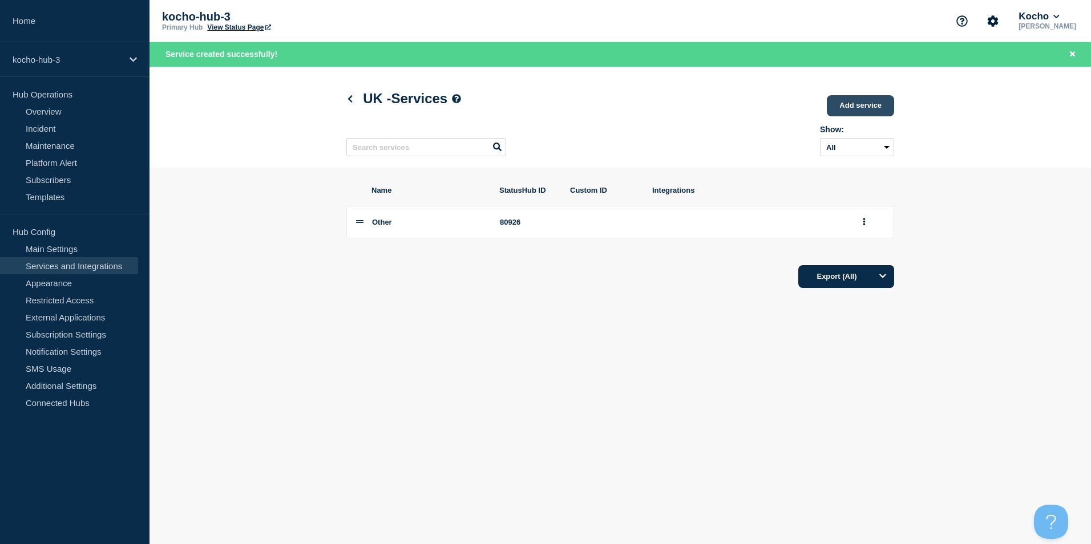
click at [855, 109] on link "Add service" at bounding box center [860, 105] width 67 height 21
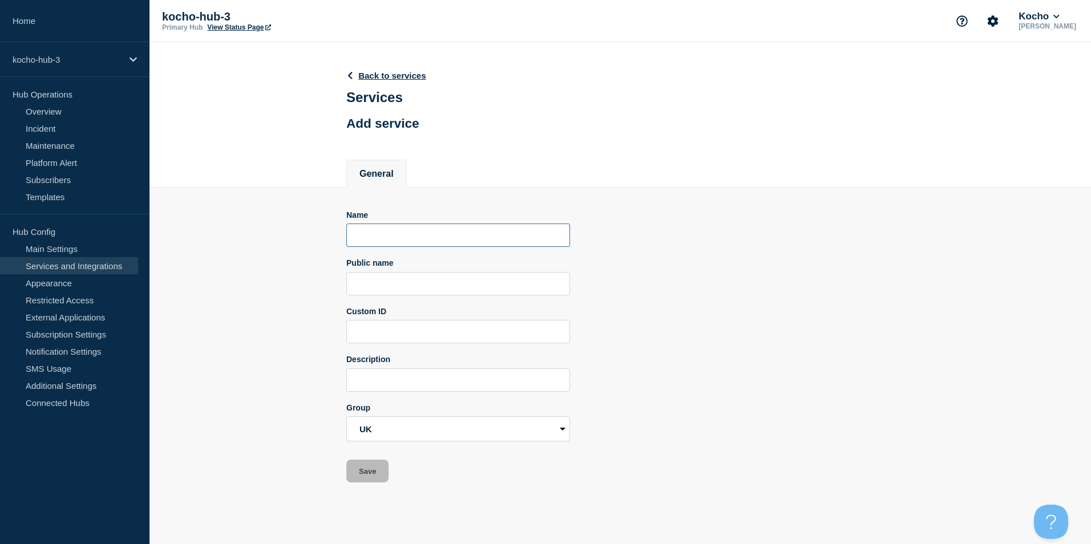
click at [410, 247] on input "Name" at bounding box center [458, 235] width 224 height 23
type input "Telephony"
click at [364, 470] on button "Save" at bounding box center [367, 471] width 42 height 23
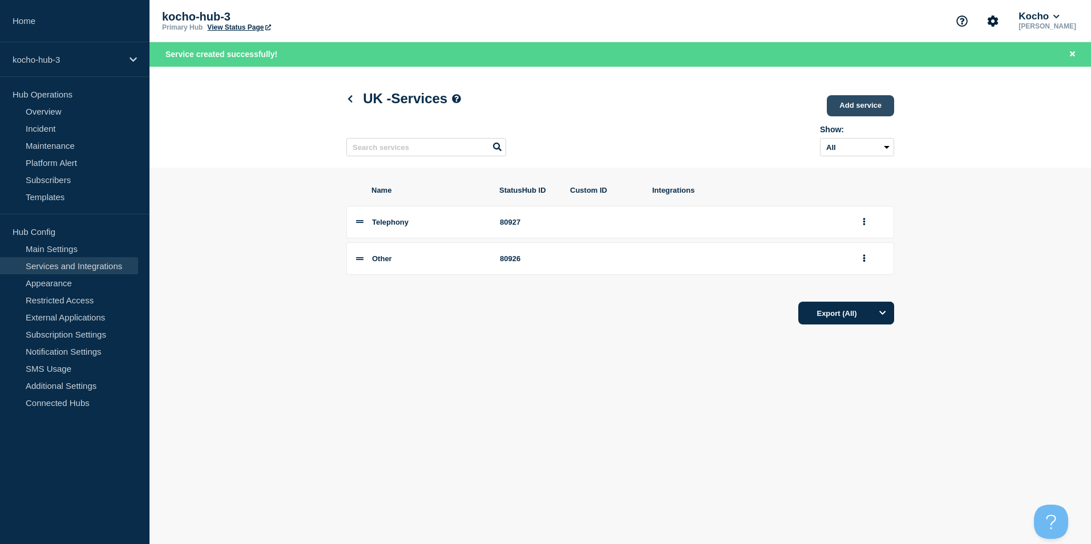
click at [856, 104] on link "Add service" at bounding box center [860, 105] width 67 height 21
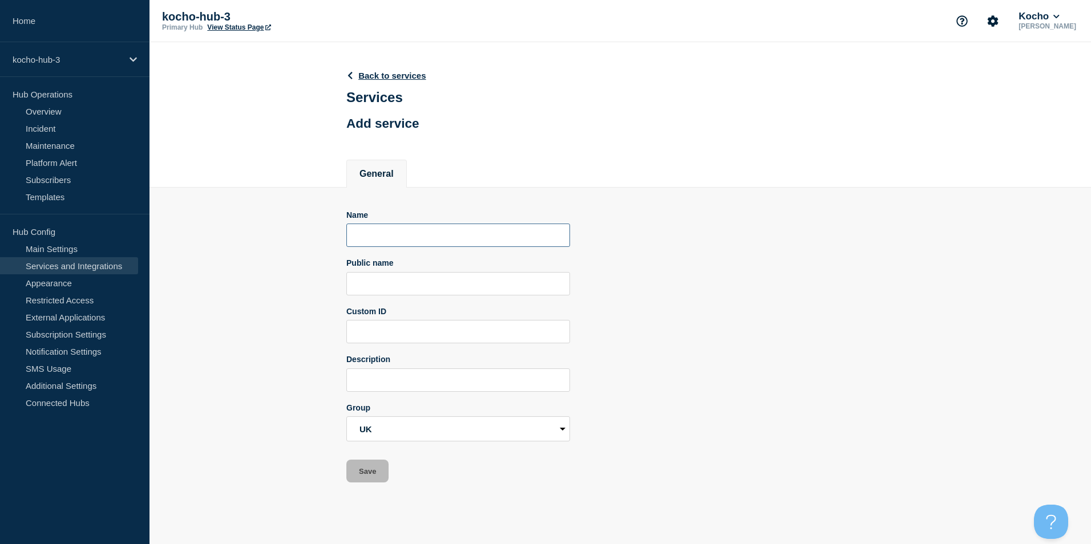
click at [417, 240] on input "Name" at bounding box center [458, 235] width 224 height 23
type input "Network"
click at [371, 461] on form "Name Network Public name Custom ID Description Group Central Functions CH NL [G…" at bounding box center [458, 347] width 224 height 273
click at [373, 474] on button "Save" at bounding box center [367, 471] width 42 height 23
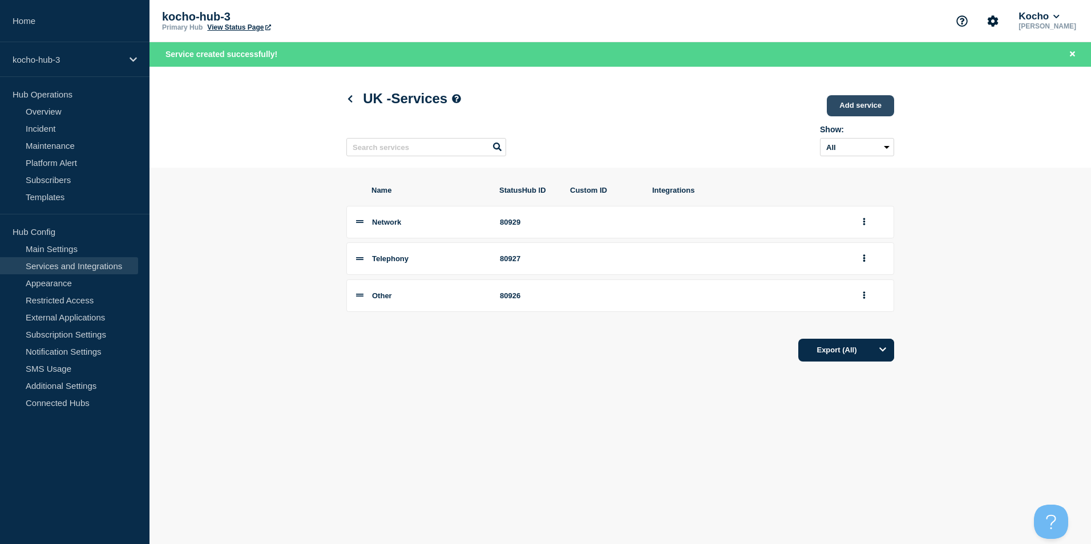
click at [863, 105] on link "Add service" at bounding box center [860, 105] width 67 height 21
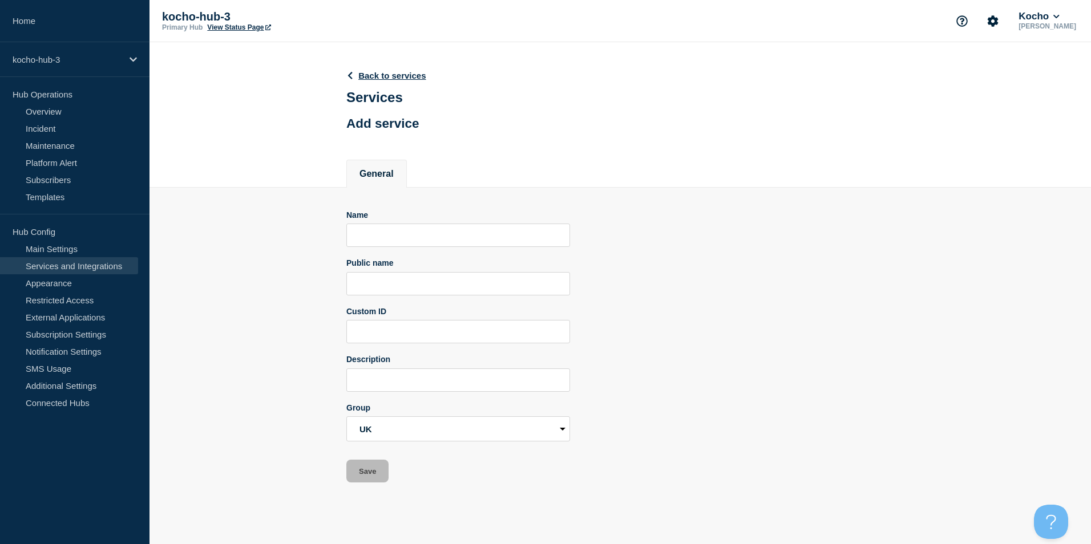
click at [389, 231] on div "Name" at bounding box center [458, 229] width 224 height 37
click at [389, 231] on input "Name" at bounding box center [458, 235] width 224 height 23
type input "Infrastructure"
click at [388, 473] on button "Save" at bounding box center [367, 471] width 42 height 23
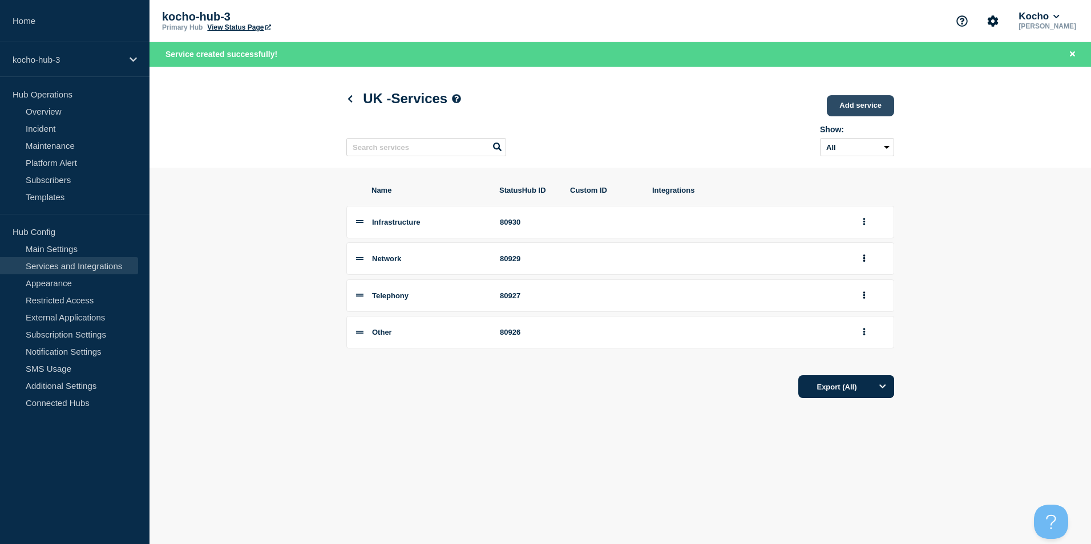
click at [858, 110] on link "Add service" at bounding box center [860, 105] width 67 height 21
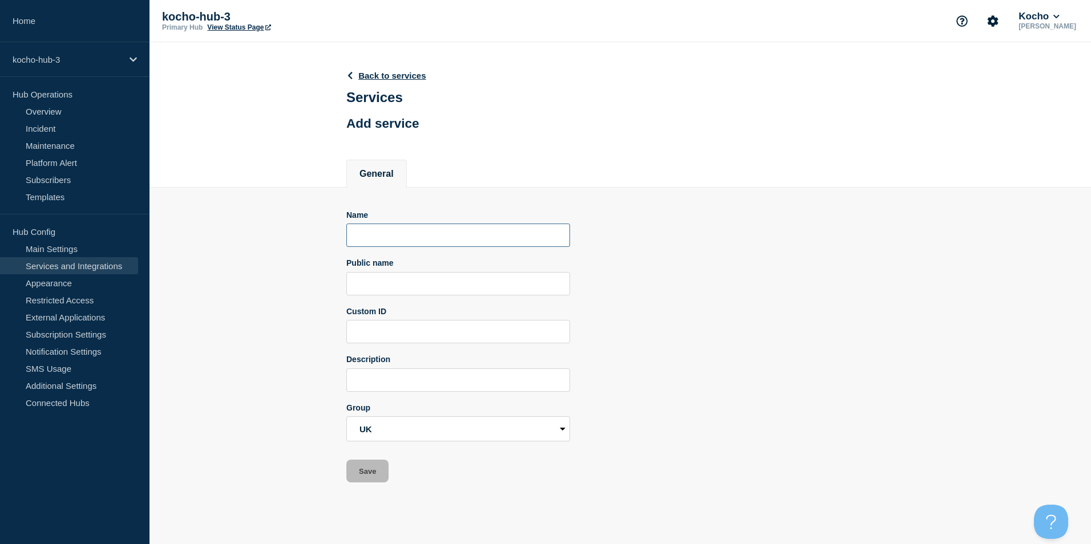
click at [414, 241] on input "Name" at bounding box center [458, 235] width 224 height 23
type input "Core Apps"
click at [379, 472] on button "Save" at bounding box center [367, 471] width 42 height 23
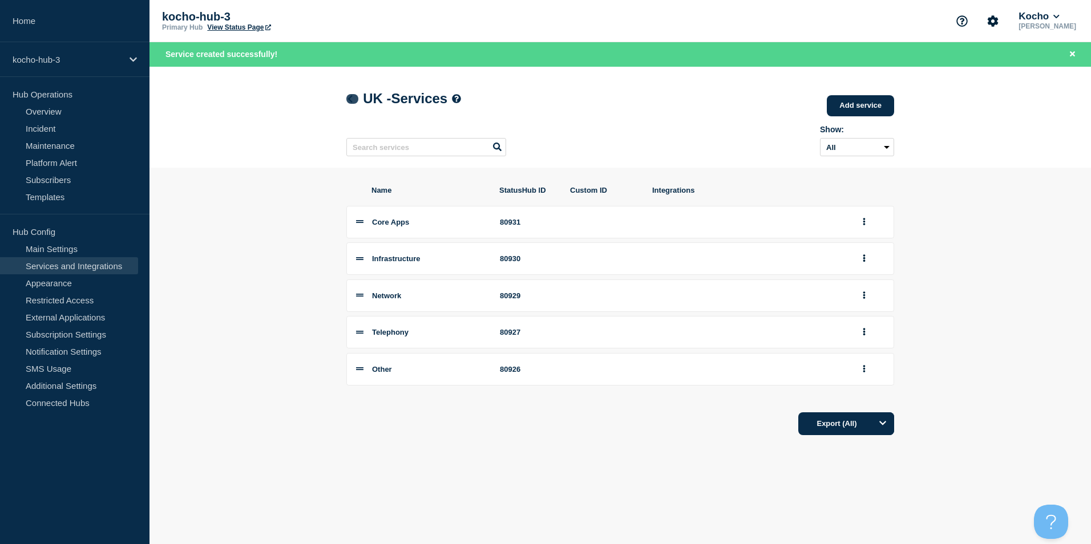
click at [350, 101] on icon at bounding box center [350, 98] width 5 height 7
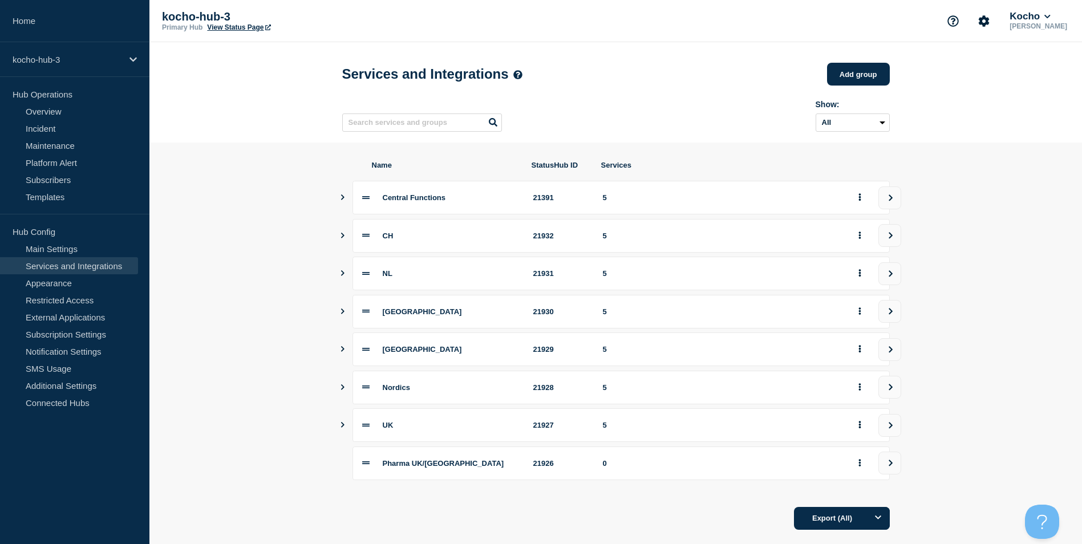
click at [362, 467] on icon at bounding box center [365, 462] width 7 height 7
click at [878, 71] on button "Add group" at bounding box center [858, 74] width 63 height 23
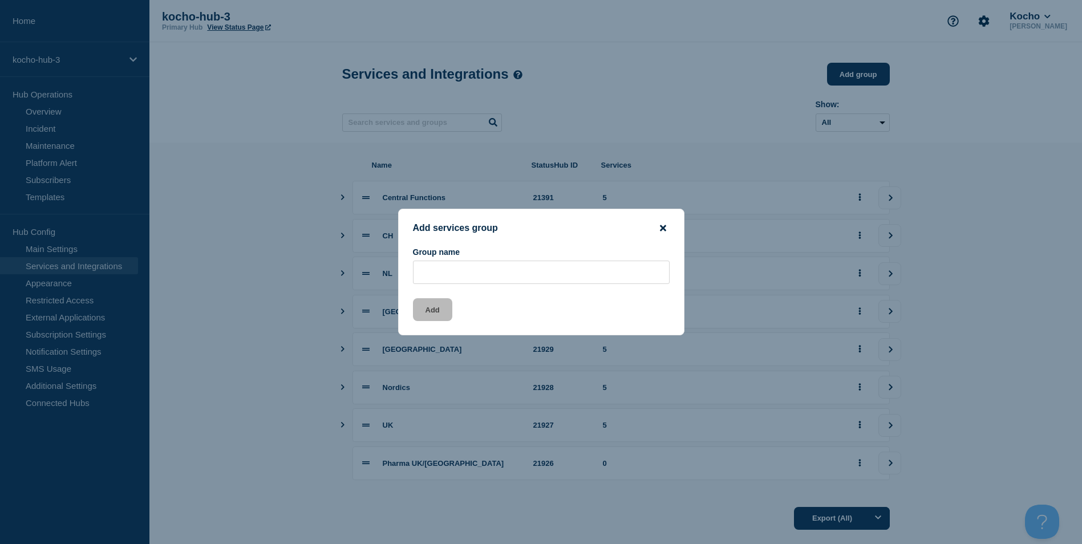
click at [663, 224] on icon "close button" at bounding box center [663, 228] width 6 height 9
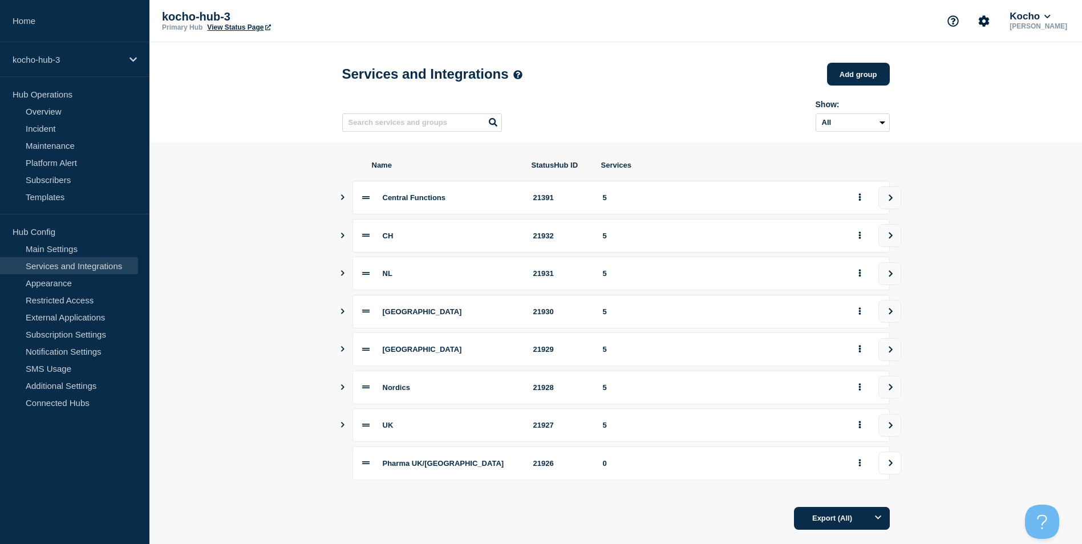
click at [884, 457] on div "Pharma UK/DK 21926 0" at bounding box center [622, 464] width 538 height 34
click at [887, 462] on button "view group" at bounding box center [890, 463] width 23 height 23
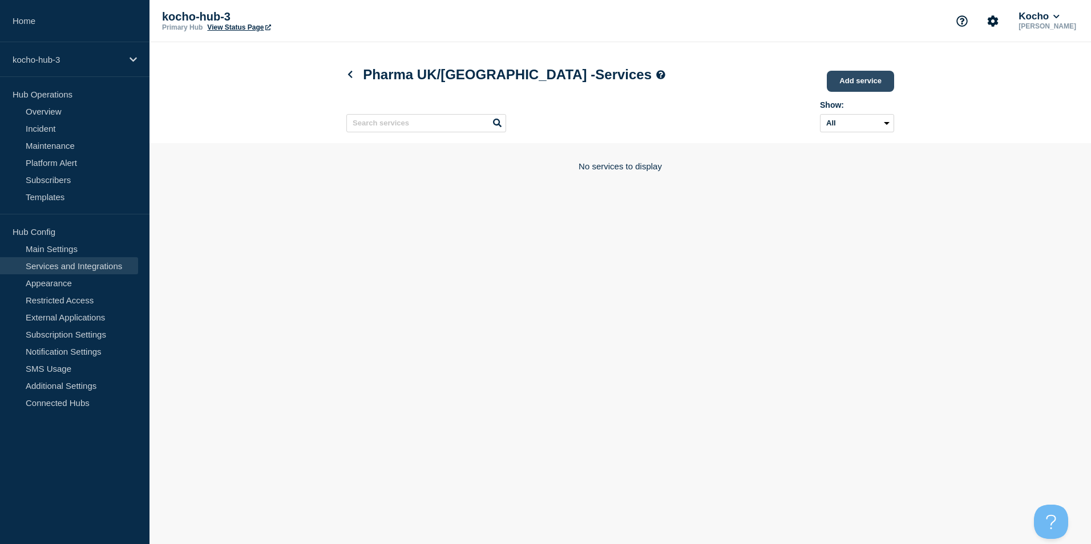
click at [855, 83] on link "Add service" at bounding box center [860, 81] width 67 height 21
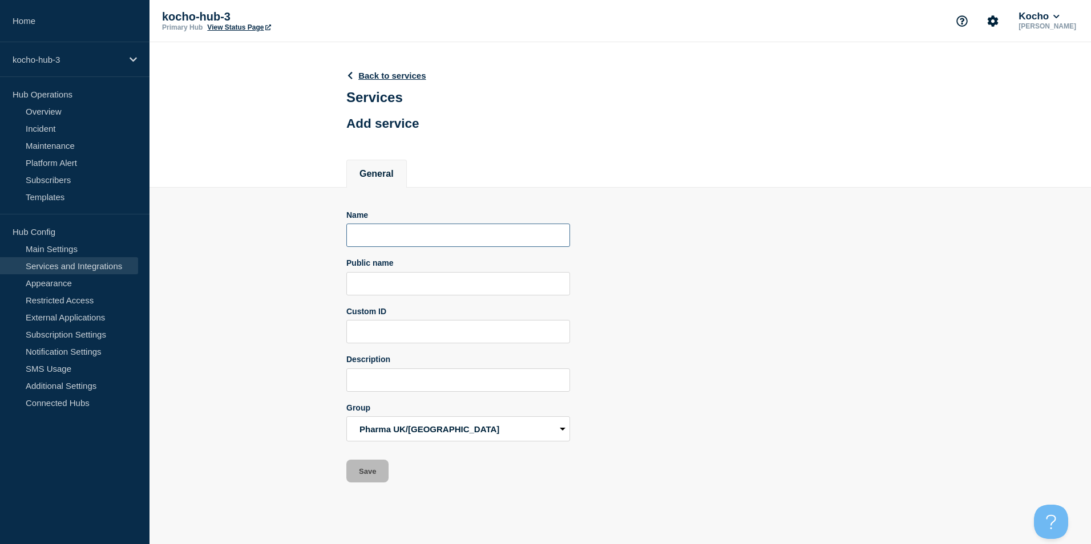
click at [388, 233] on input "Name" at bounding box center [458, 235] width 224 height 23
type input "Other"
click at [373, 478] on button "Save" at bounding box center [367, 471] width 42 height 23
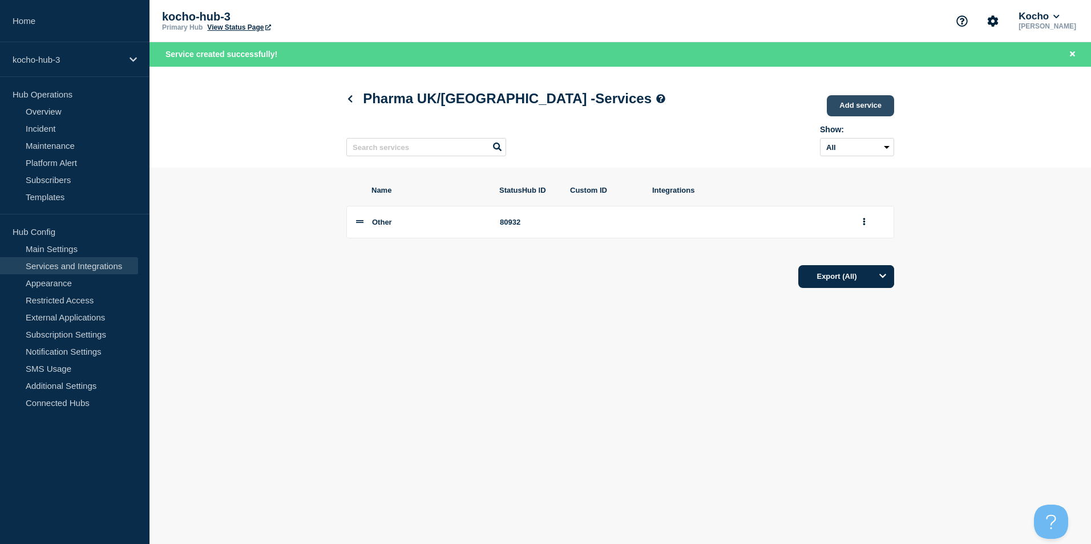
click at [870, 108] on link "Add service" at bounding box center [860, 105] width 67 height 21
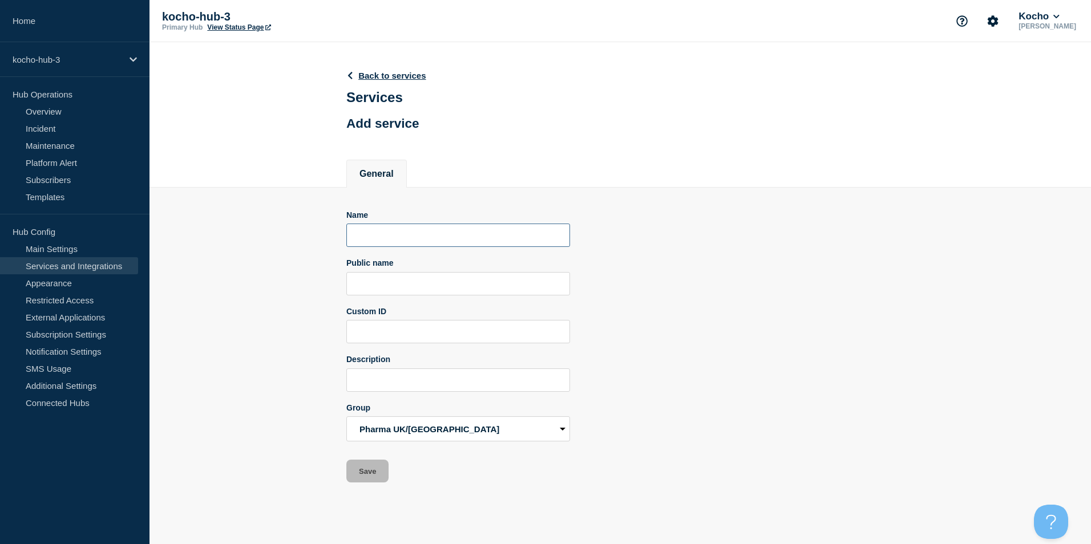
drag, startPoint x: 408, startPoint y: 239, endPoint x: 409, endPoint y: 232, distance: 6.9
click at [409, 232] on input "Name" at bounding box center [458, 235] width 224 height 23
type input "Telephony"
click at [377, 480] on button "Save" at bounding box center [367, 471] width 42 height 23
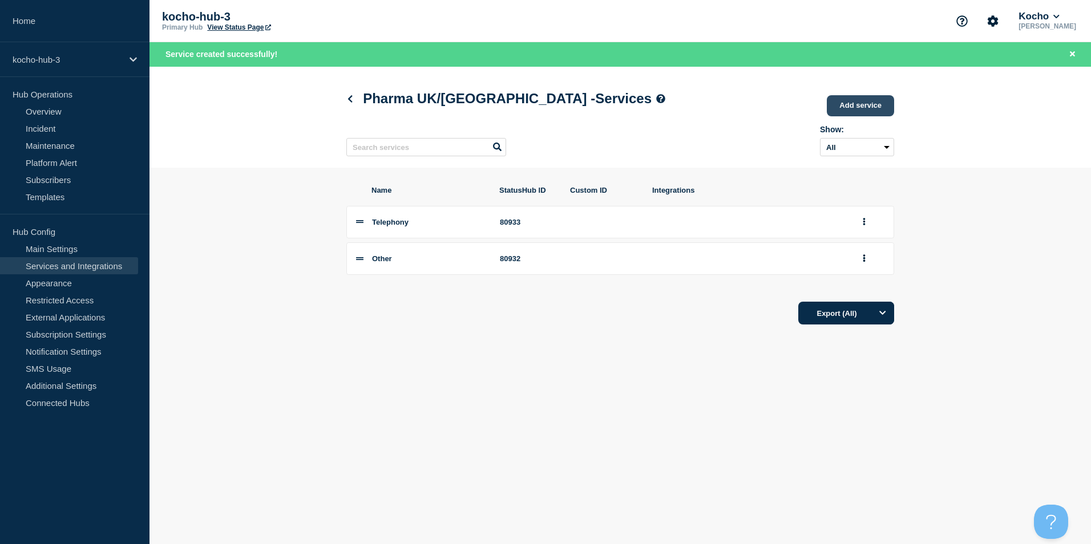
click at [888, 100] on link "Add service" at bounding box center [860, 105] width 67 height 21
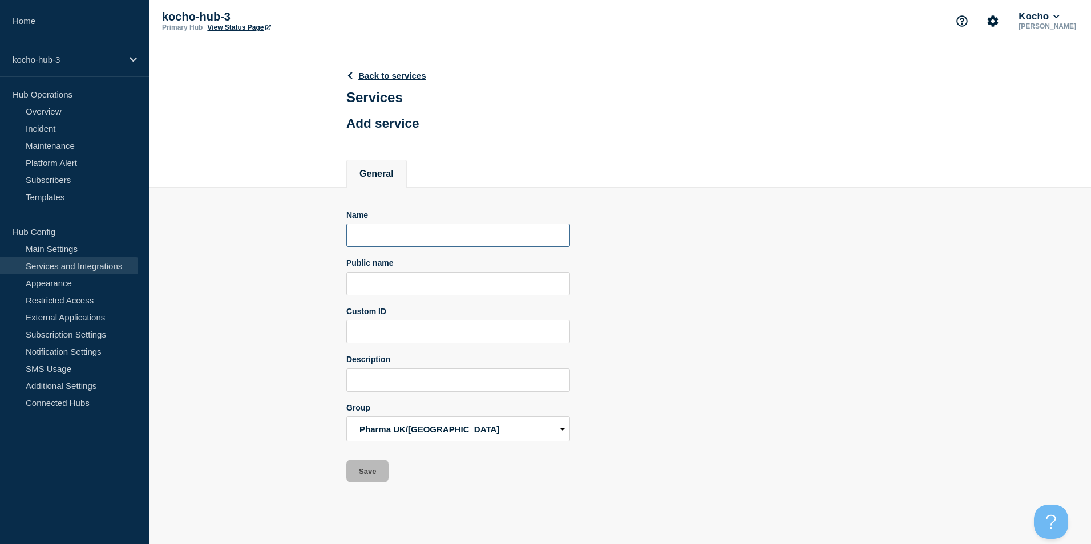
click at [435, 236] on input "Name" at bounding box center [458, 235] width 224 height 23
type input "Network"
click at [377, 468] on button "Save" at bounding box center [367, 471] width 42 height 23
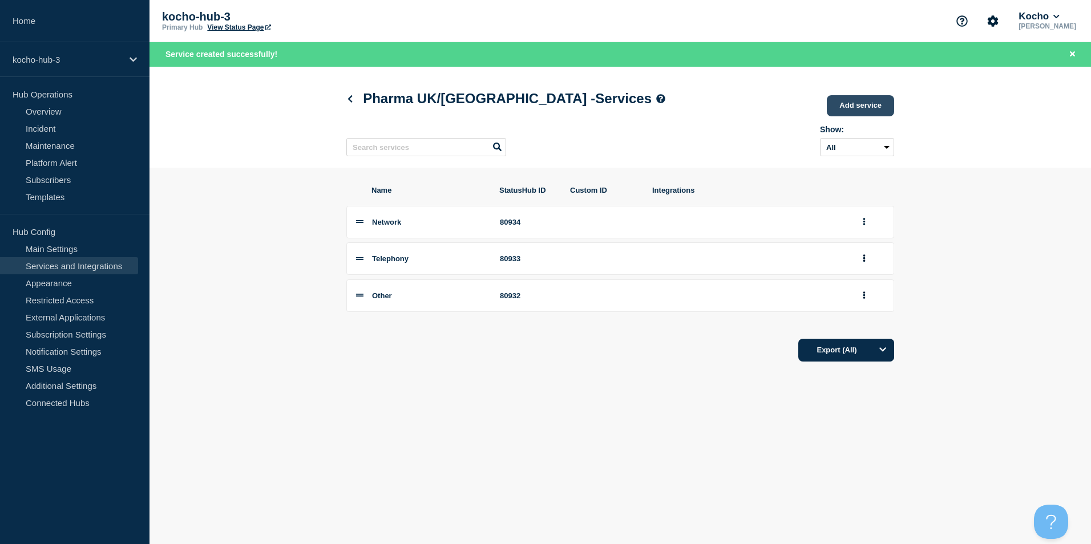
click at [855, 112] on link "Add service" at bounding box center [860, 105] width 67 height 21
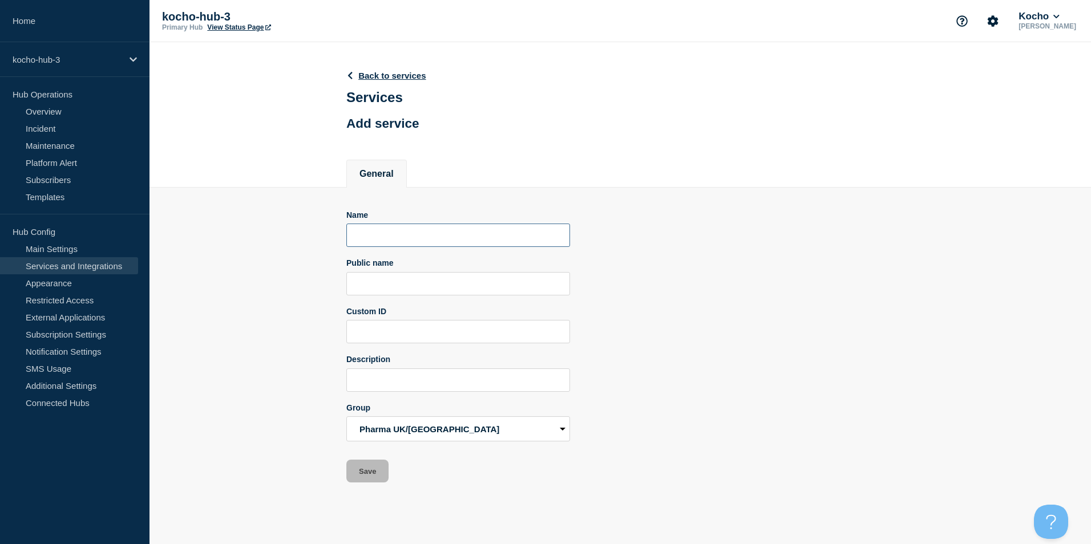
click at [393, 238] on input "Name" at bounding box center [458, 235] width 224 height 23
type input "Infrastructure"
click at [368, 477] on button "Save" at bounding box center [367, 471] width 42 height 23
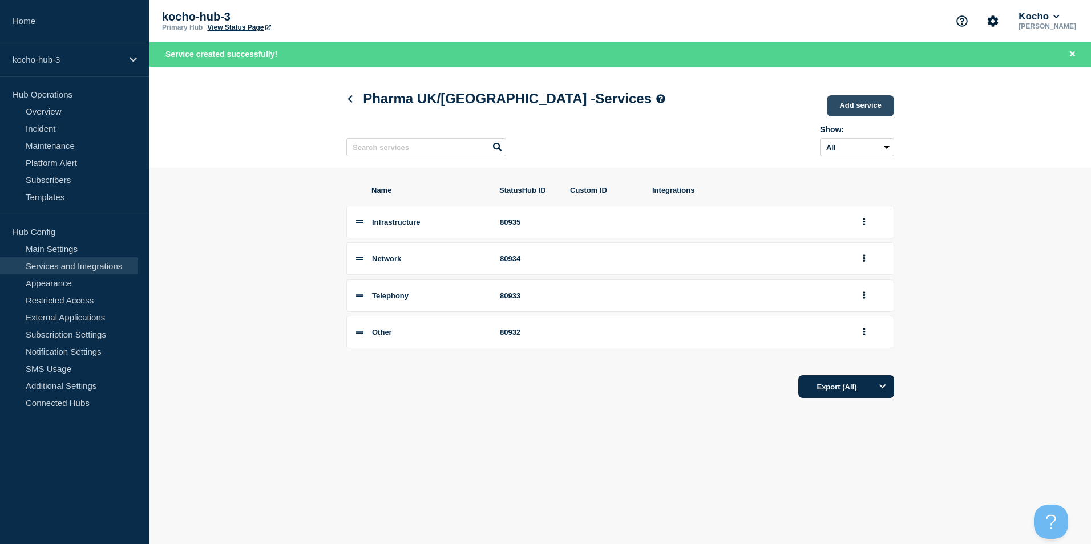
click at [856, 100] on link "Add service" at bounding box center [860, 105] width 67 height 21
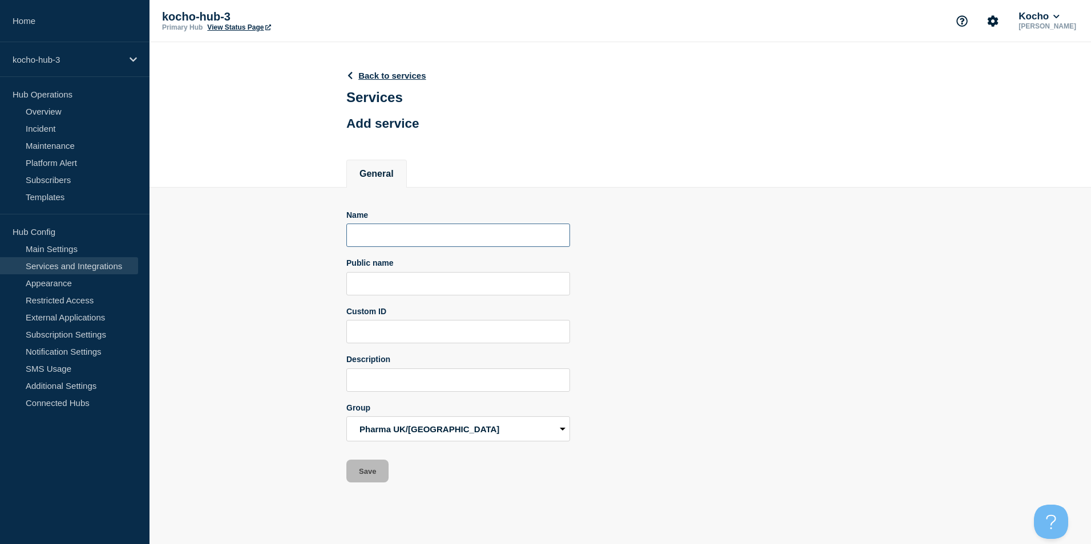
click at [430, 244] on input "Name" at bounding box center [458, 235] width 224 height 23
type input "#"
type input "Core Apps"
click at [372, 475] on button "Save" at bounding box center [367, 471] width 42 height 23
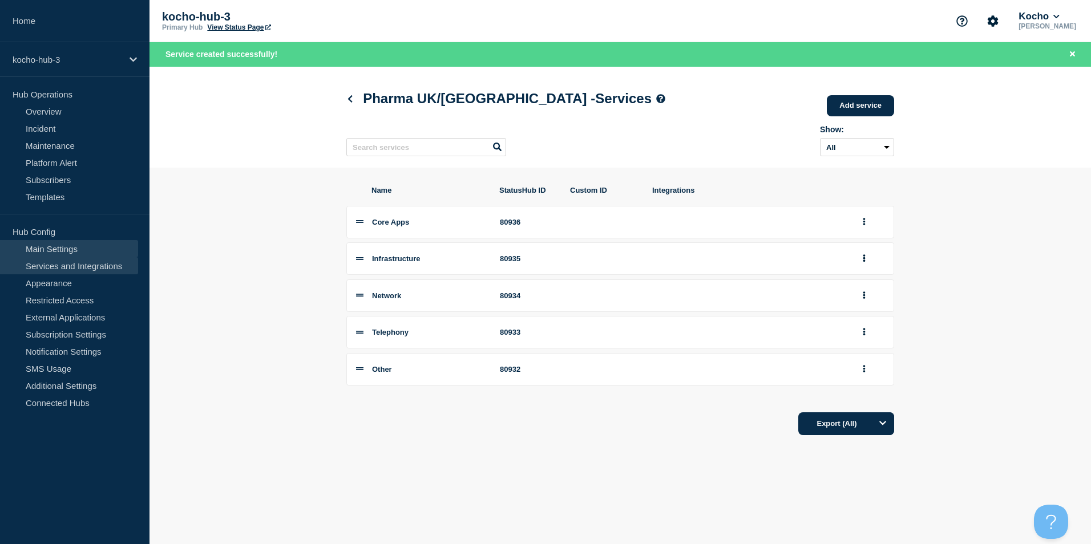
click at [58, 247] on link "Main Settings" at bounding box center [69, 248] width 138 height 17
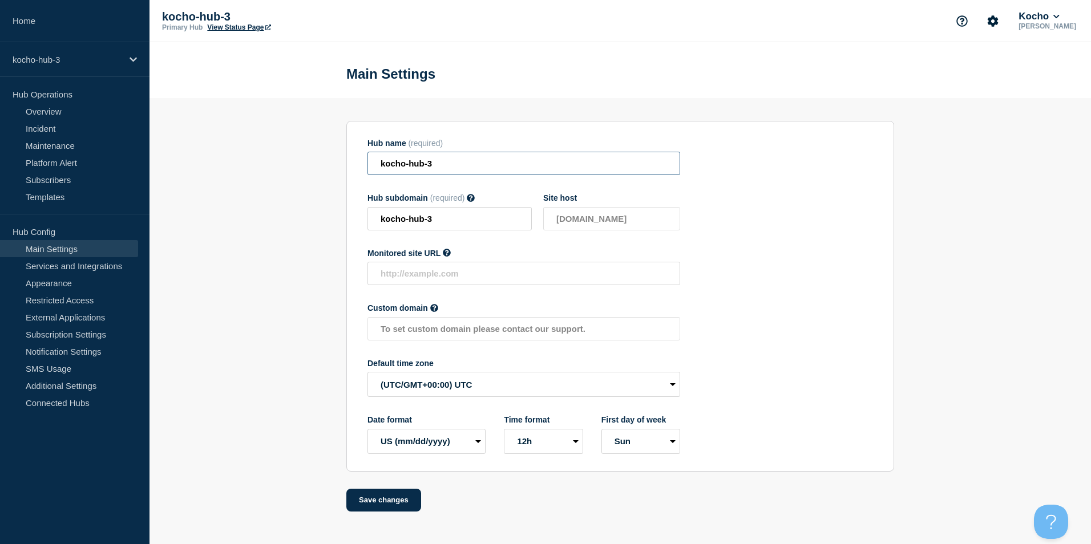
drag, startPoint x: 441, startPoint y: 164, endPoint x: 342, endPoint y: 165, distance: 98.7
click at [342, 165] on section "Hub name (required) kocho-hub-3 Hub subdomain (required) Must contain only ASCI…" at bounding box center [620, 305] width 942 height 414
type input "Unilabs"
drag, startPoint x: 456, startPoint y: 224, endPoint x: 295, endPoint y: 221, distance: 160.9
click at [295, 221] on section "Hub name (required) Unilabs Hub subdomain (required) Must contain only ASCII le…" at bounding box center [620, 305] width 942 height 414
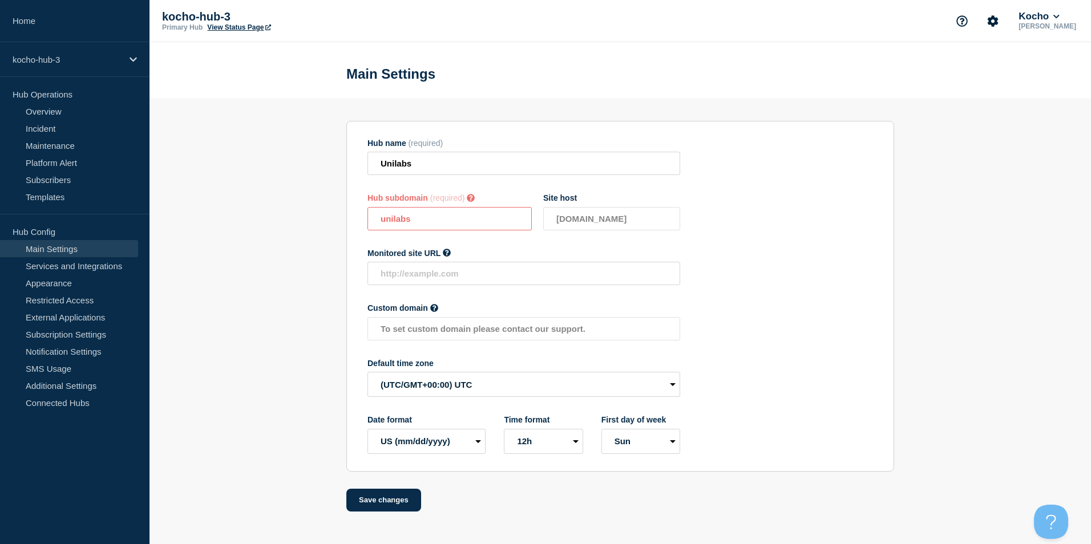
click at [434, 221] on input "unilabs" at bounding box center [449, 218] width 164 height 23
click at [525, 263] on div "Monitored site URL URL of the service your hub will be for" at bounding box center [523, 267] width 313 height 37
click at [528, 256] on div "Monitored site URL" at bounding box center [523, 253] width 313 height 9
click at [481, 227] on input "unilabs" at bounding box center [449, 218] width 164 height 23
click at [469, 252] on div "Monitored site URL" at bounding box center [523, 253] width 313 height 9
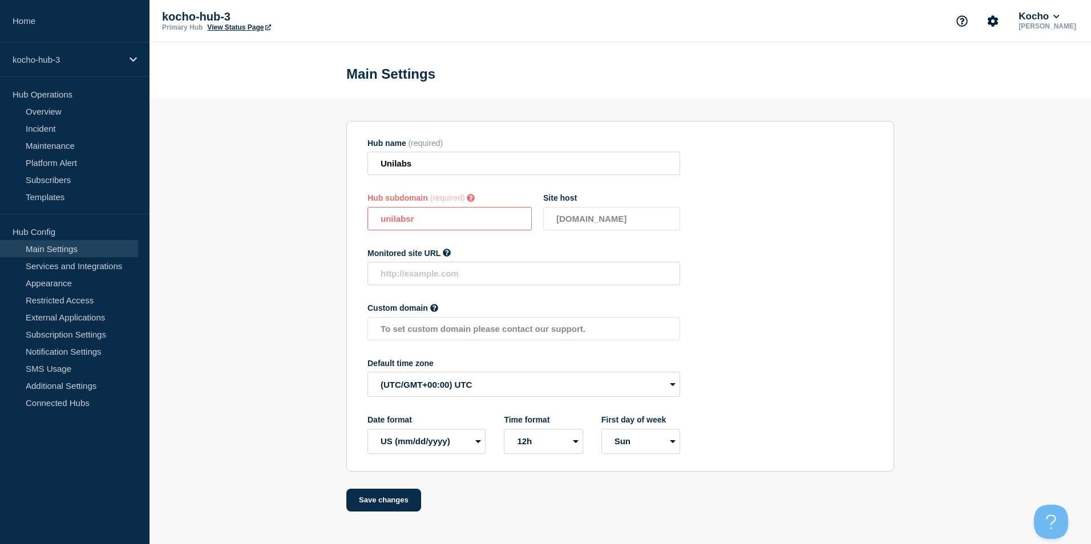
click at [455, 227] on input "unilabsr" at bounding box center [449, 218] width 164 height 23
type input "unilabs"
click at [383, 498] on button "Save changes" at bounding box center [383, 500] width 75 height 23
click at [452, 166] on input "Unilabs" at bounding box center [523, 163] width 313 height 23
click at [373, 506] on button "Save changes" at bounding box center [383, 500] width 75 height 23
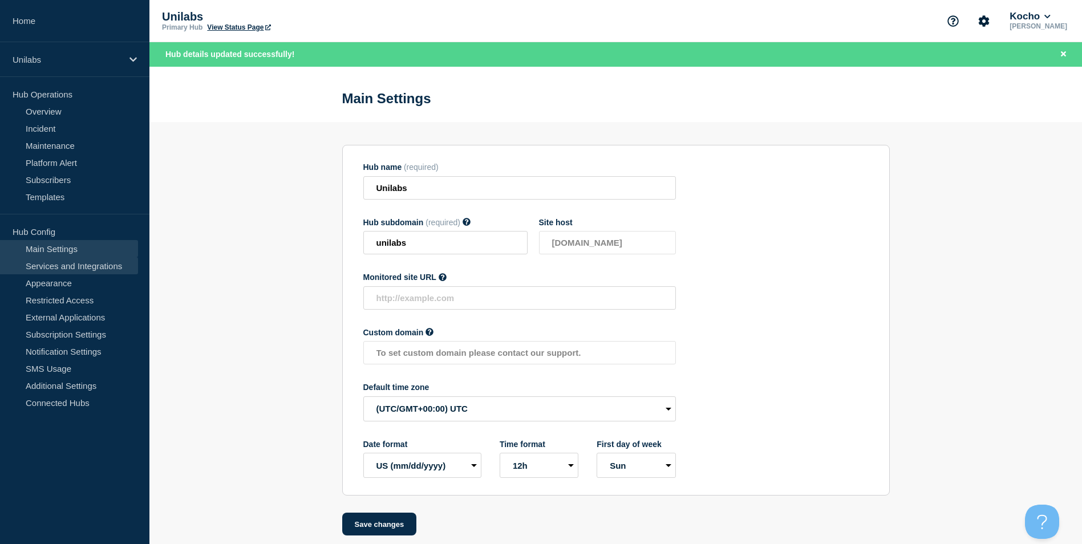
click at [95, 266] on link "Services and Integrations" at bounding box center [69, 265] width 138 height 17
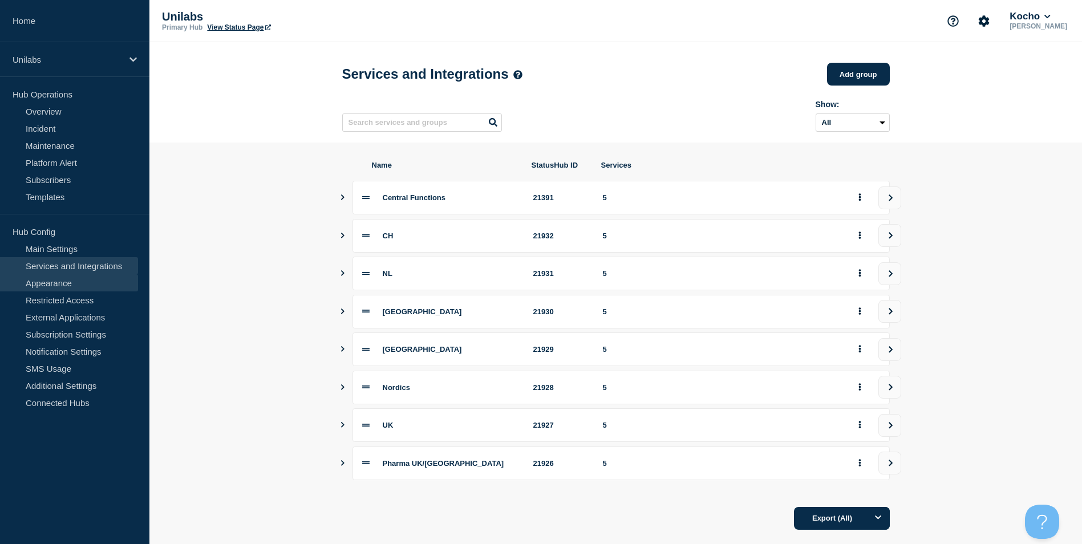
click at [69, 280] on link "Appearance" at bounding box center [69, 282] width 138 height 17
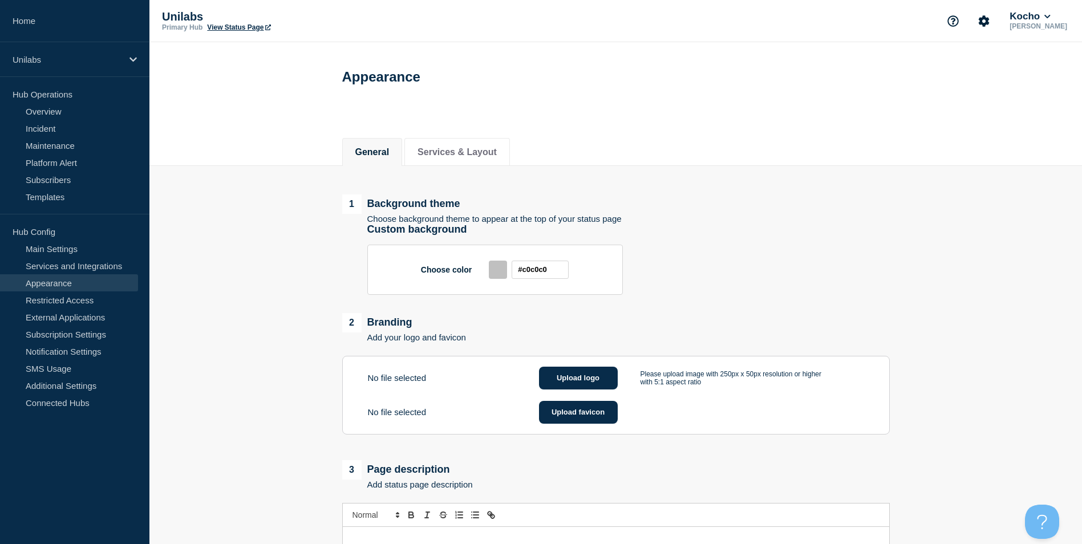
click at [498, 272] on div at bounding box center [498, 270] width 18 height 18
click at [534, 273] on input "#c0c0c0" at bounding box center [540, 270] width 57 height 18
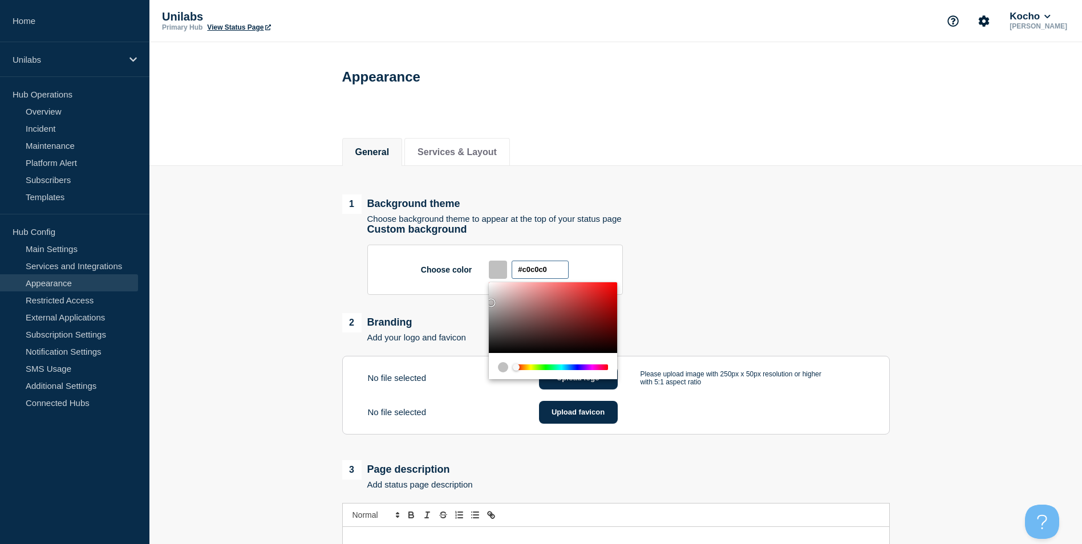
click at [534, 273] on input "#c0c0c0" at bounding box center [540, 270] width 57 height 18
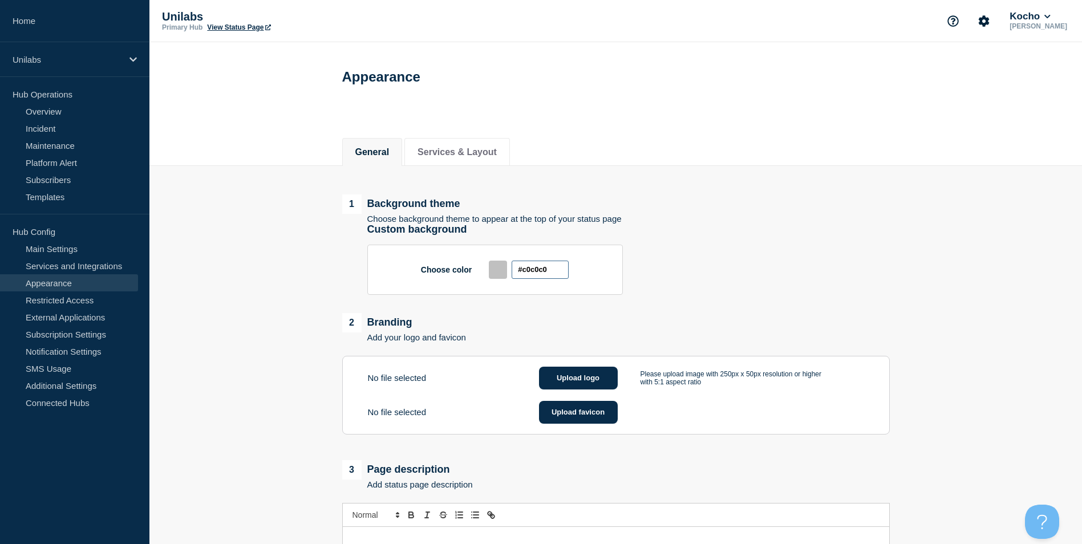
click at [538, 276] on input "#c0c0c0" at bounding box center [540, 270] width 57 height 18
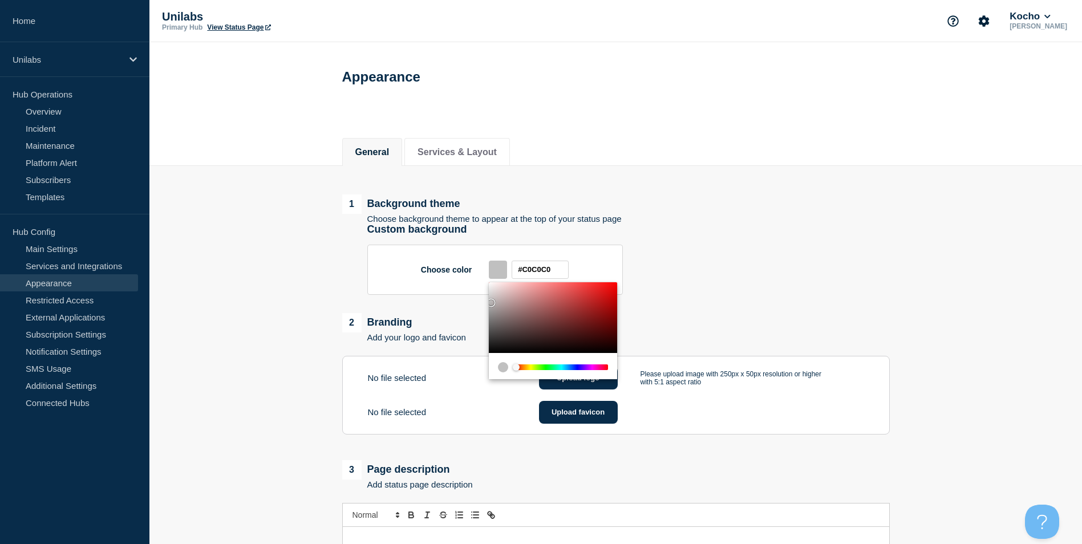
click at [526, 370] on div "Chrome color picker" at bounding box center [561, 368] width 91 height 6
click at [526, 370] on div "Chrome color picker" at bounding box center [526, 367] width 7 height 7
click at [601, 289] on div "Chrome color picker" at bounding box center [553, 317] width 128 height 71
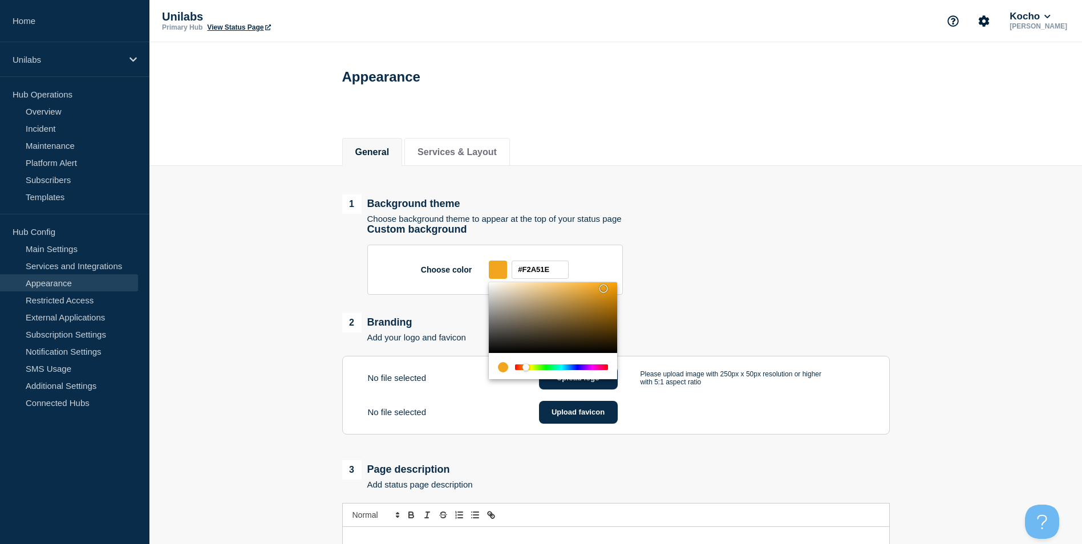
click at [613, 289] on div "Chrome color picker" at bounding box center [553, 317] width 128 height 71
type input "#F29D08"
click at [694, 264] on div "Choose color #F29D08" at bounding box center [628, 270] width 523 height 50
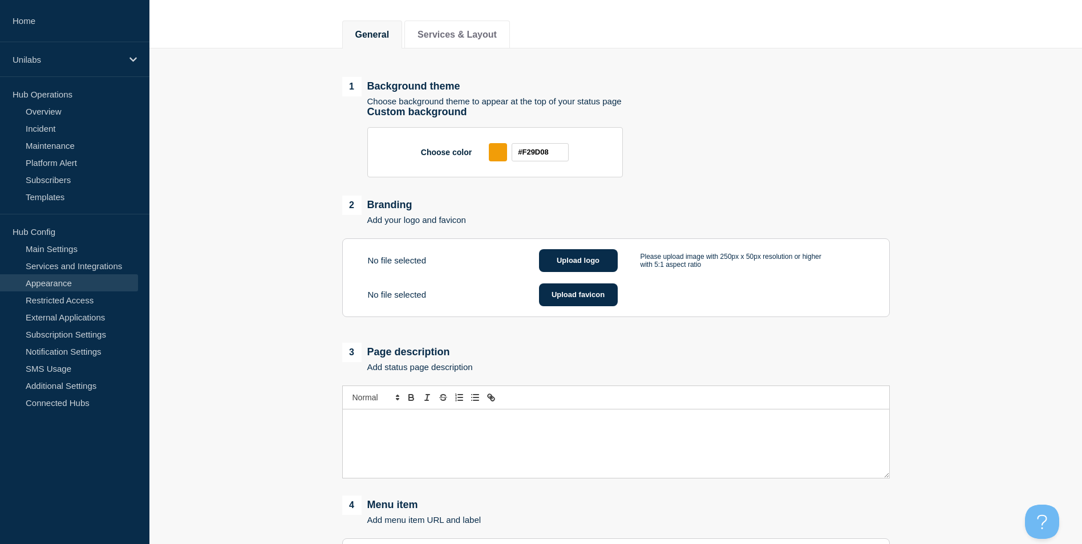
scroll to position [171, 0]
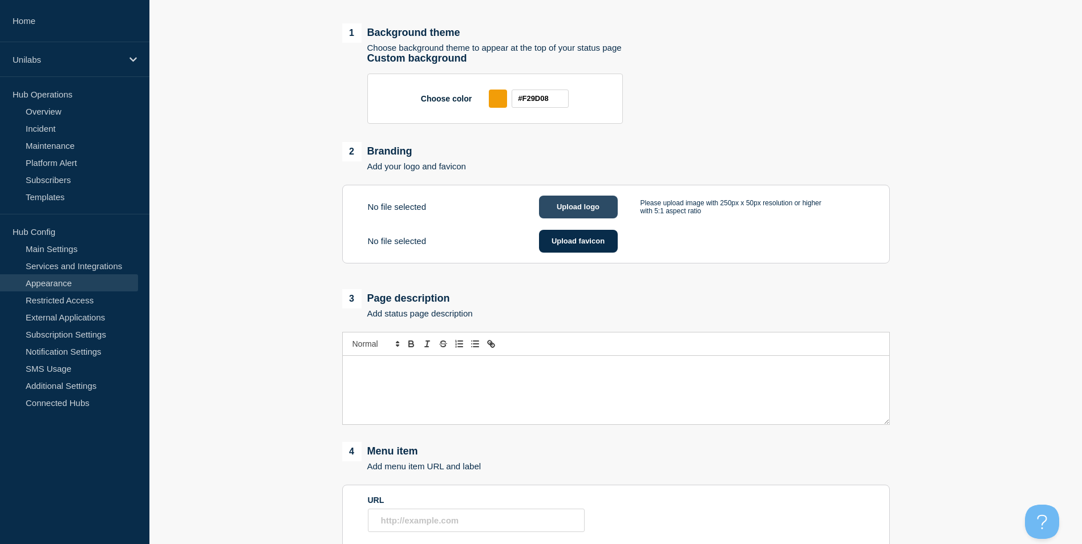
click at [593, 205] on button "Upload logo" at bounding box center [578, 207] width 79 height 23
click at [597, 209] on button "Upload logo" at bounding box center [578, 207] width 79 height 23
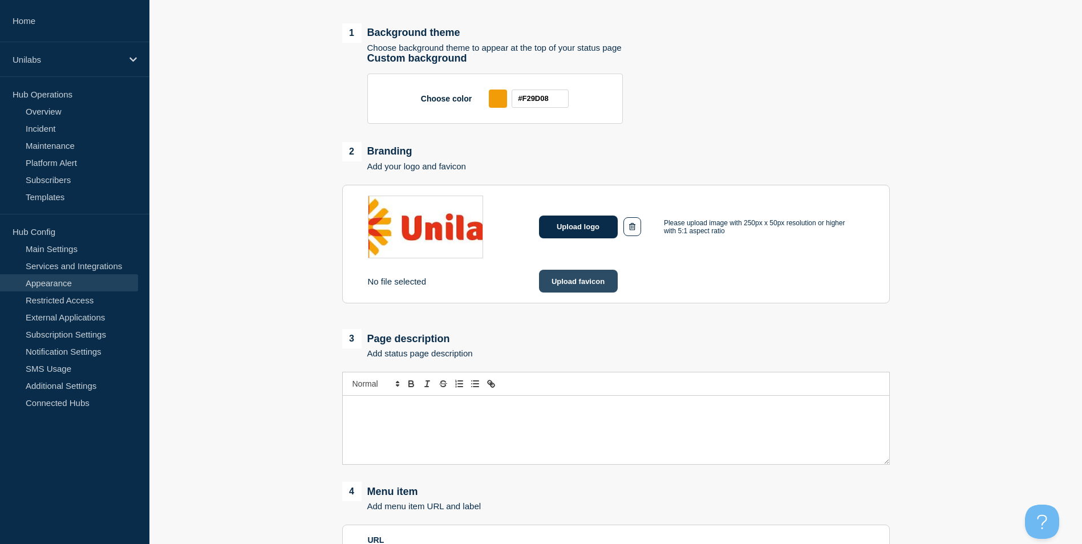
click at [584, 287] on button "Upload favicon" at bounding box center [578, 281] width 79 height 23
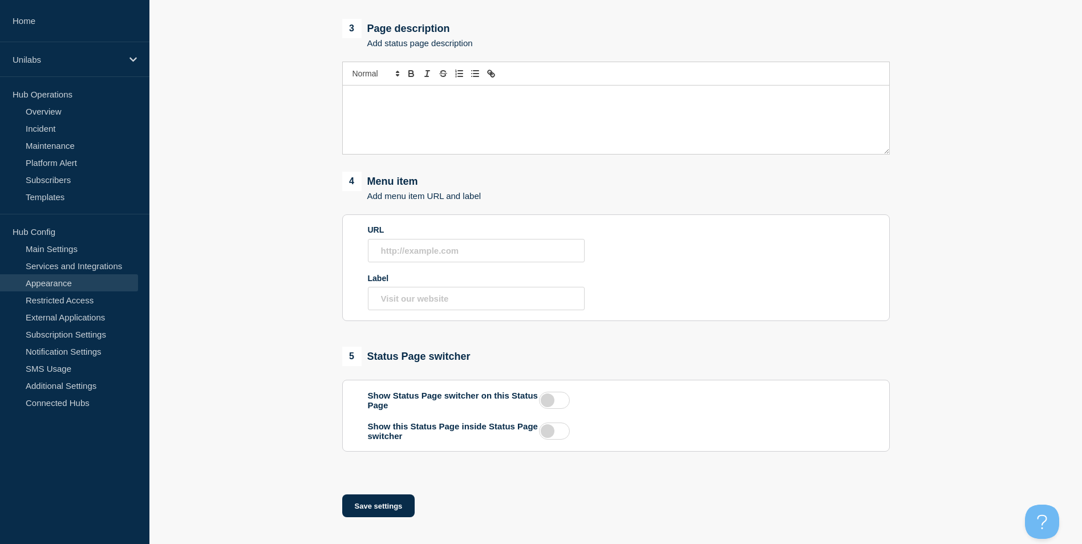
scroll to position [493, 0]
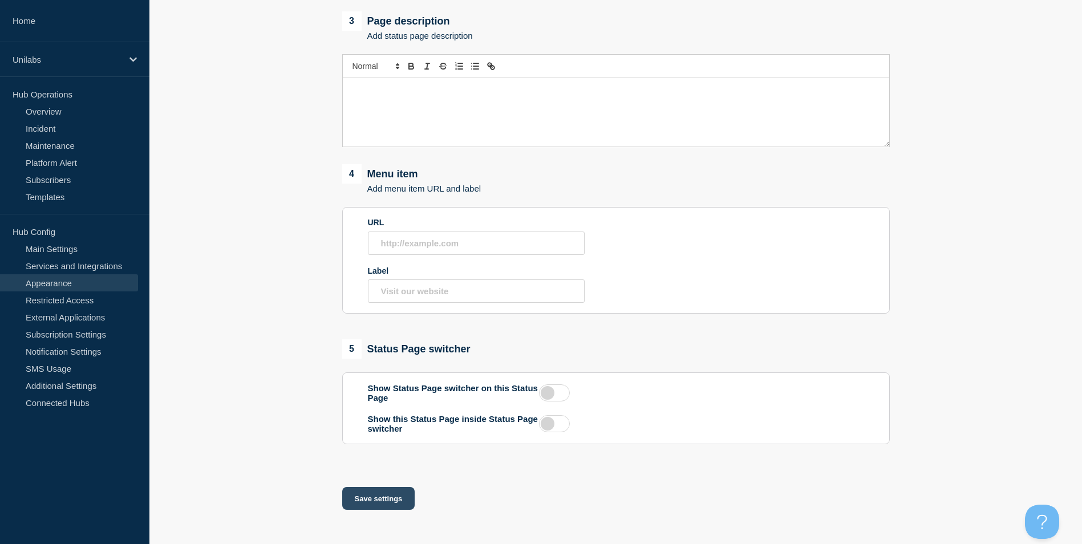
click at [381, 496] on button "Save settings" at bounding box center [378, 498] width 73 height 23
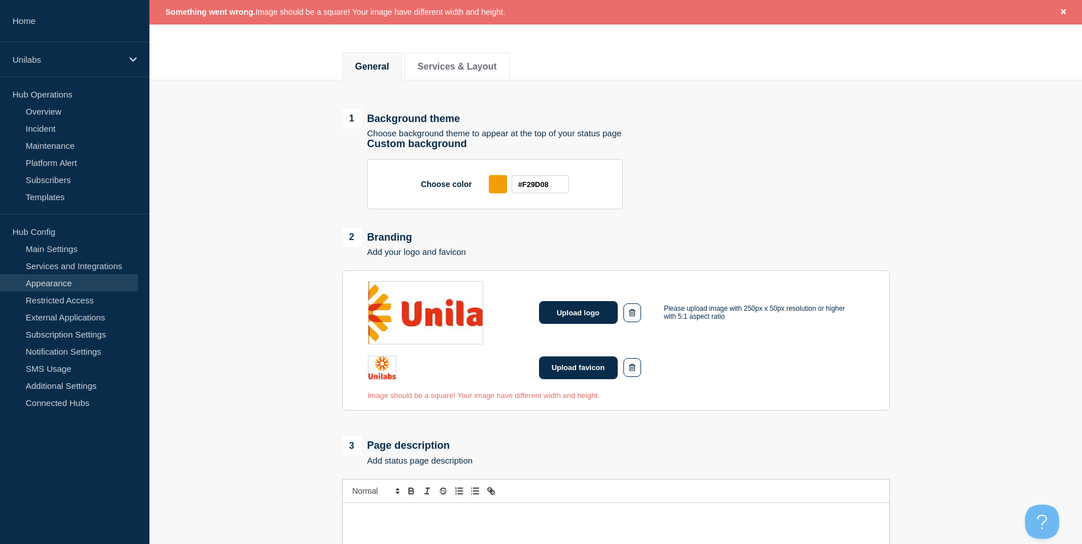
scroll to position [114, 0]
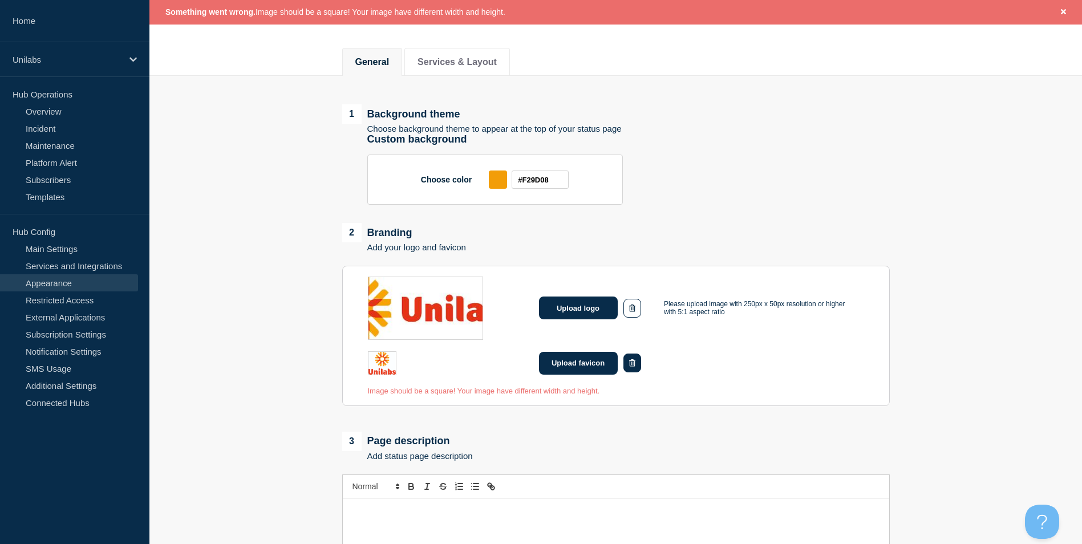
click at [635, 367] on icon "button" at bounding box center [632, 362] width 6 height 7
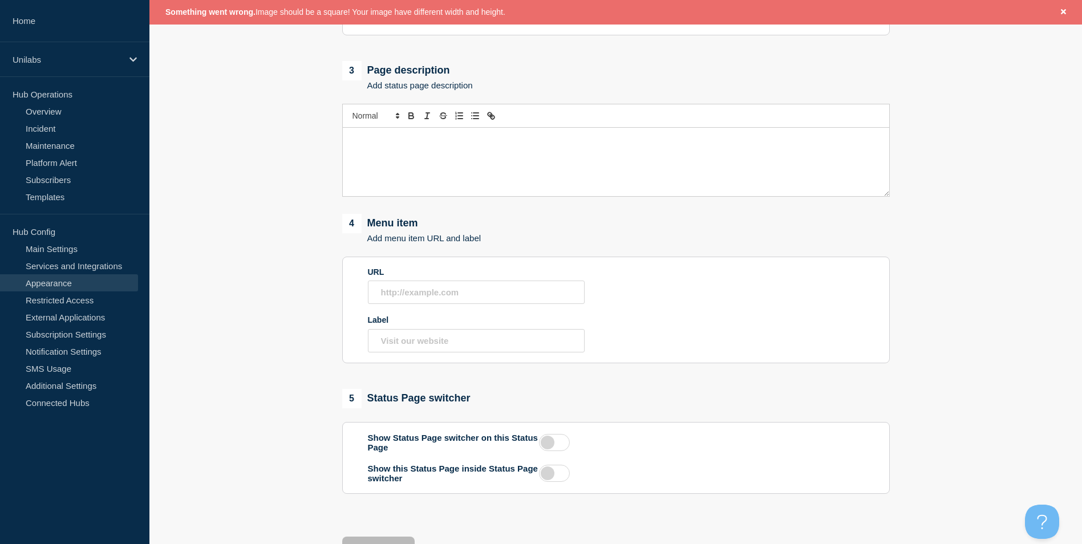
scroll to position [536, 0]
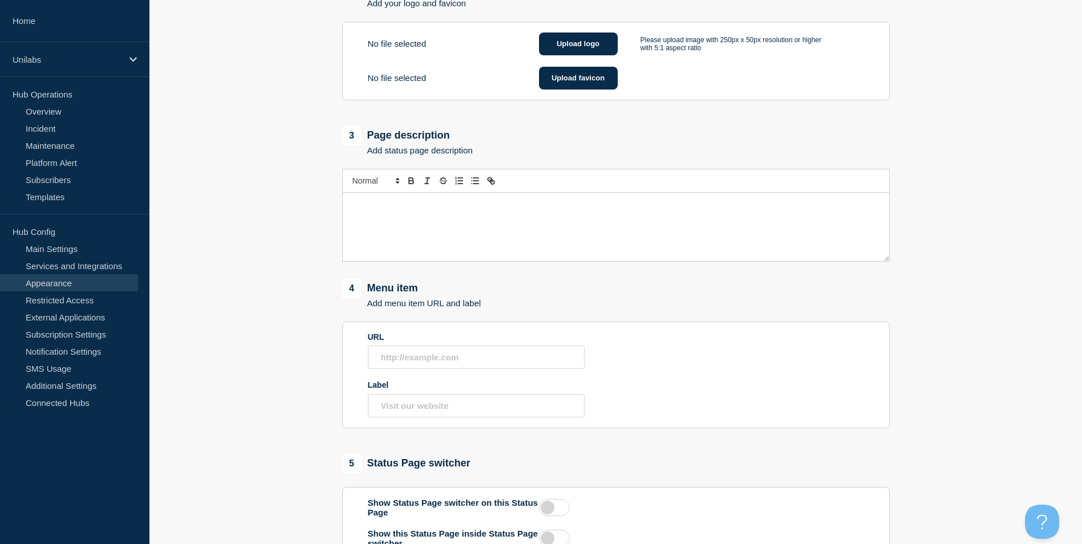
scroll to position [57, 0]
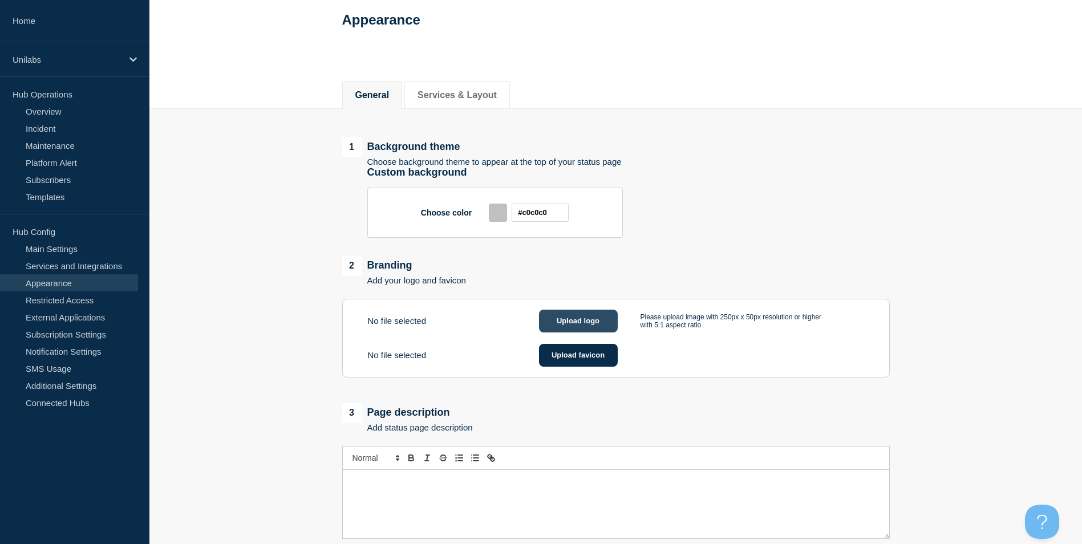
click at [585, 328] on button "Upload logo" at bounding box center [578, 321] width 79 height 23
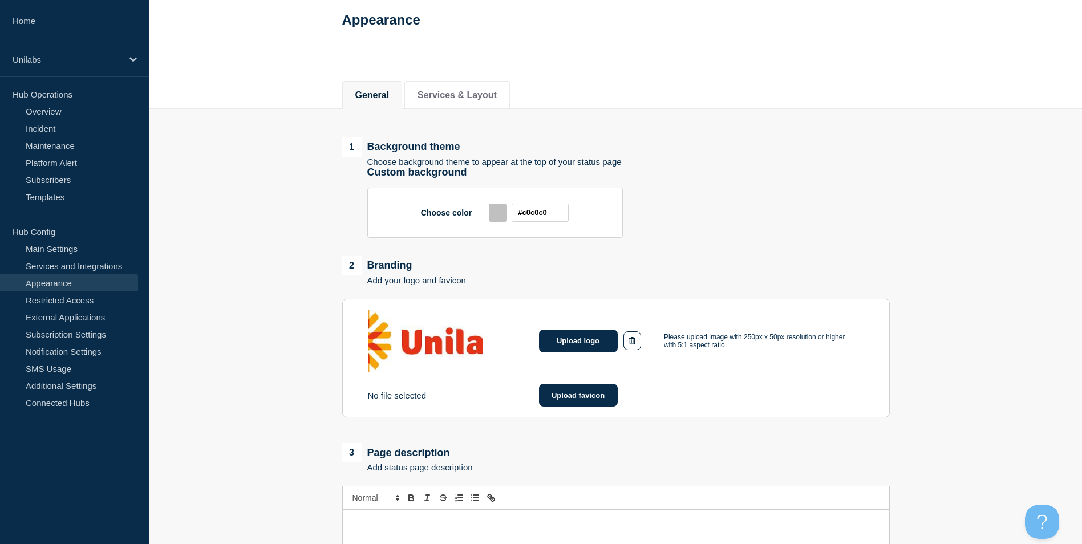
scroll to position [492, 0]
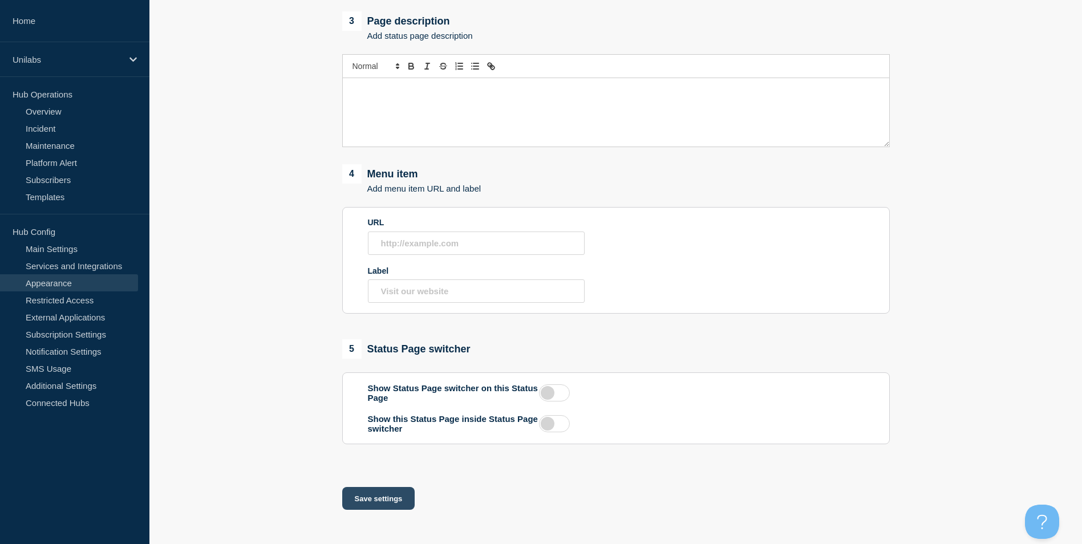
click at [391, 492] on button "Save settings" at bounding box center [378, 498] width 73 height 23
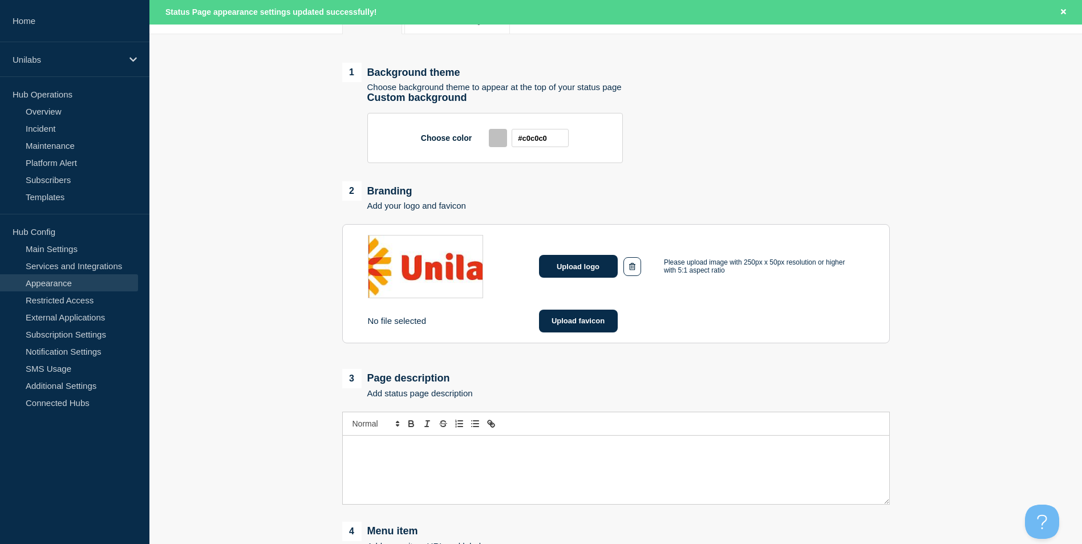
scroll to position [0, 0]
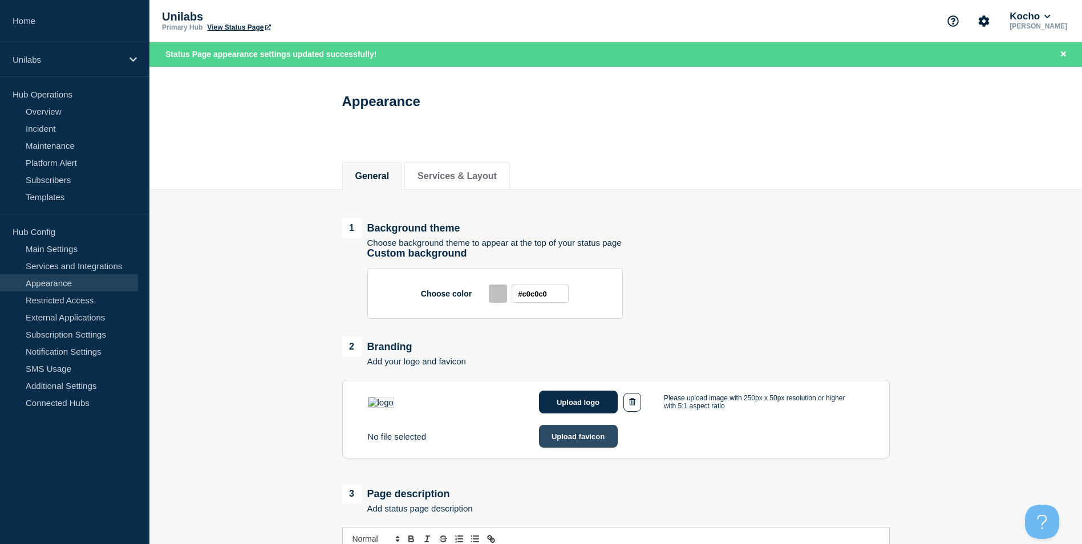
click at [587, 448] on button "Upload favicon" at bounding box center [578, 436] width 79 height 23
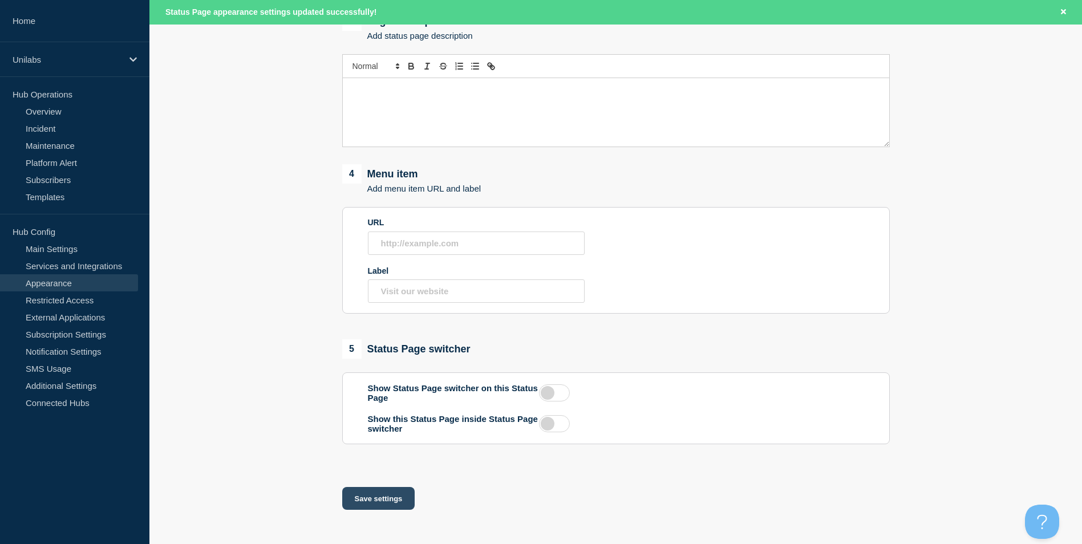
click at [413, 498] on button "Save settings" at bounding box center [378, 498] width 73 height 23
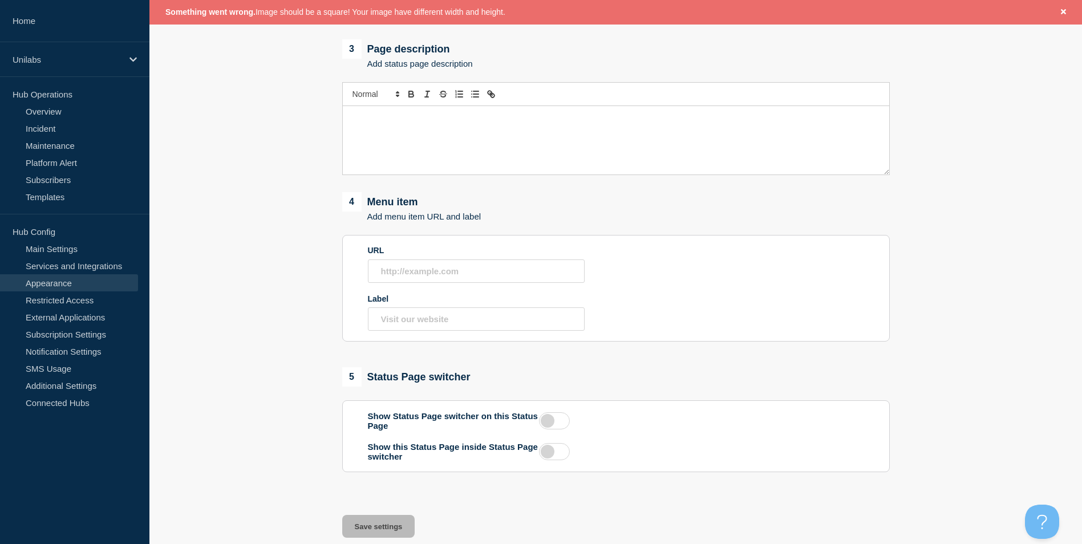
scroll to position [195, 0]
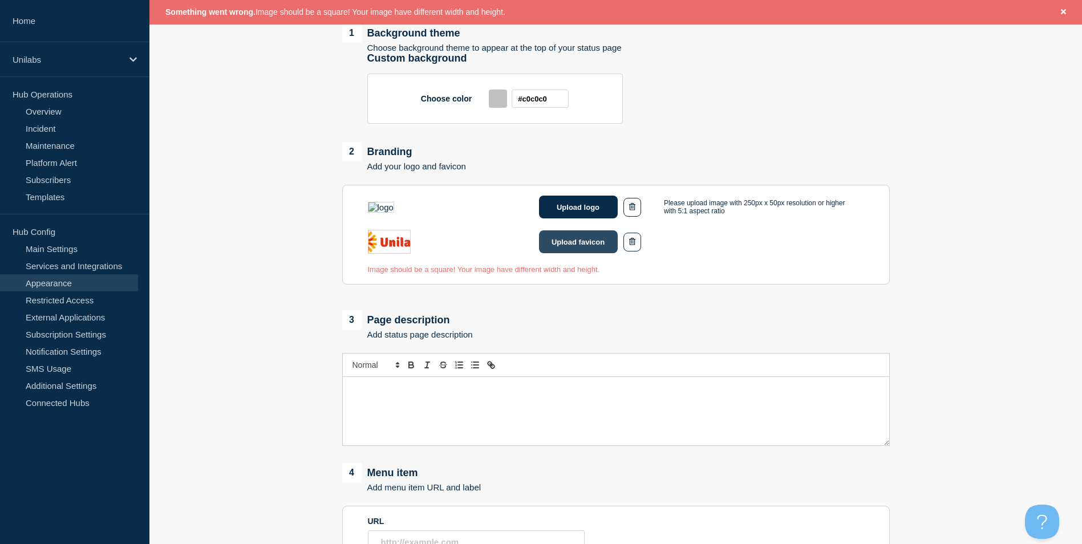
click at [585, 253] on button "Upload favicon" at bounding box center [578, 242] width 79 height 23
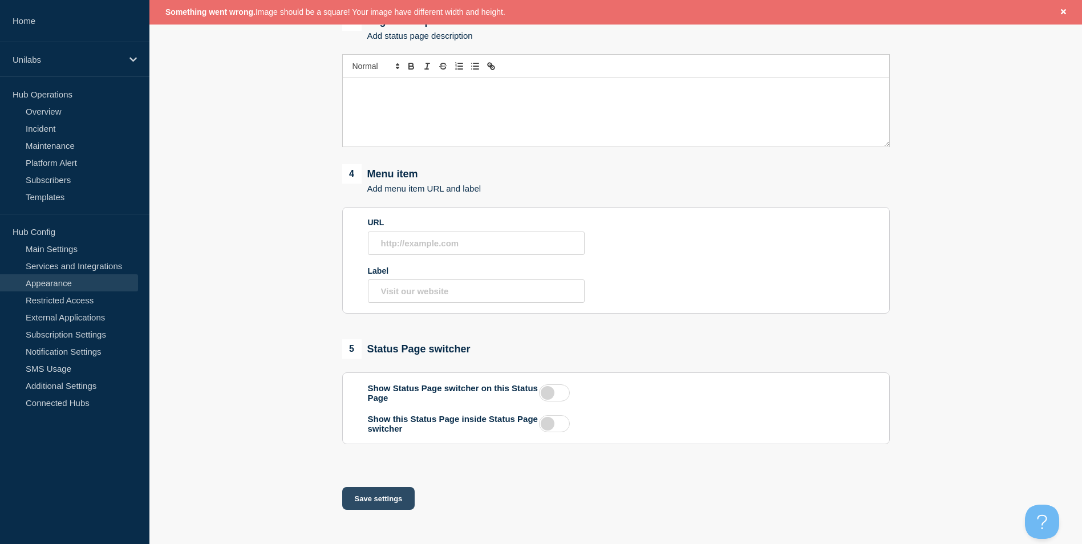
click at [377, 492] on button "Save settings" at bounding box center [378, 498] width 73 height 23
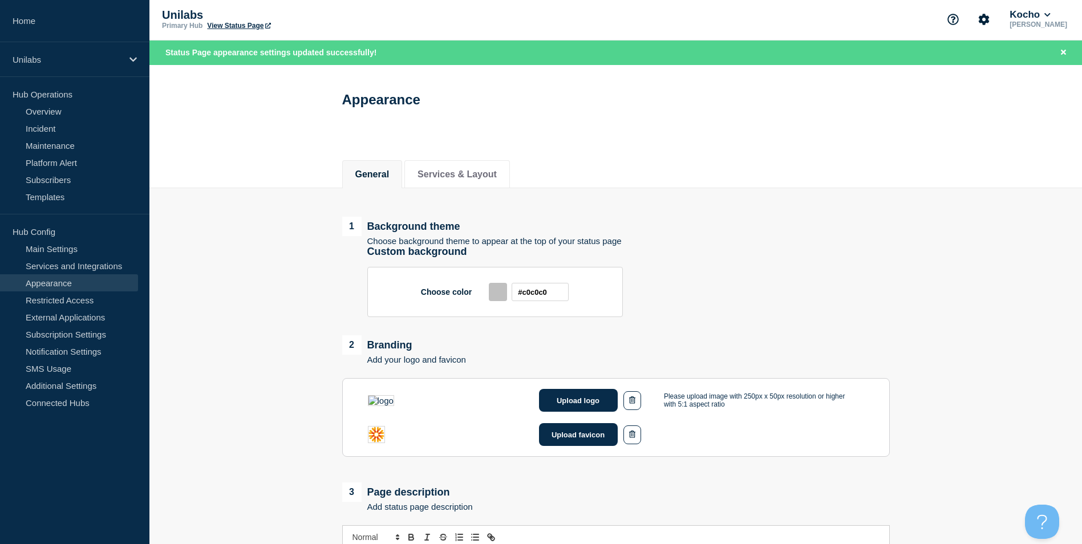
scroll to position [0, 0]
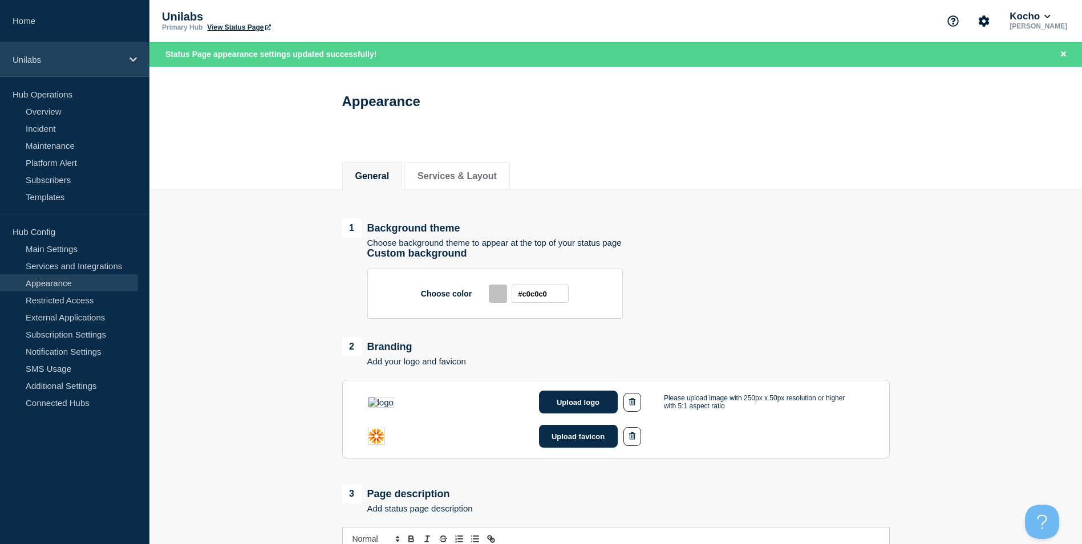
click at [17, 61] on p "Unilabs" at bounding box center [68, 60] width 110 height 10
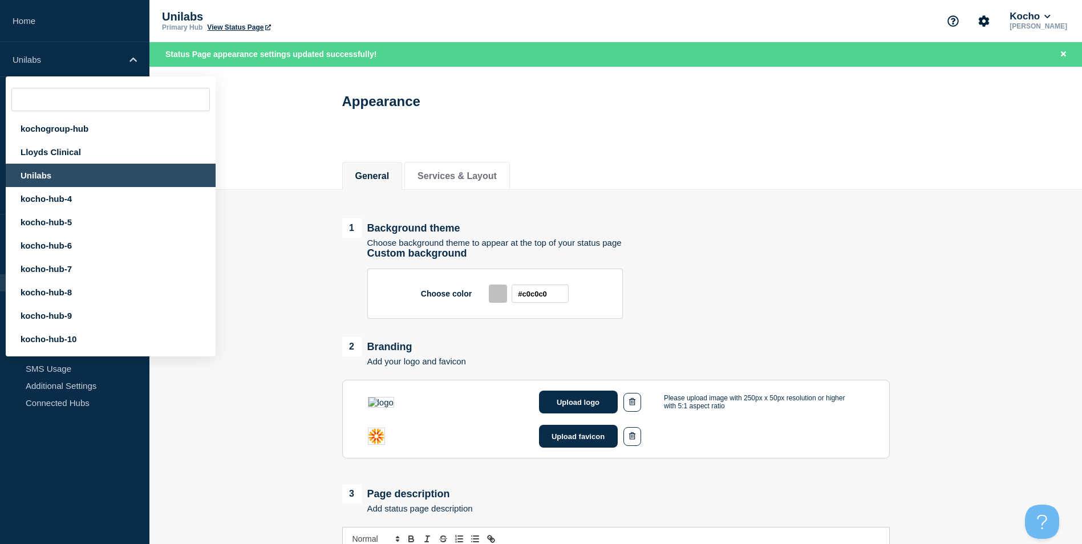
click at [37, 174] on div "Unilabs" at bounding box center [111, 175] width 210 height 23
click at [83, 31] on link "Home" at bounding box center [74, 21] width 149 height 42
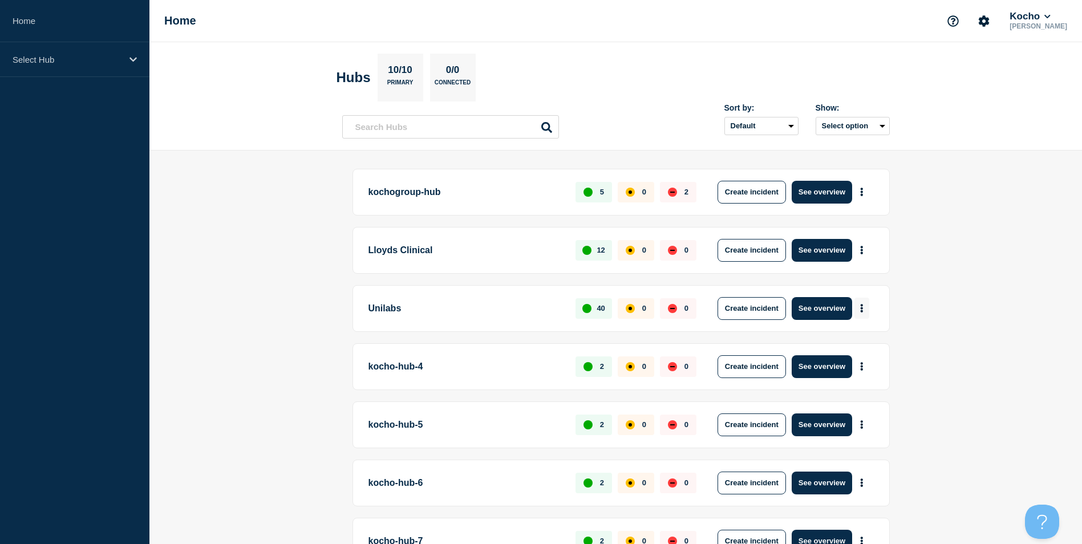
click at [864, 312] on button "More actions" at bounding box center [862, 308] width 15 height 21
click at [855, 359] on link "View Status Page" at bounding box center [861, 358] width 84 height 10
click at [77, 57] on p "Select Hub" at bounding box center [68, 60] width 110 height 10
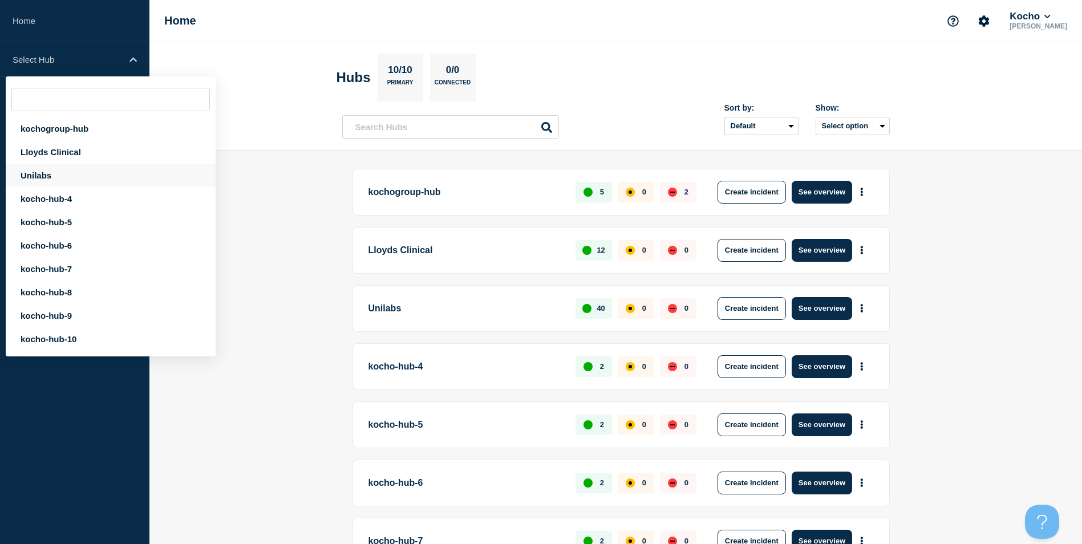
click at [57, 175] on div "Unilabs" at bounding box center [111, 175] width 210 height 23
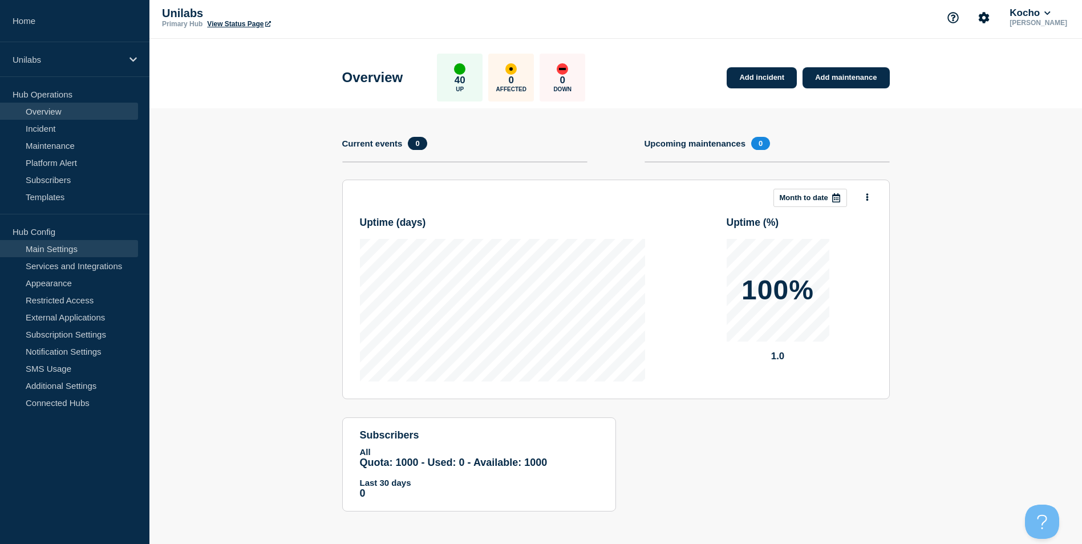
scroll to position [5, 0]
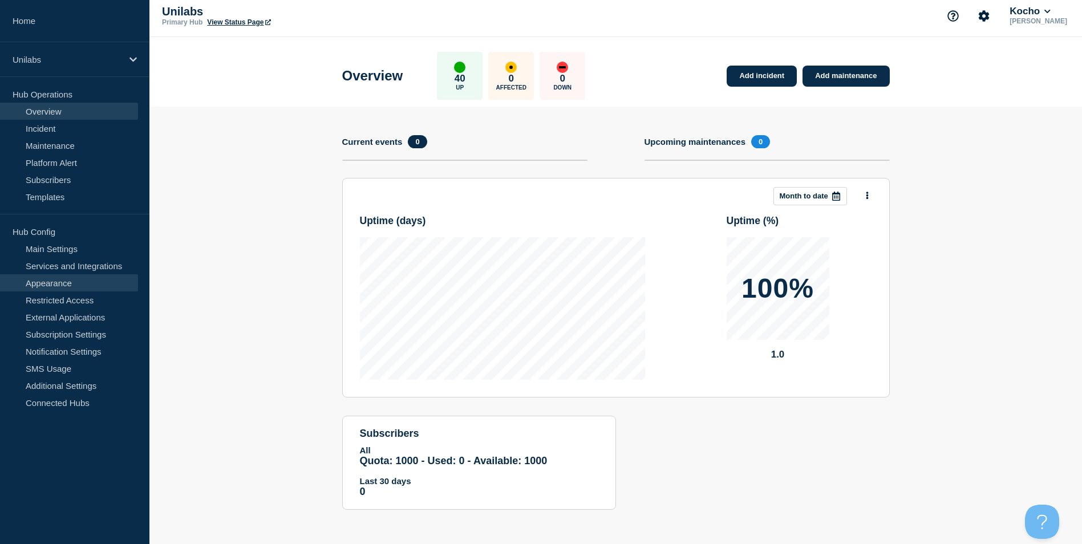
click at [90, 283] on link "Appearance" at bounding box center [69, 282] width 138 height 17
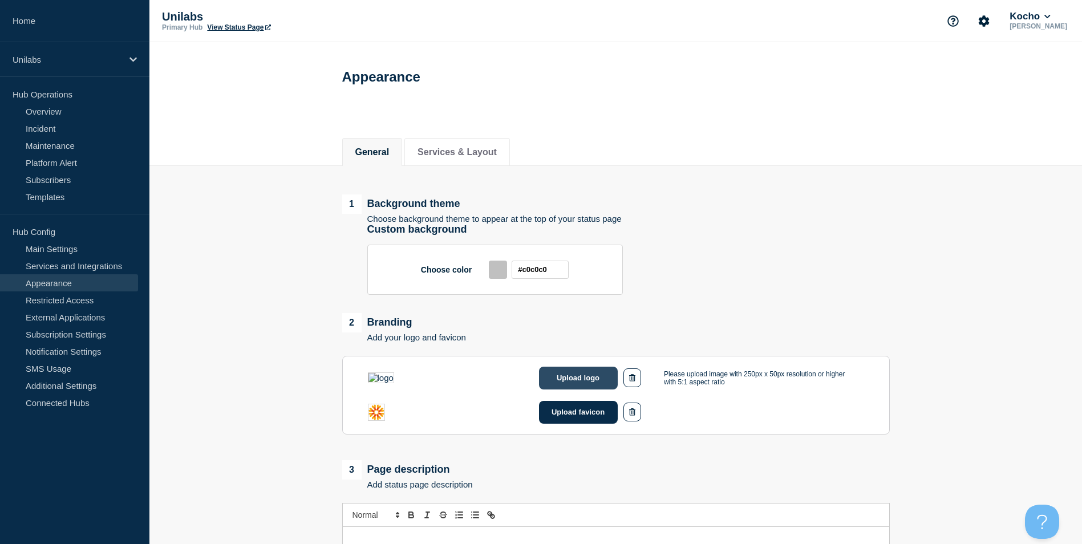
click at [600, 390] on button "Upload logo" at bounding box center [578, 378] width 79 height 23
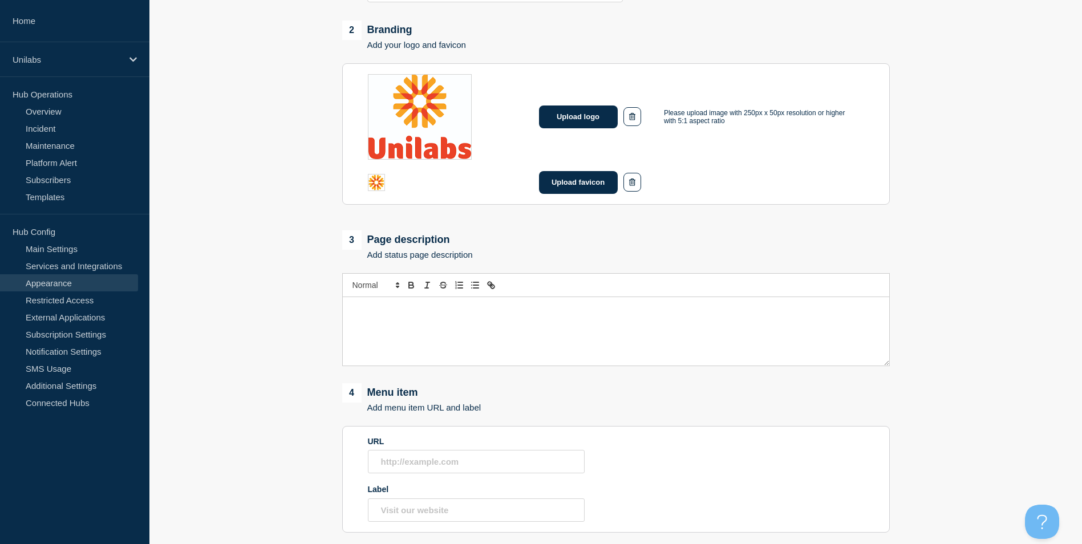
scroll to position [515, 0]
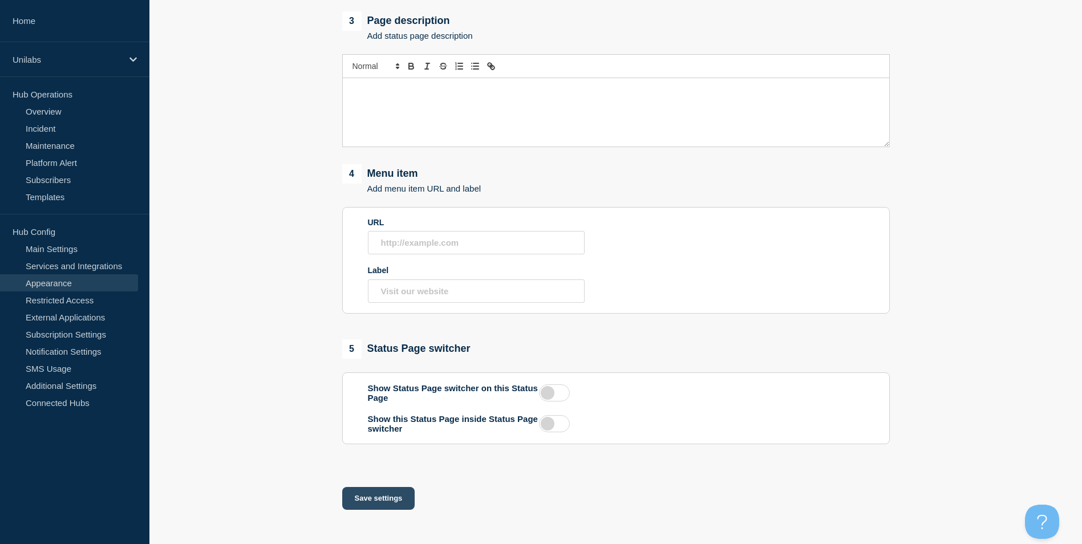
click at [401, 509] on button "Save settings" at bounding box center [378, 498] width 73 height 23
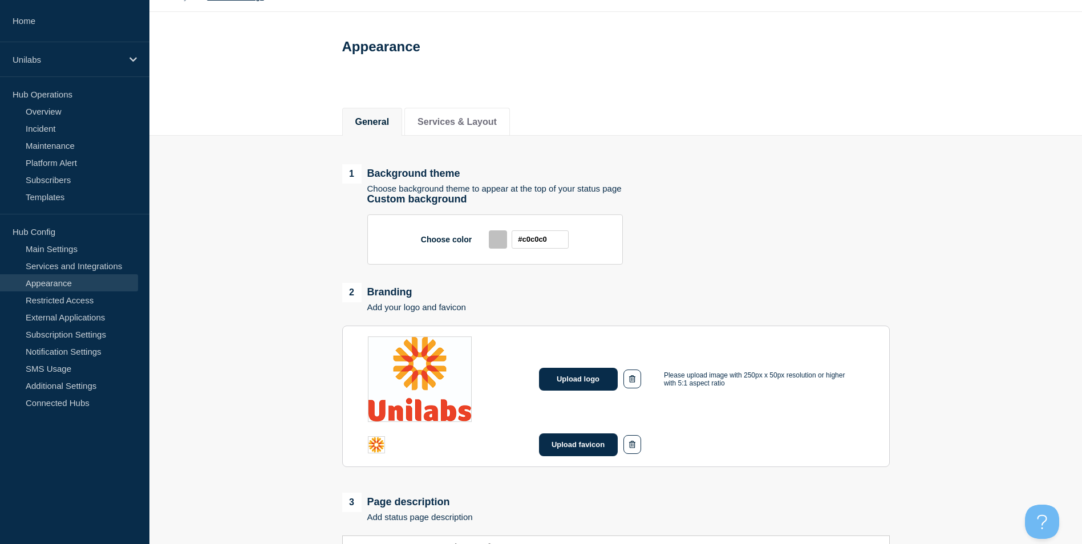
scroll to position [1, 0]
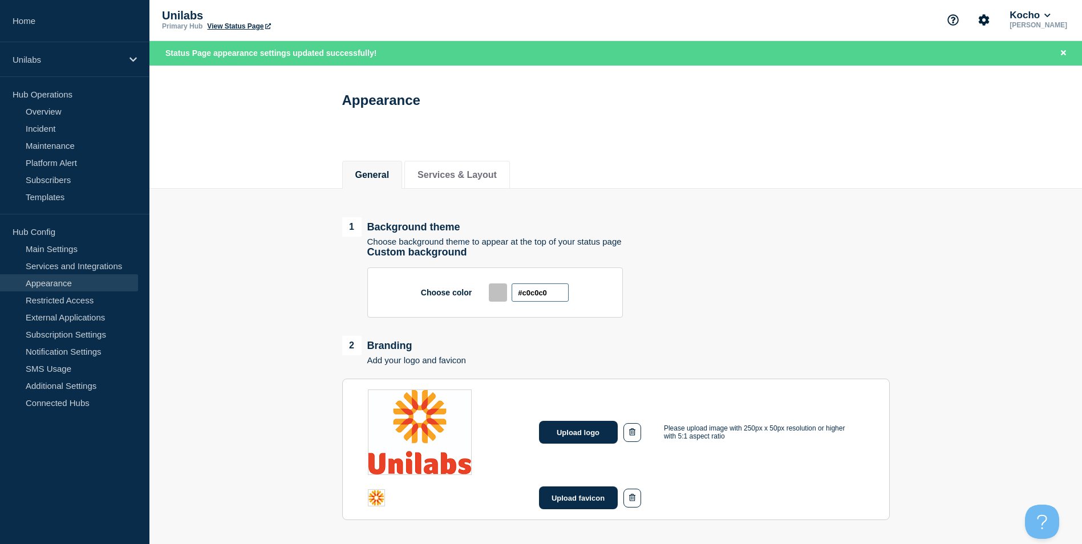
click at [536, 302] on input "#c0c0c0" at bounding box center [540, 293] width 57 height 18
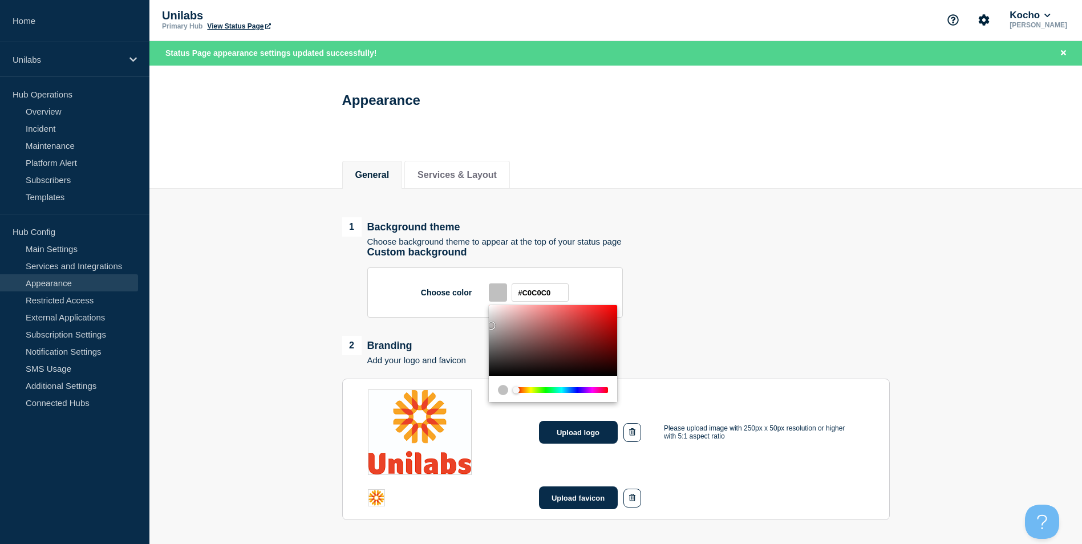
click at [527, 393] on div "Chrome color picker" at bounding box center [561, 390] width 91 height 6
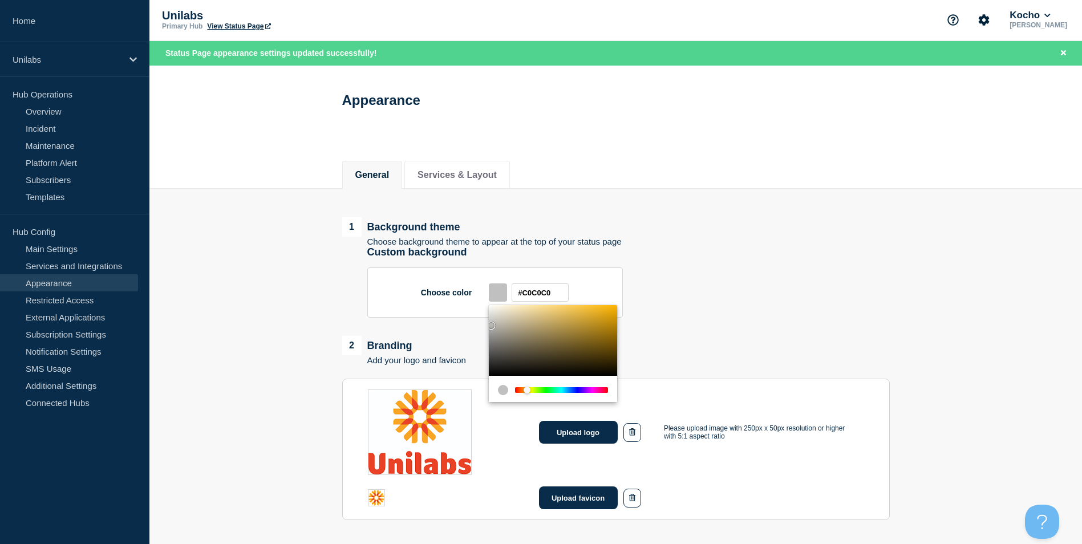
click at [527, 393] on div "Chrome color picker" at bounding box center [561, 390] width 91 height 6
click at [606, 312] on div "Chrome color picker" at bounding box center [553, 340] width 128 height 71
type input "#FFB400"
drag, startPoint x: 610, startPoint y: 312, endPoint x: 620, endPoint y: 306, distance: 11.5
click at [620, 306] on div "Choose color #FFB400" at bounding box center [495, 293] width 256 height 50
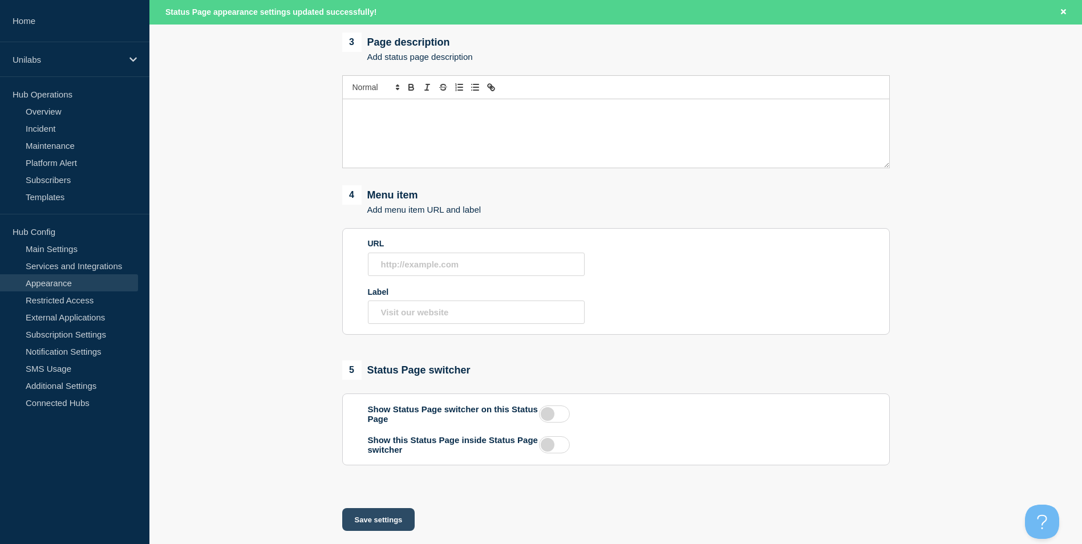
click at [389, 515] on button "Save settings" at bounding box center [378, 519] width 73 height 23
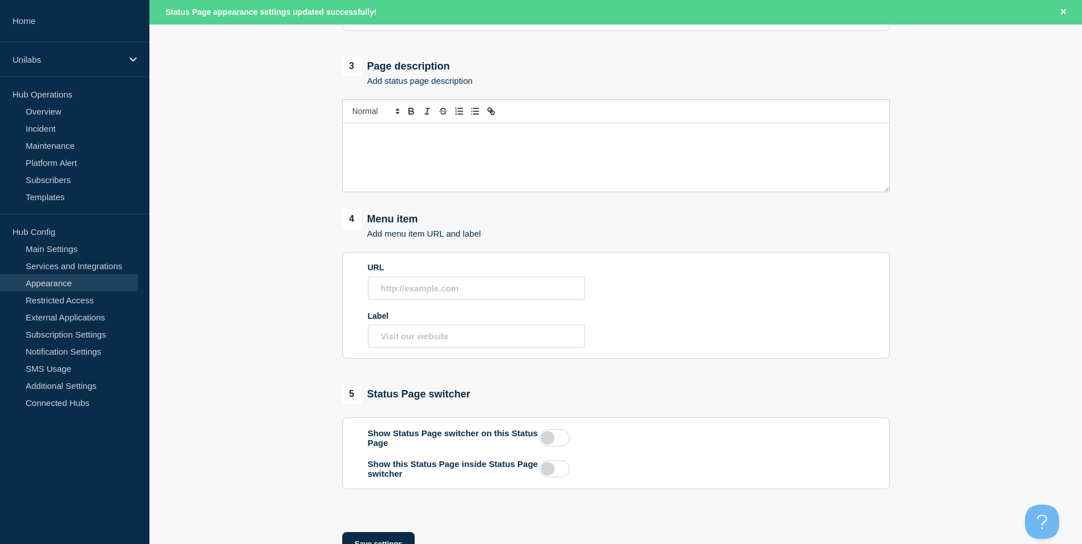
scroll to position [515, 0]
